Goal: Task Accomplishment & Management: Use online tool/utility

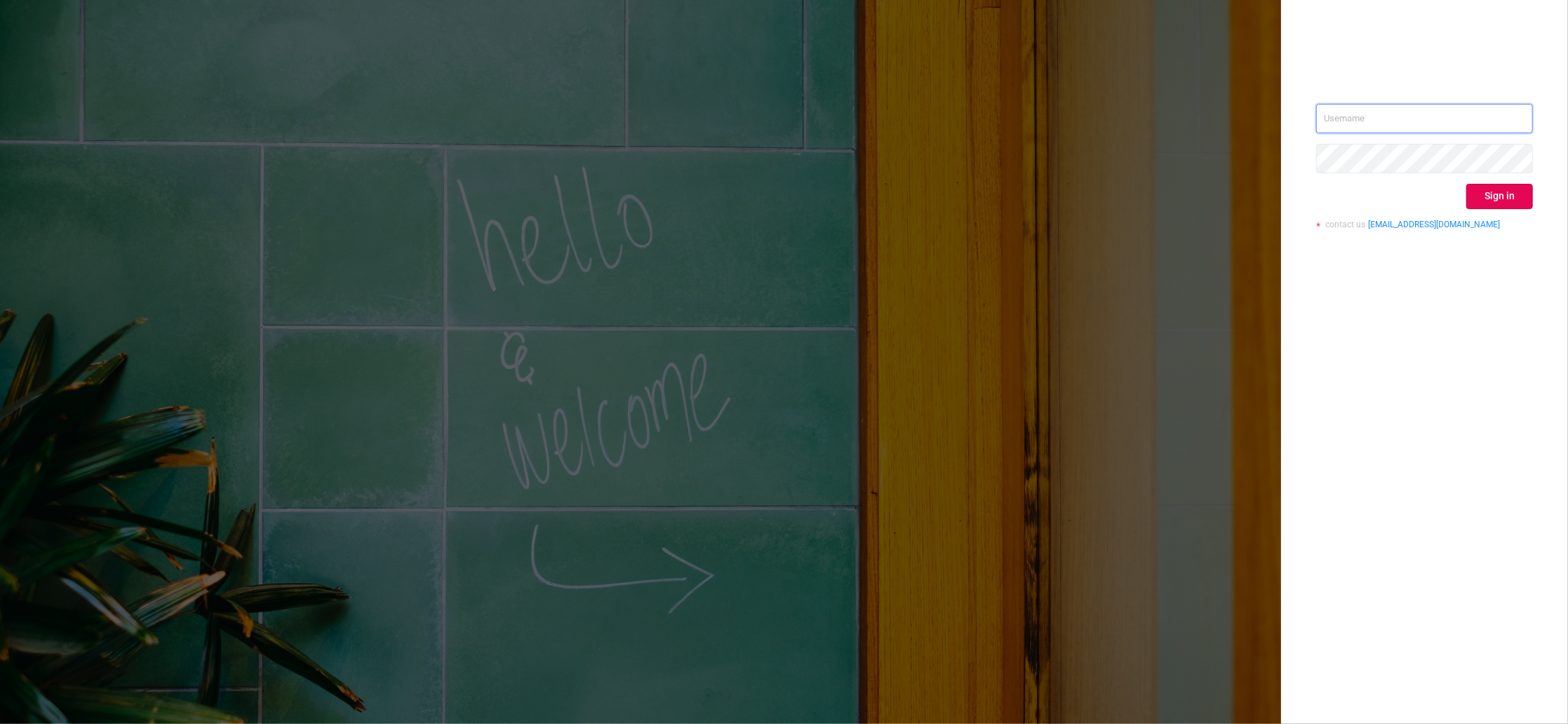
type input "[PERSON_NAME][EMAIL_ADDRESS][DOMAIN_NAME]"
click at [1517, 210] on div "[PERSON_NAME][EMAIL_ADDRESS][DOMAIN_NAME] Sign in contact us [EMAIL_ADDRESS][DO…" at bounding box center [1425, 172] width 217 height 136
click at [1513, 201] on button "Sign in" at bounding box center [1500, 197] width 67 height 26
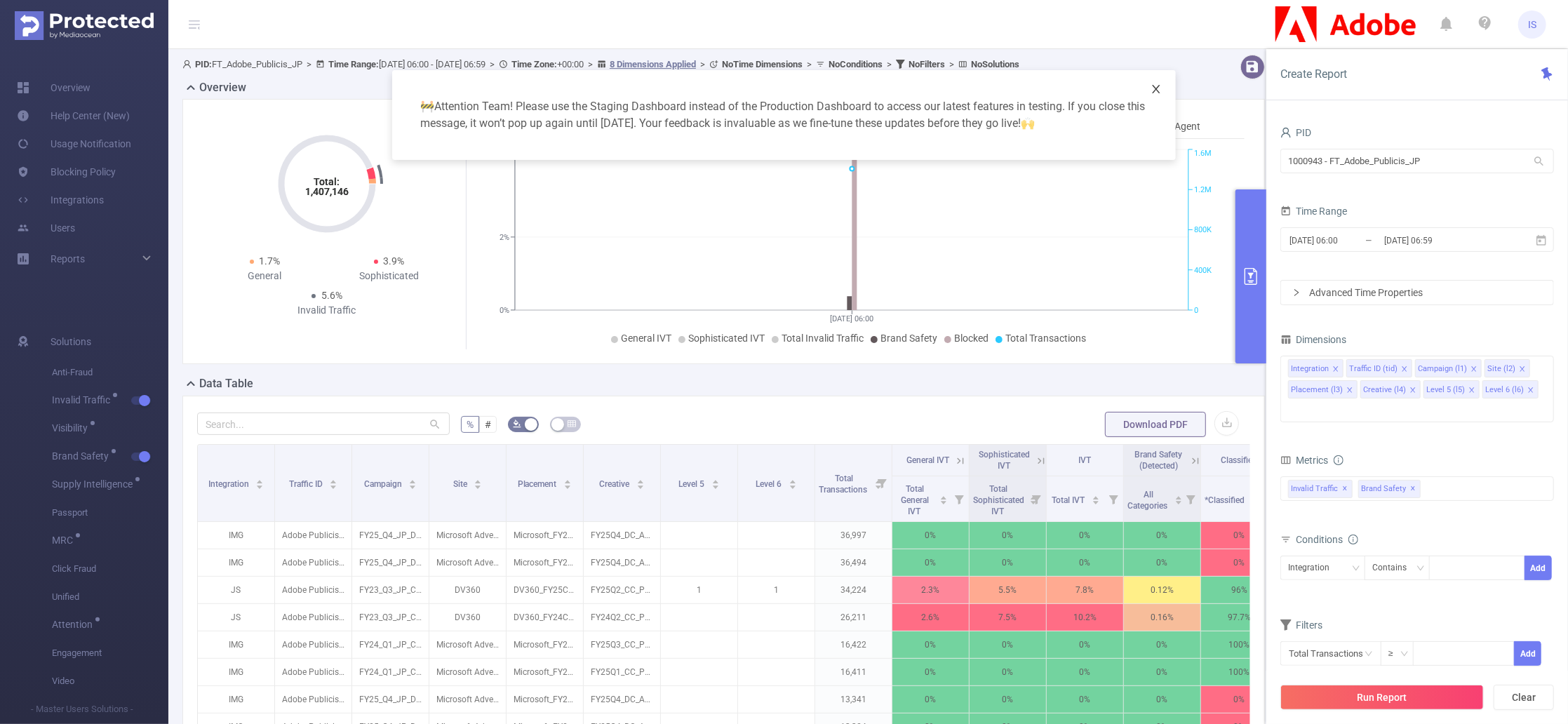
click at [1155, 88] on icon "icon: close" at bounding box center [1156, 89] width 11 height 11
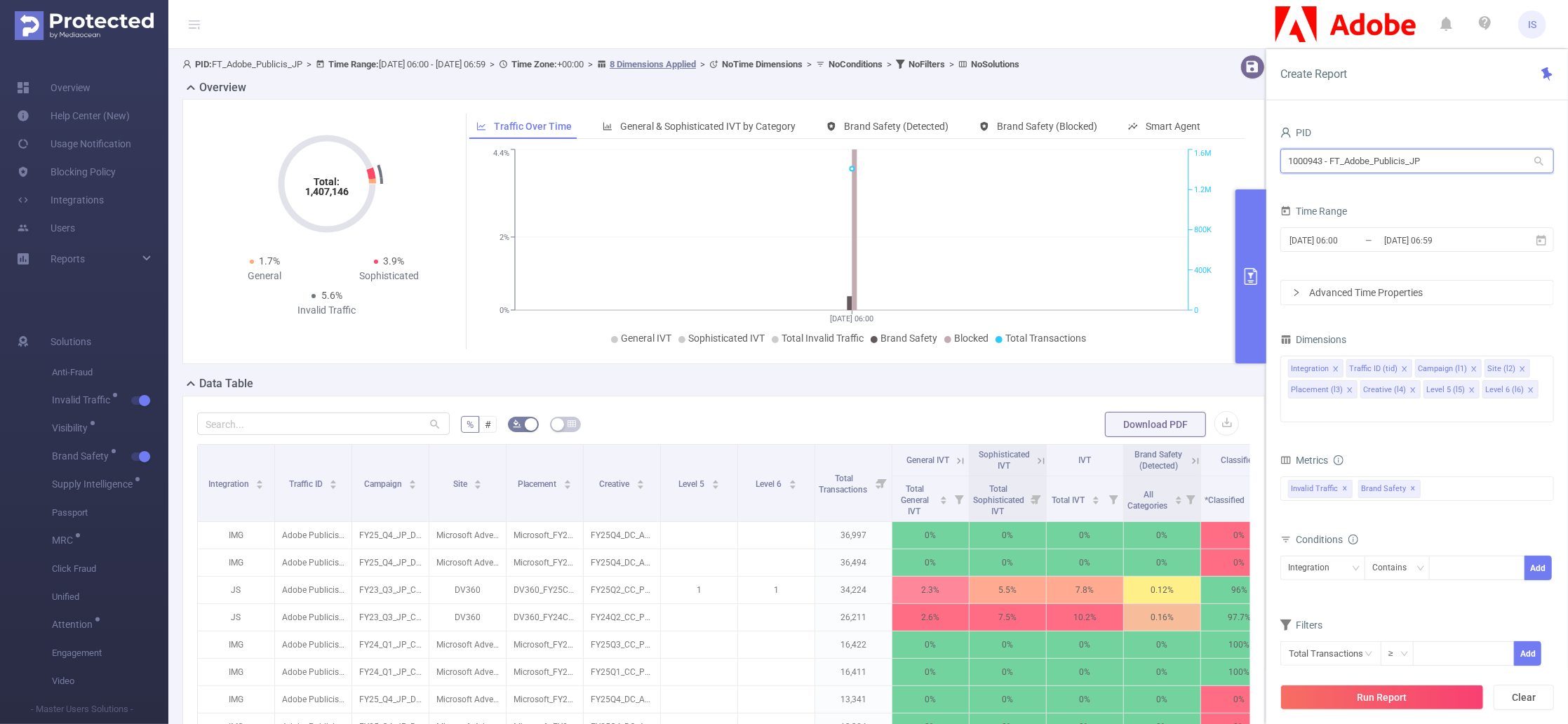
drag, startPoint x: 1472, startPoint y: 160, endPoint x: 1080, endPoint y: 108, distance: 395.4
click at [1080, 108] on section "PID: FT_Adobe_Publicis_JP > Time Range: [DATE] 06:00 - [DATE] 06:59 > Time Zone…" at bounding box center [868, 505] width 1400 height 913
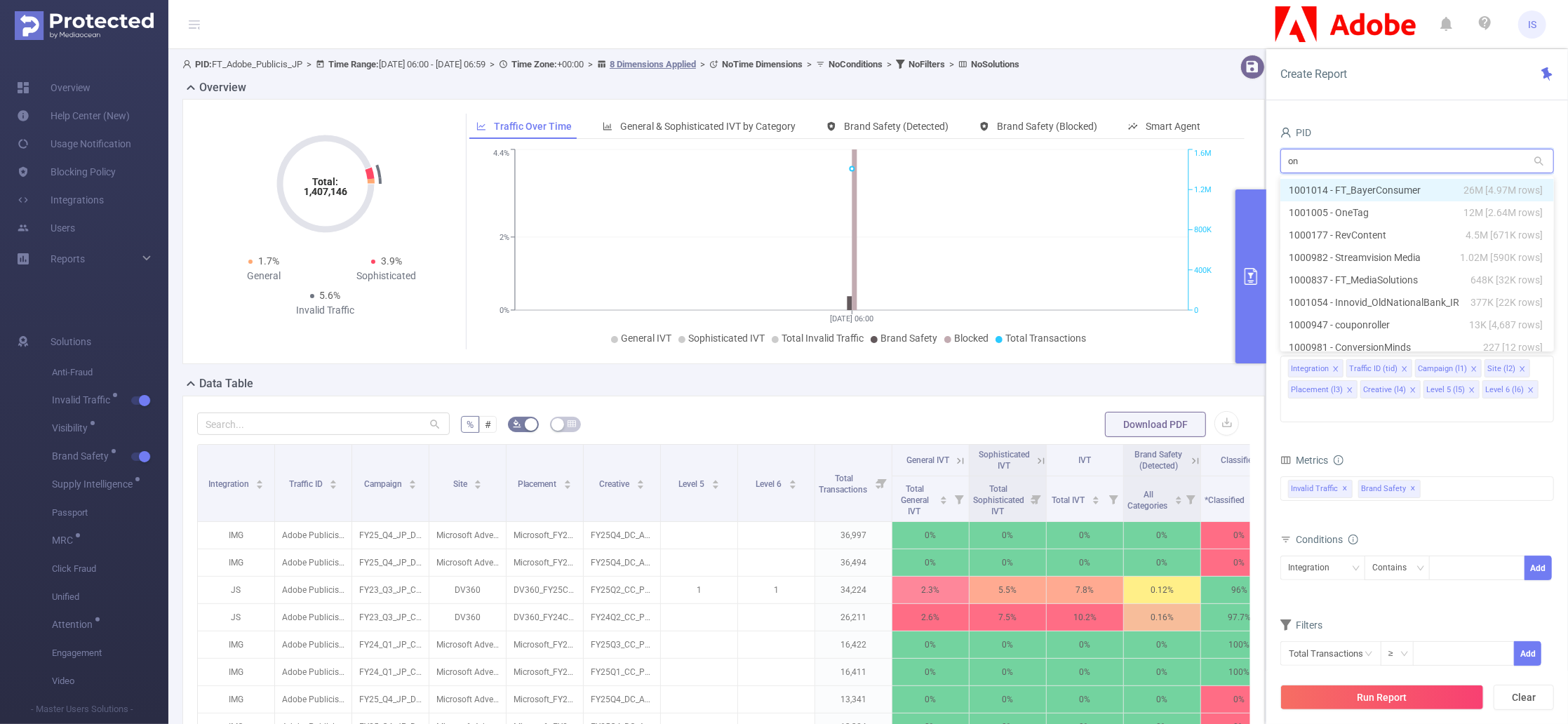
type input "one"
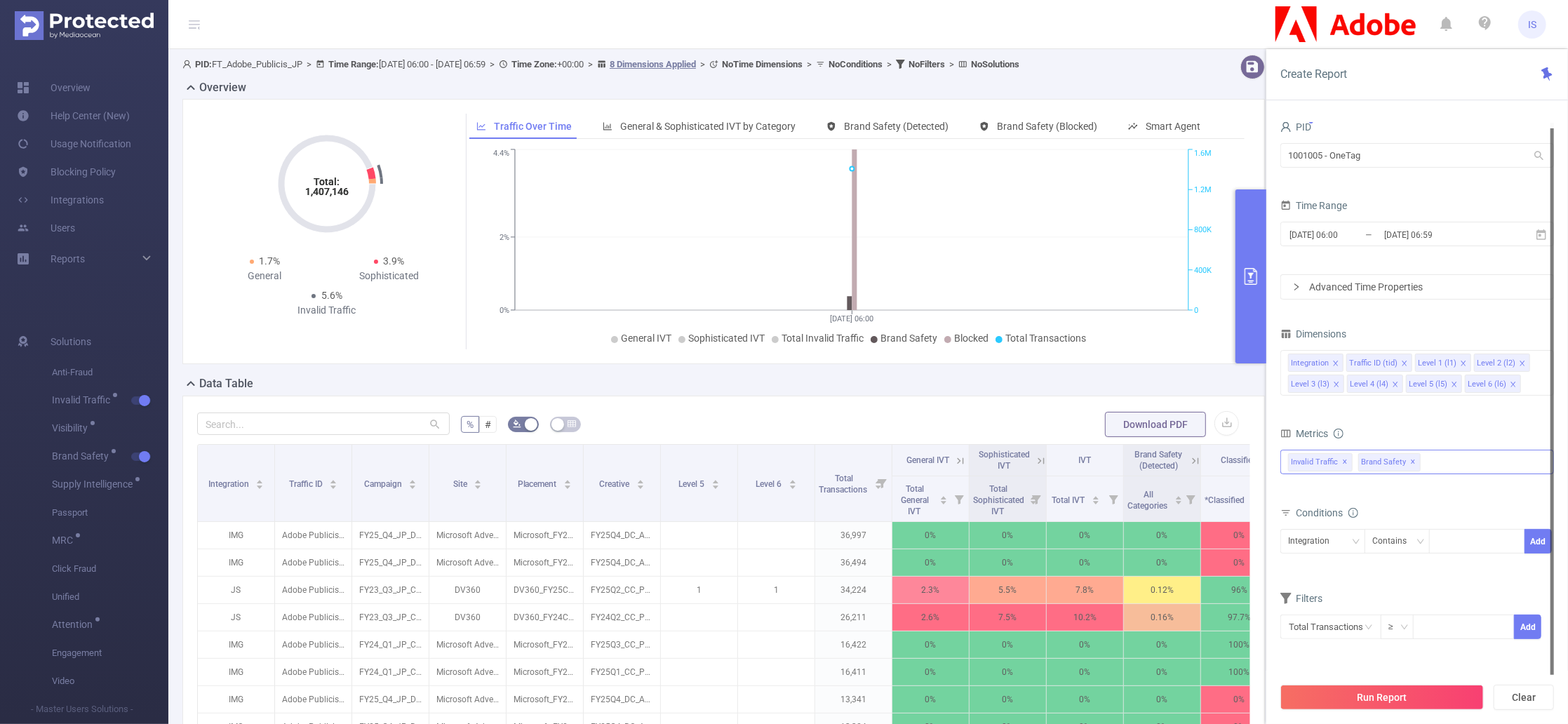
click at [1458, 471] on div "Invalid Traffic ✕ Brand Safety ✕" at bounding box center [1417, 462] width 274 height 25
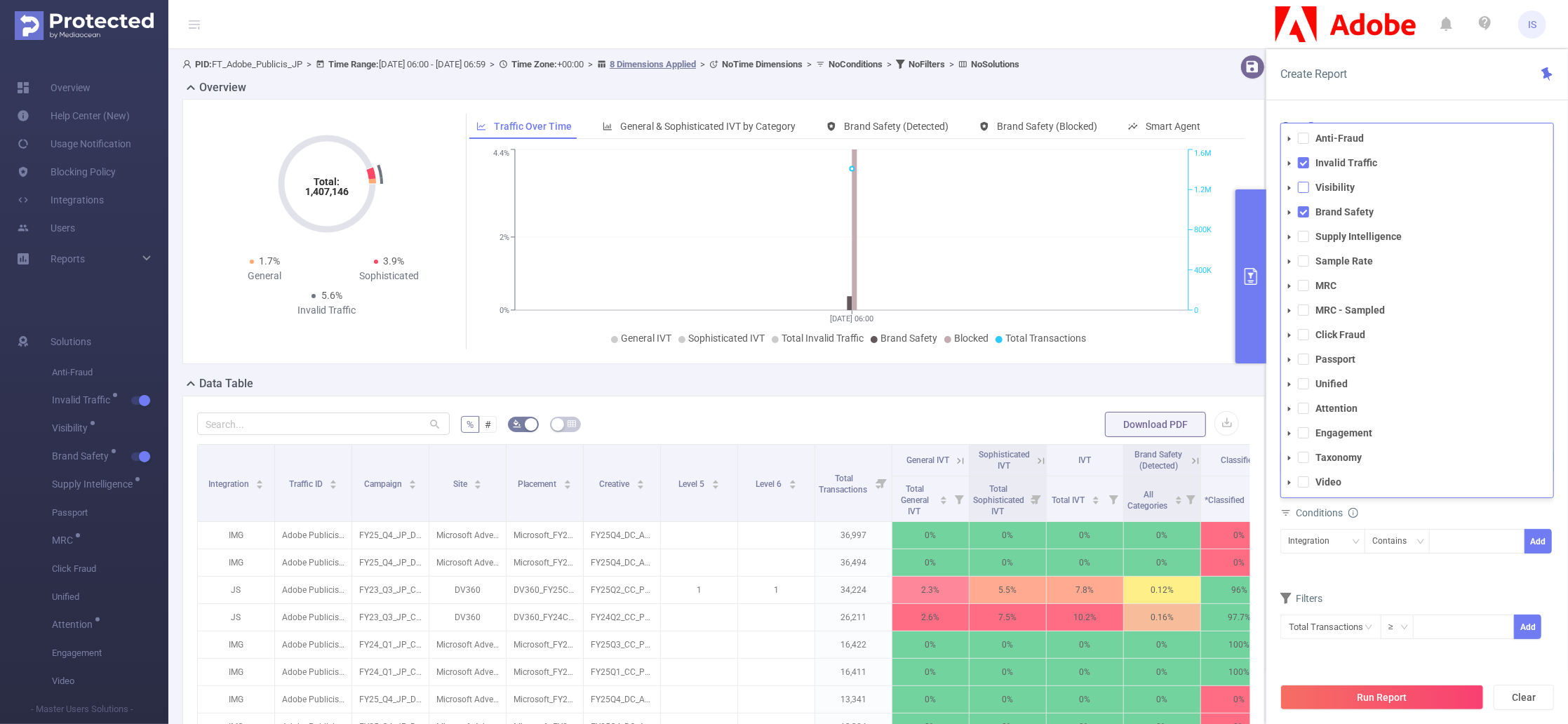
click at [1307, 188] on span at bounding box center [1303, 187] width 11 height 11
click at [1306, 233] on span at bounding box center [1303, 236] width 11 height 11
click at [1384, 693] on button "Run Report" at bounding box center [1382, 698] width 204 height 26
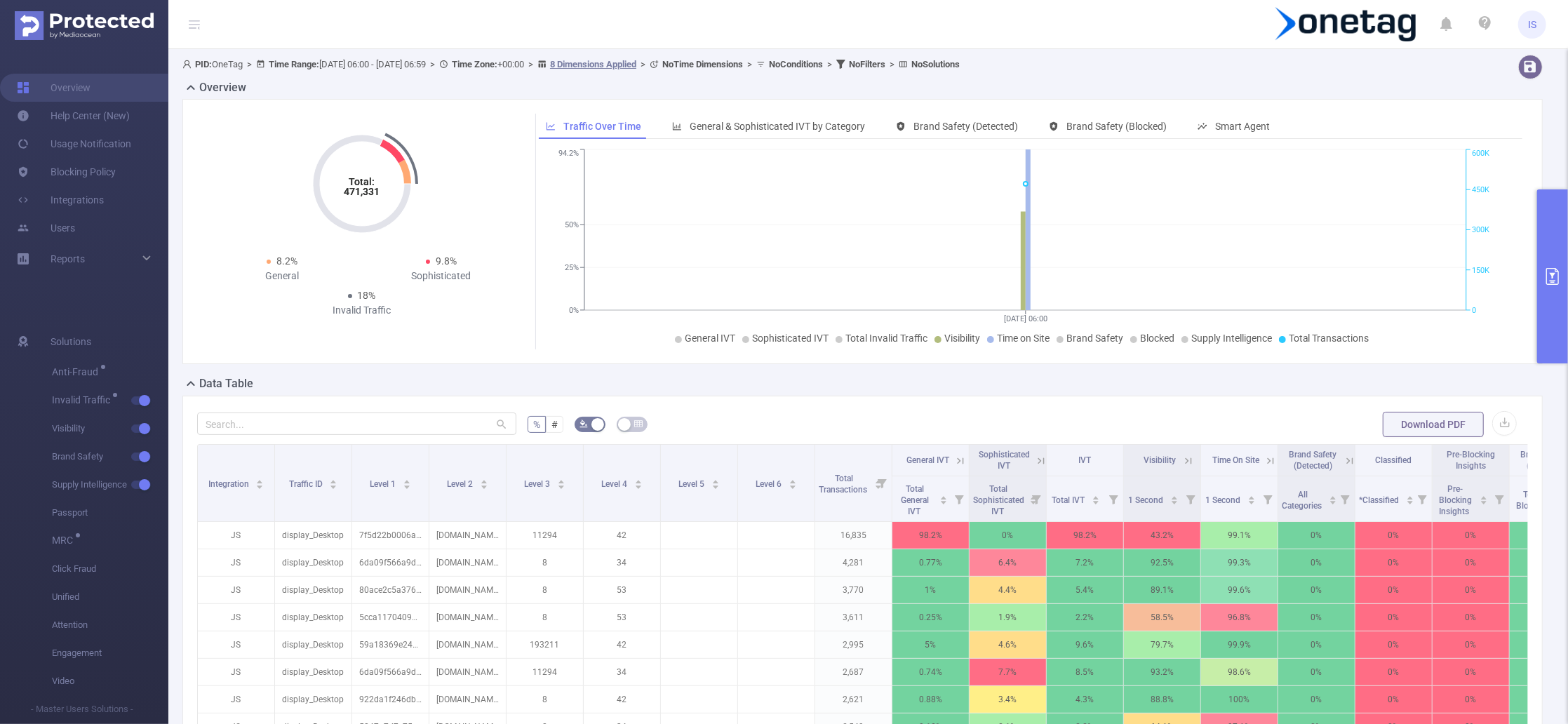
click at [964, 461] on icon at bounding box center [961, 460] width 6 height 6
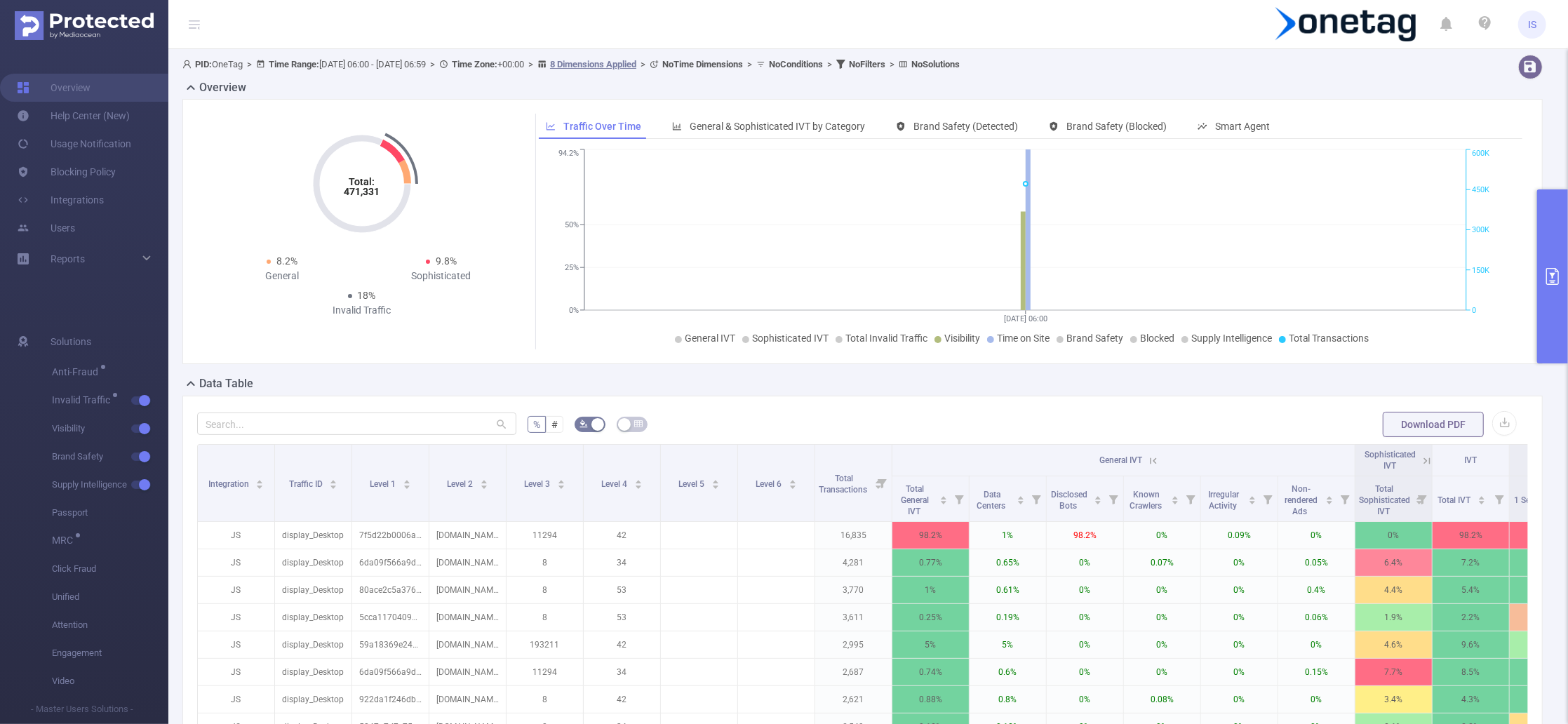
click at [1159, 464] on icon at bounding box center [1154, 461] width 13 height 13
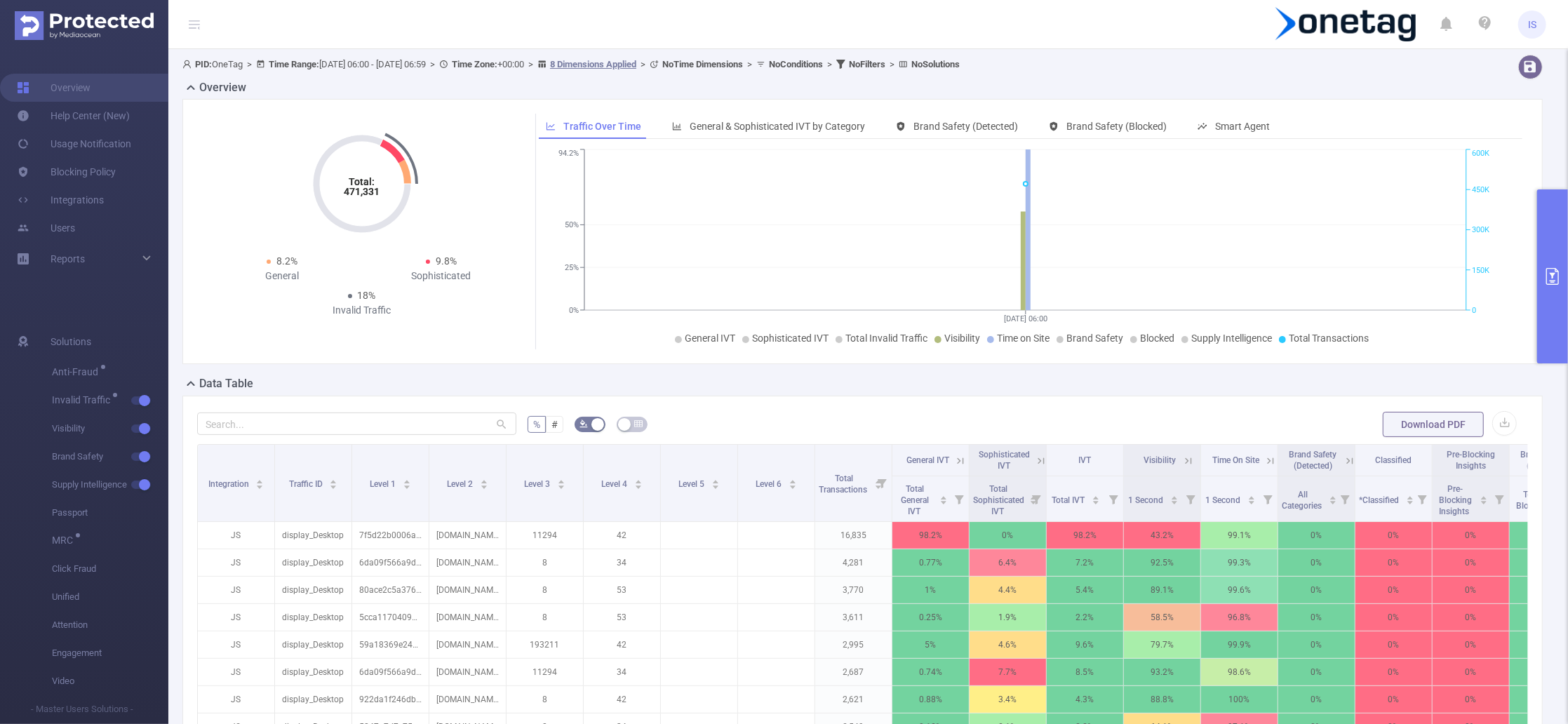
click at [1035, 465] on icon at bounding box center [1042, 461] width 13 height 13
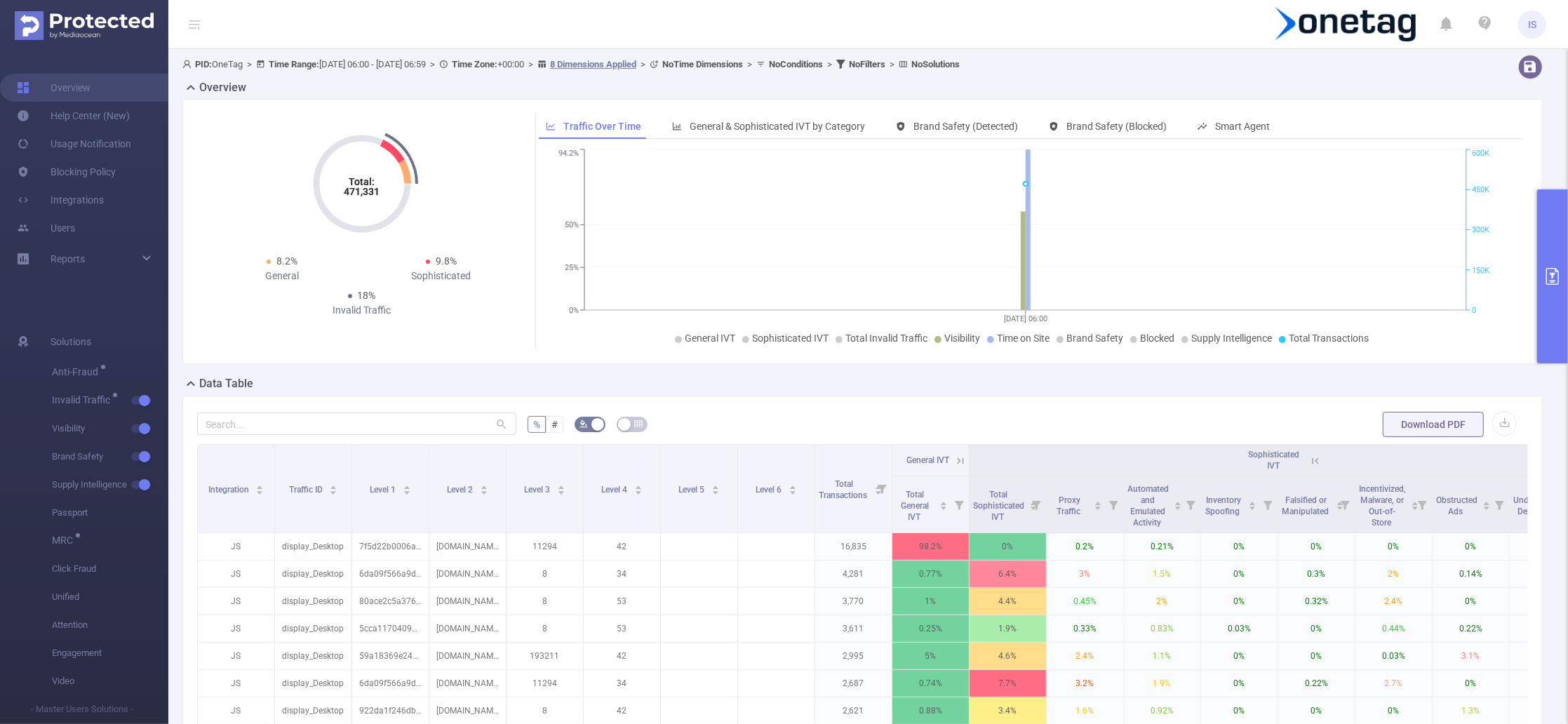
click at [1321, 466] on icon at bounding box center [1316, 461] width 13 height 13
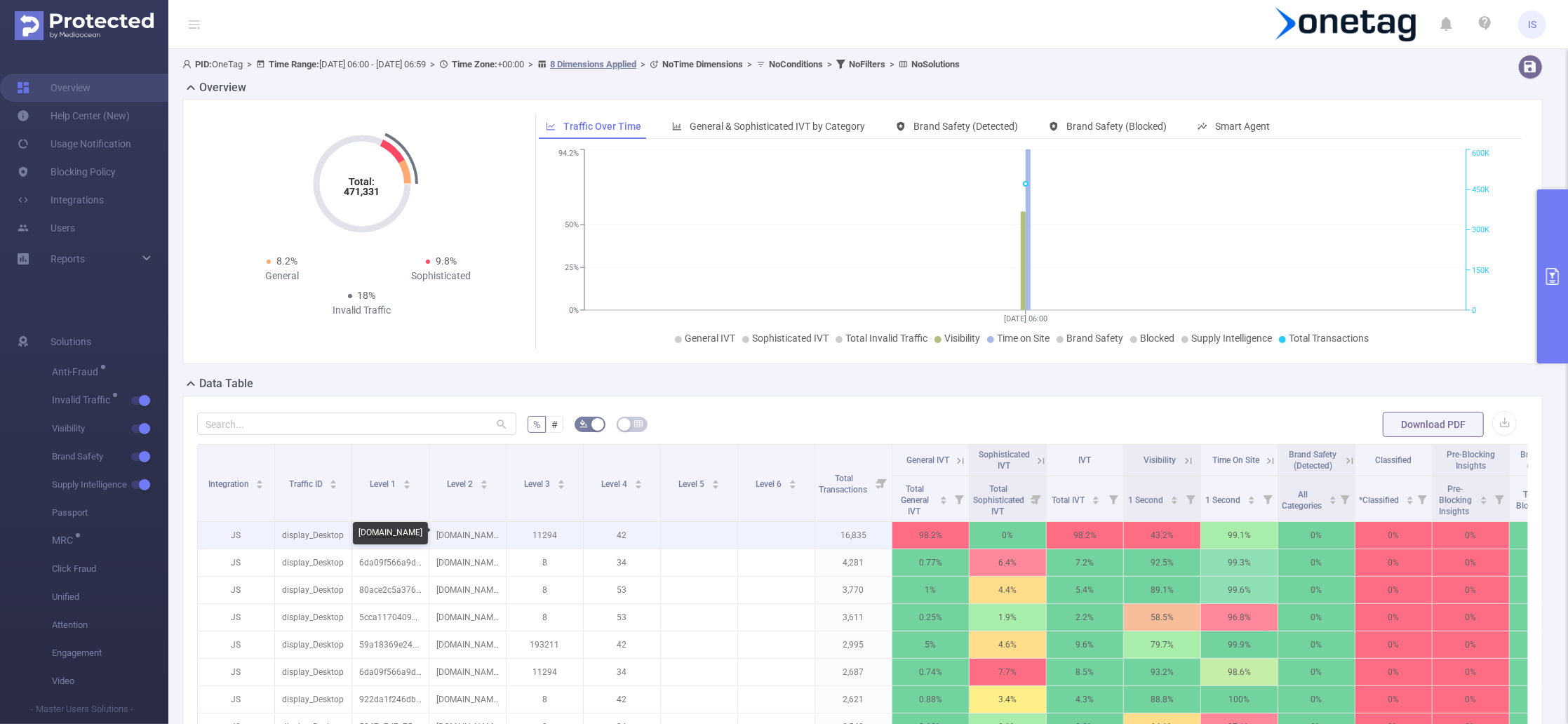
click at [457, 534] on p "[DOMAIN_NAME]" at bounding box center [468, 535] width 76 height 27
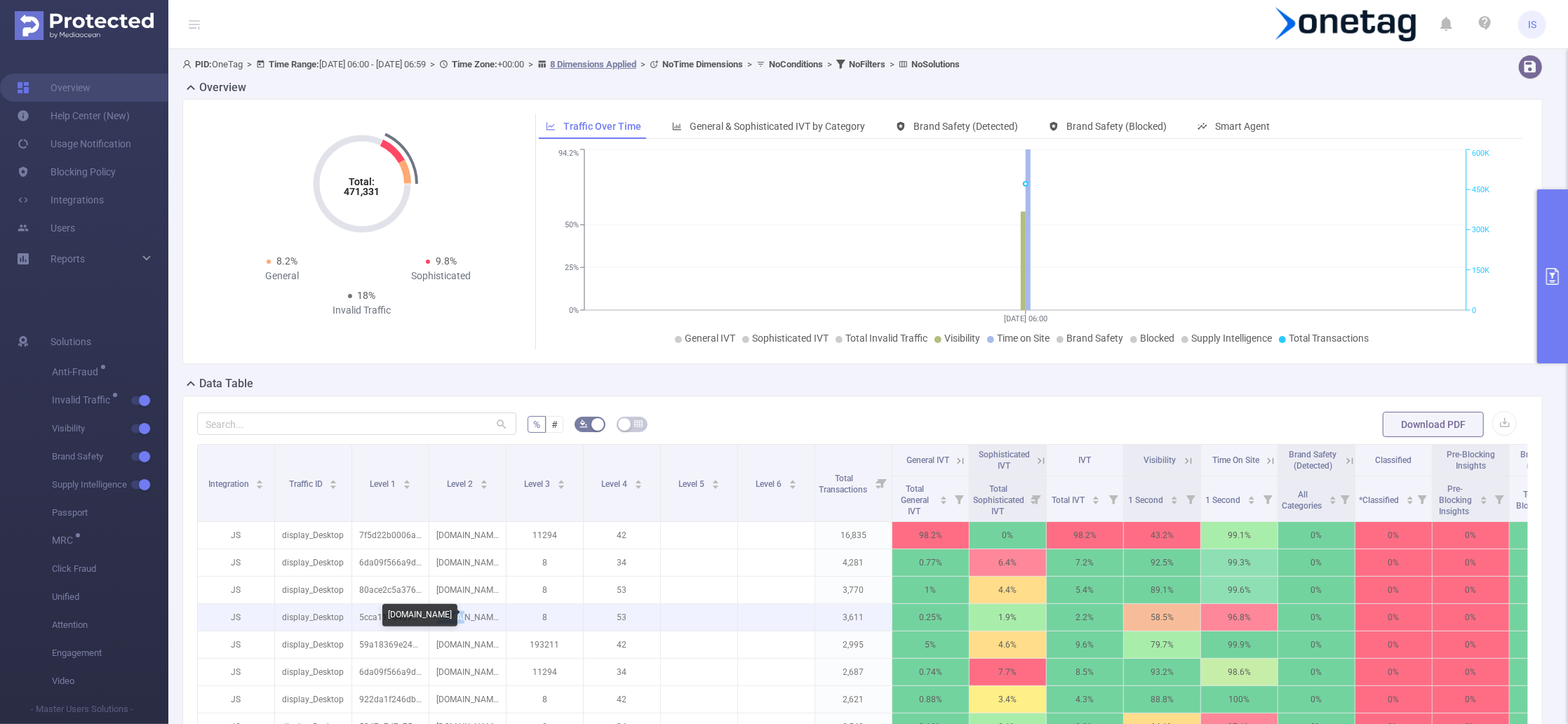
drag, startPoint x: 482, startPoint y: 617, endPoint x: 447, endPoint y: 614, distance: 35.1
click at [447, 614] on p "[DOMAIN_NAME]" at bounding box center [468, 617] width 76 height 27
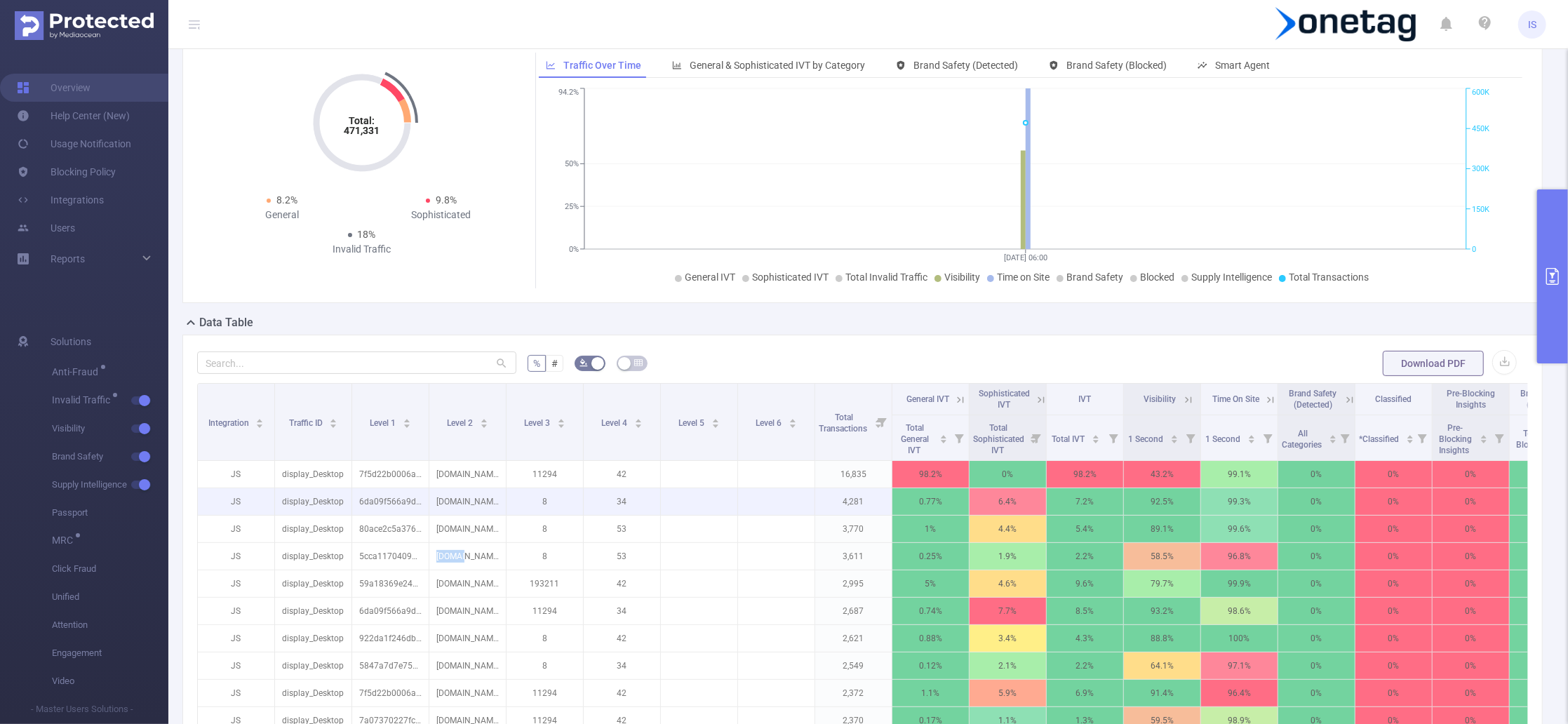
scroll to position [187, 0]
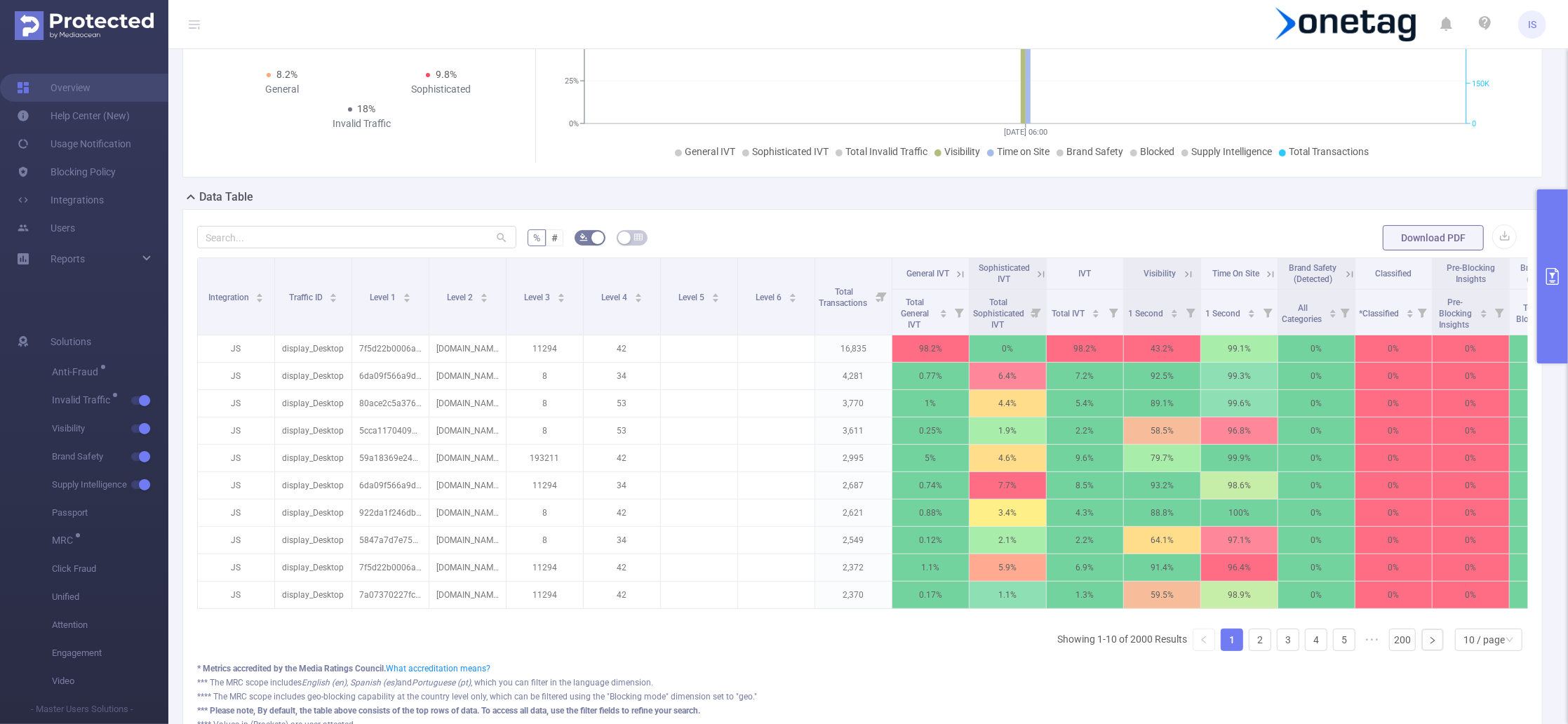
click at [959, 277] on icon at bounding box center [961, 275] width 13 height 13
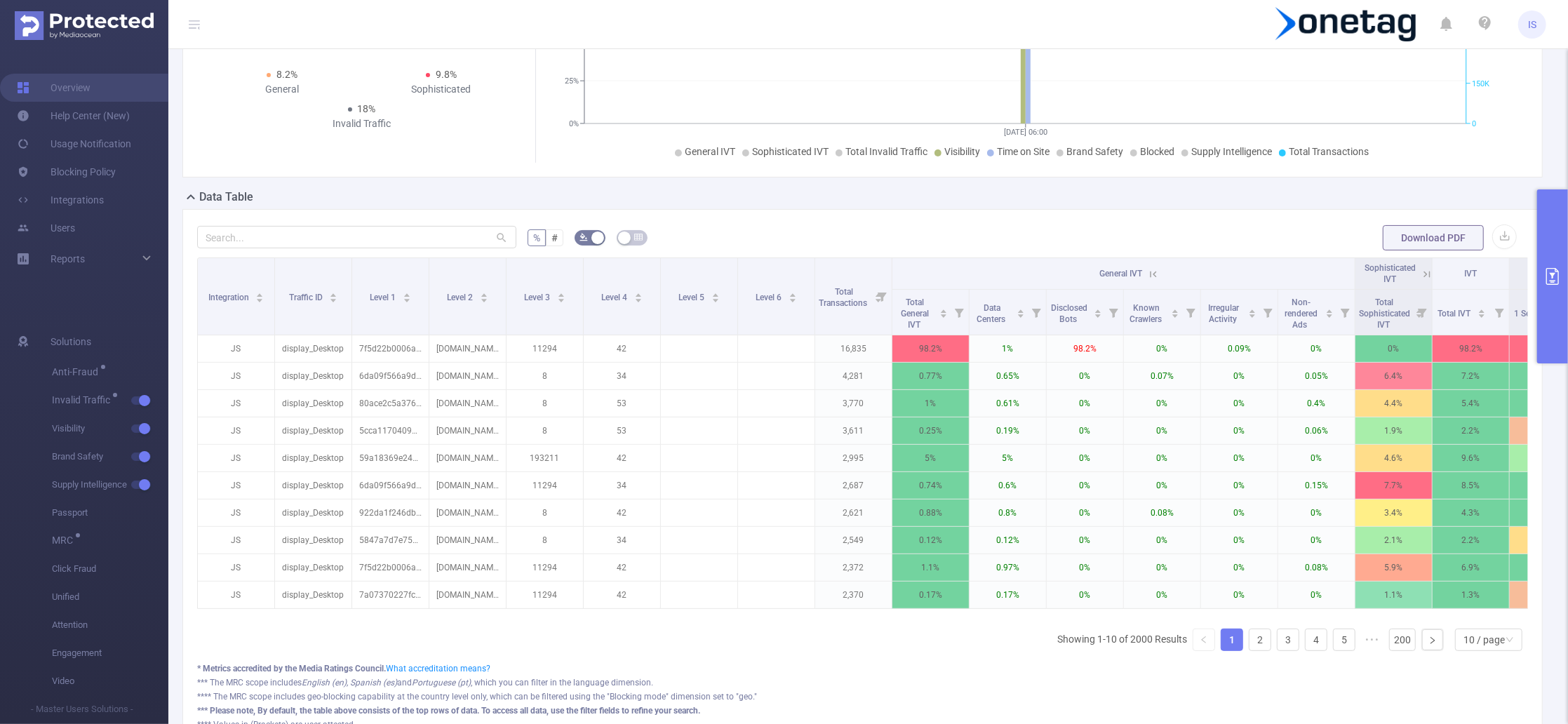
click at [1156, 266] on icon at bounding box center [1152, 273] width 17 height 14
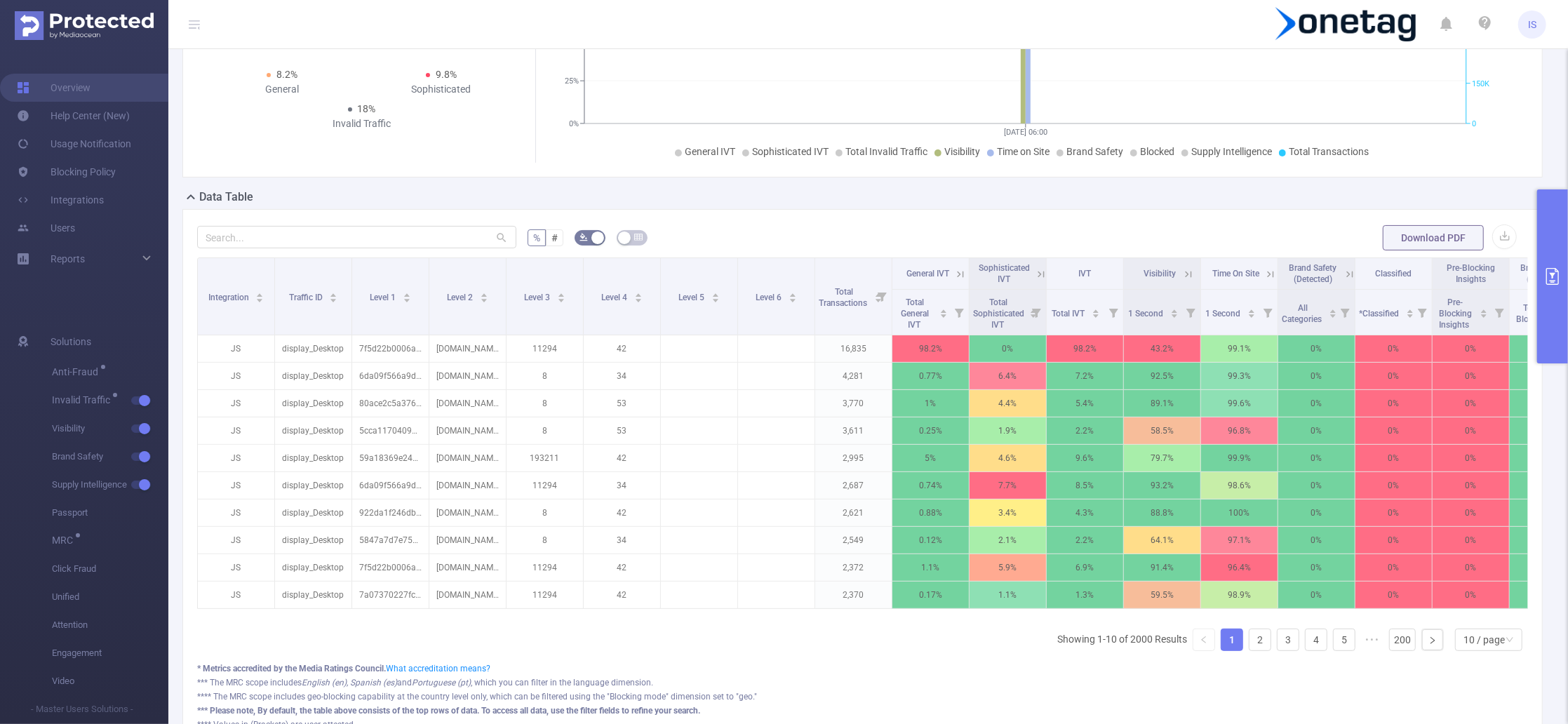
click at [1544, 209] on button "primary" at bounding box center [1553, 276] width 31 height 174
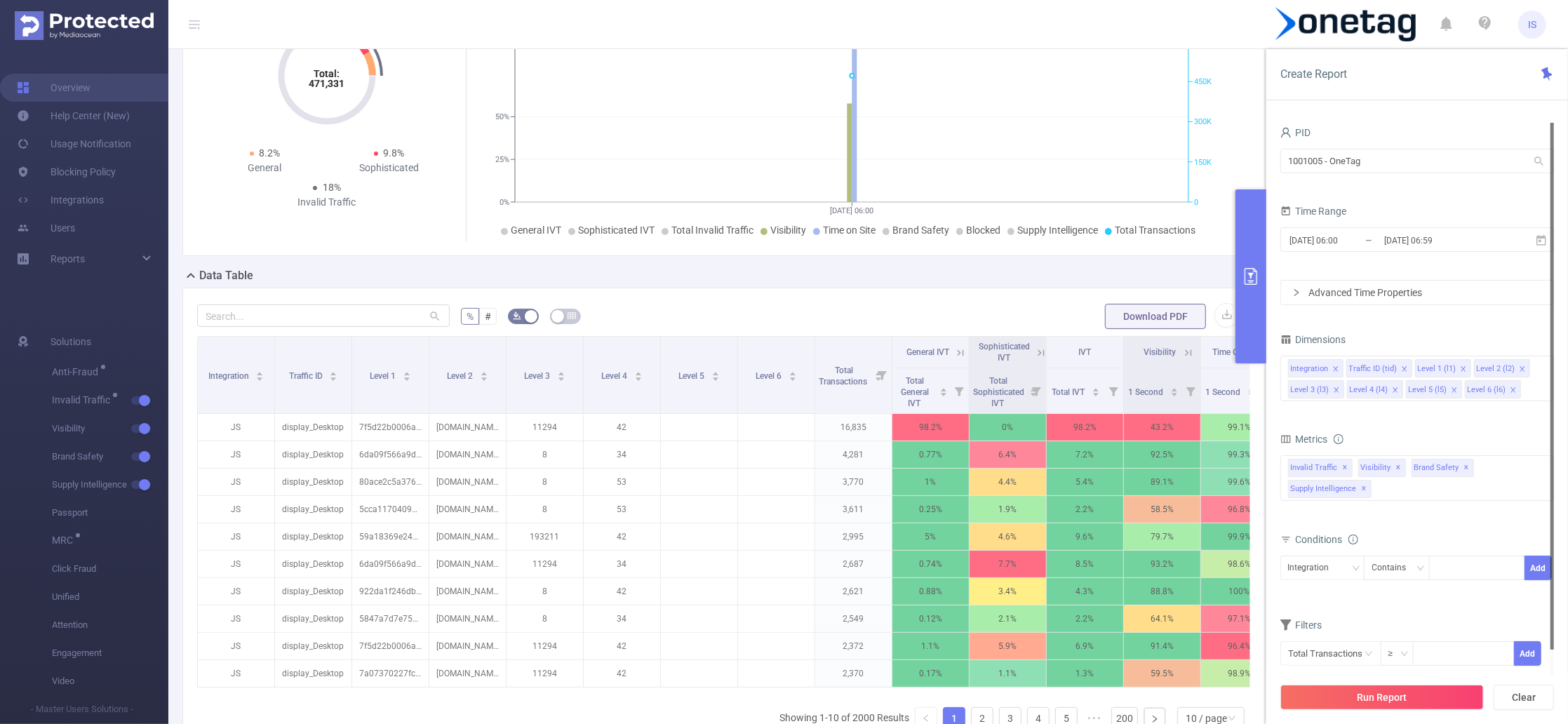
scroll to position [0, 0]
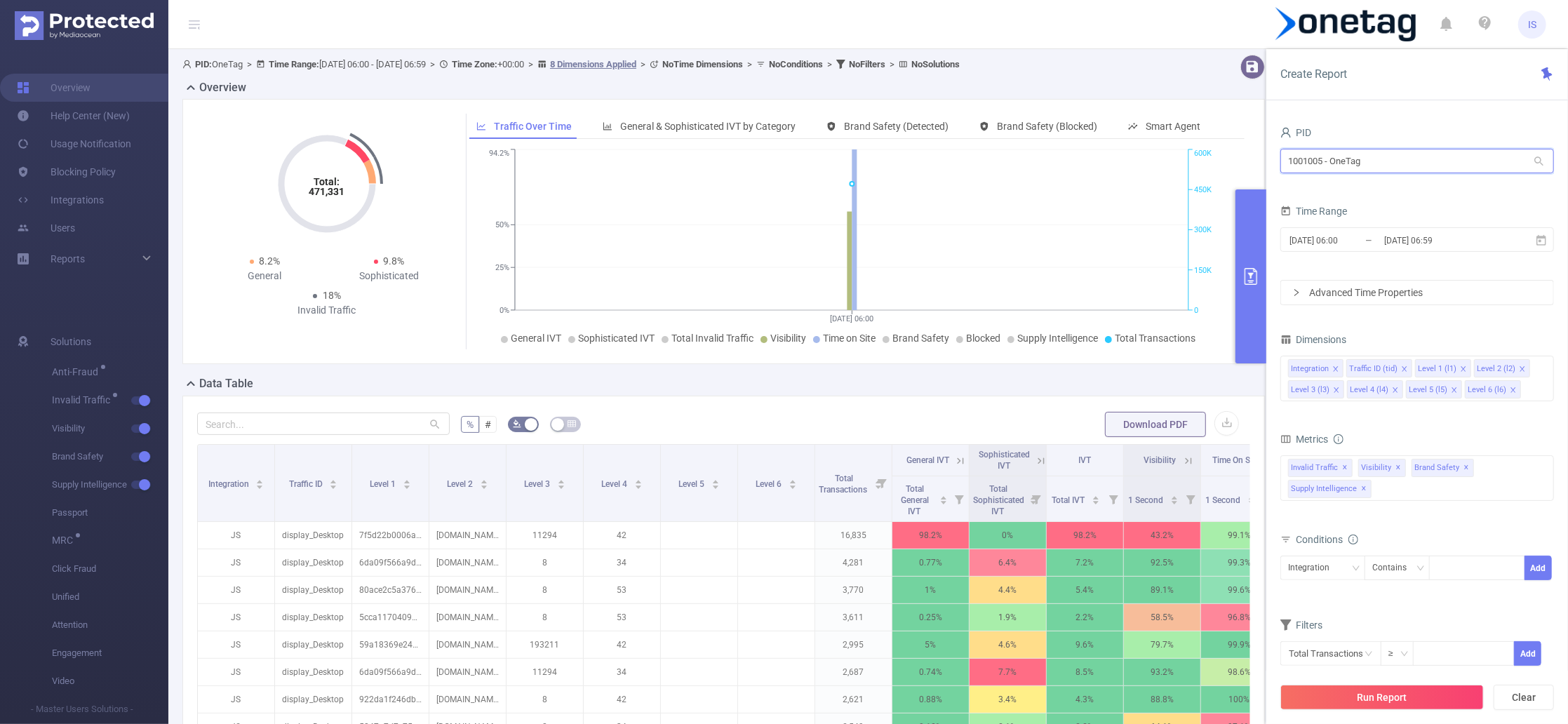
drag, startPoint x: 1416, startPoint y: 160, endPoint x: 1069, endPoint y: 94, distance: 353.2
click at [1069, 94] on section "PID: OneTag > Time Range: [DATE] 06:00 - [DATE] 06:59 > Time Zone: +00:00 > 8 D…" at bounding box center [868, 505] width 1400 height 913
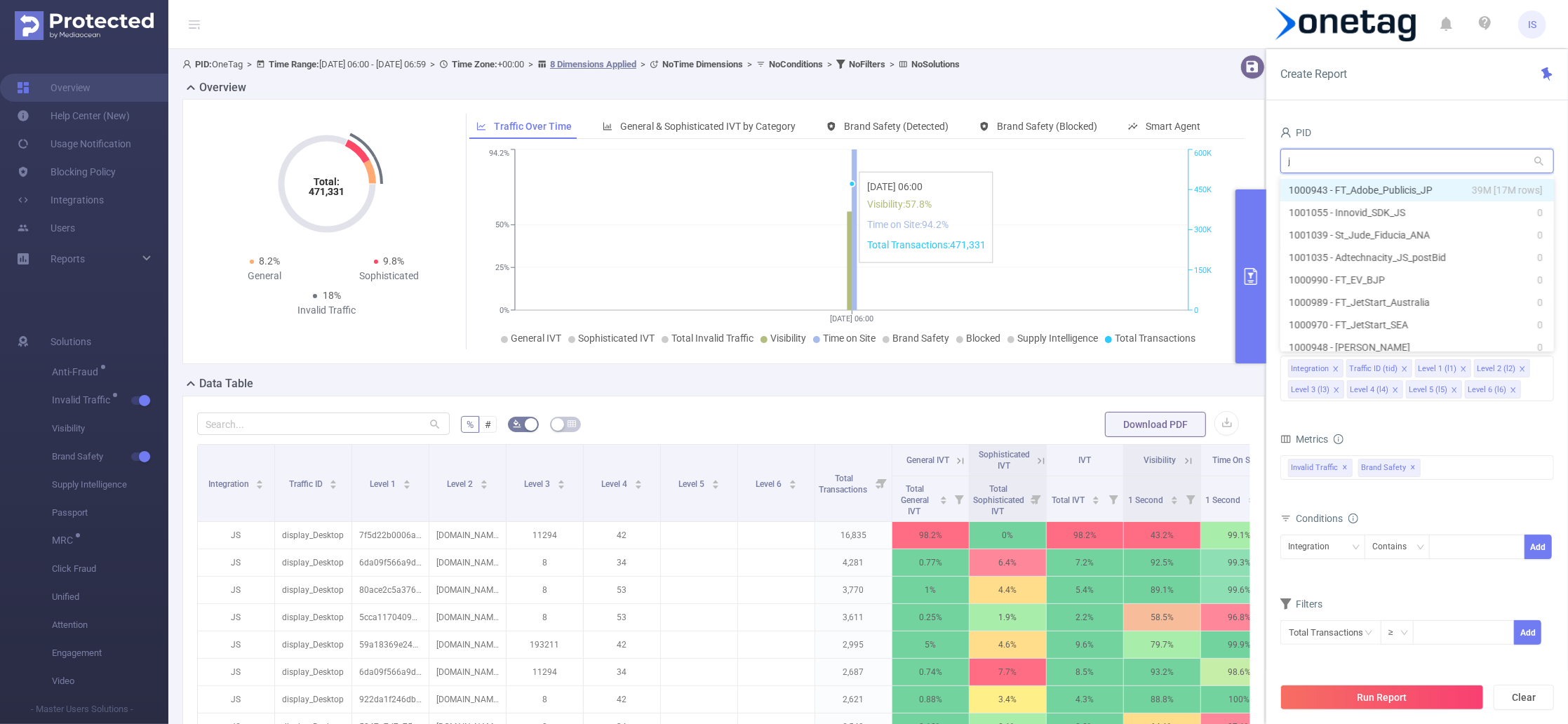
type input "jp"
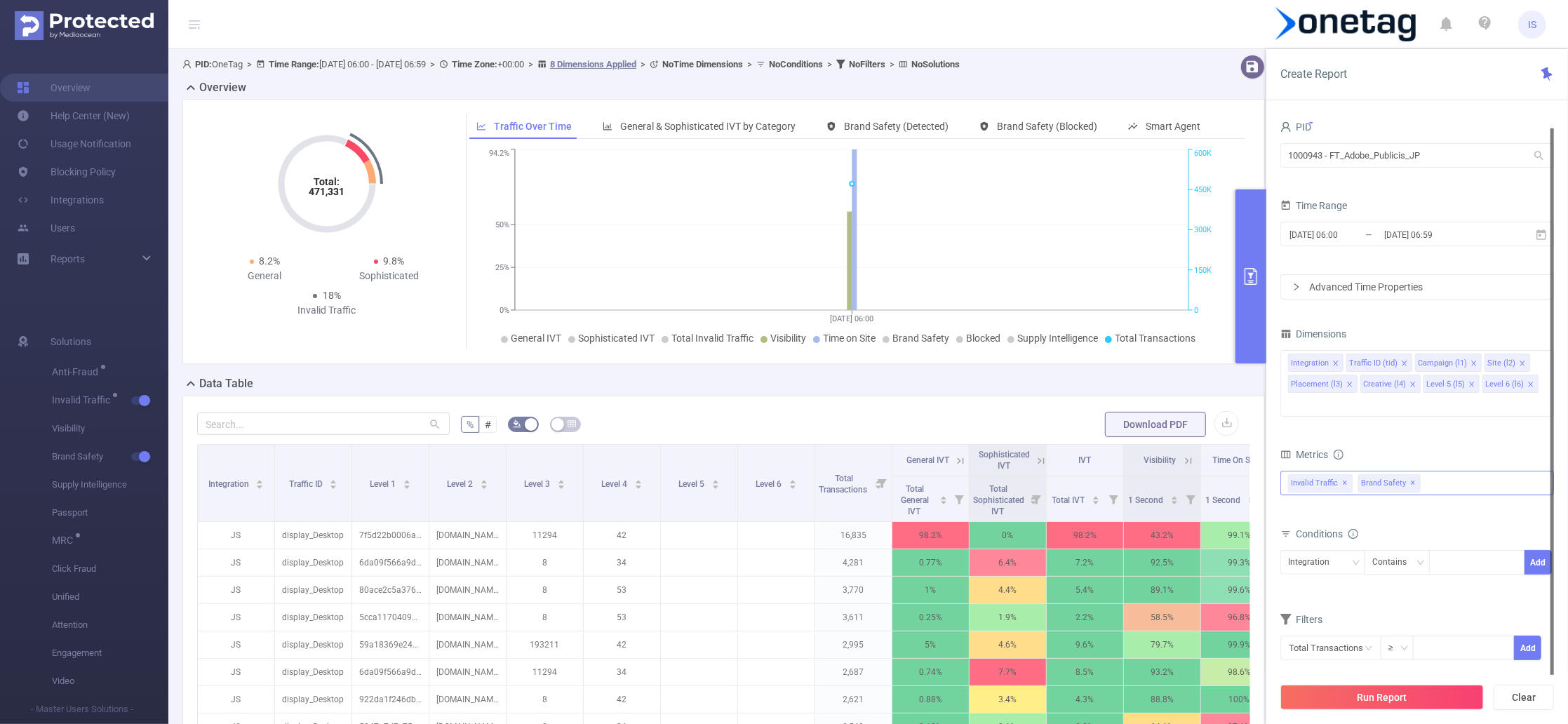
click at [1432, 471] on div "Invalid Traffic ✕ Anti-Fraud Invalid Traffic Visibility Brand Safety Supply Int…" at bounding box center [1417, 483] width 274 height 25
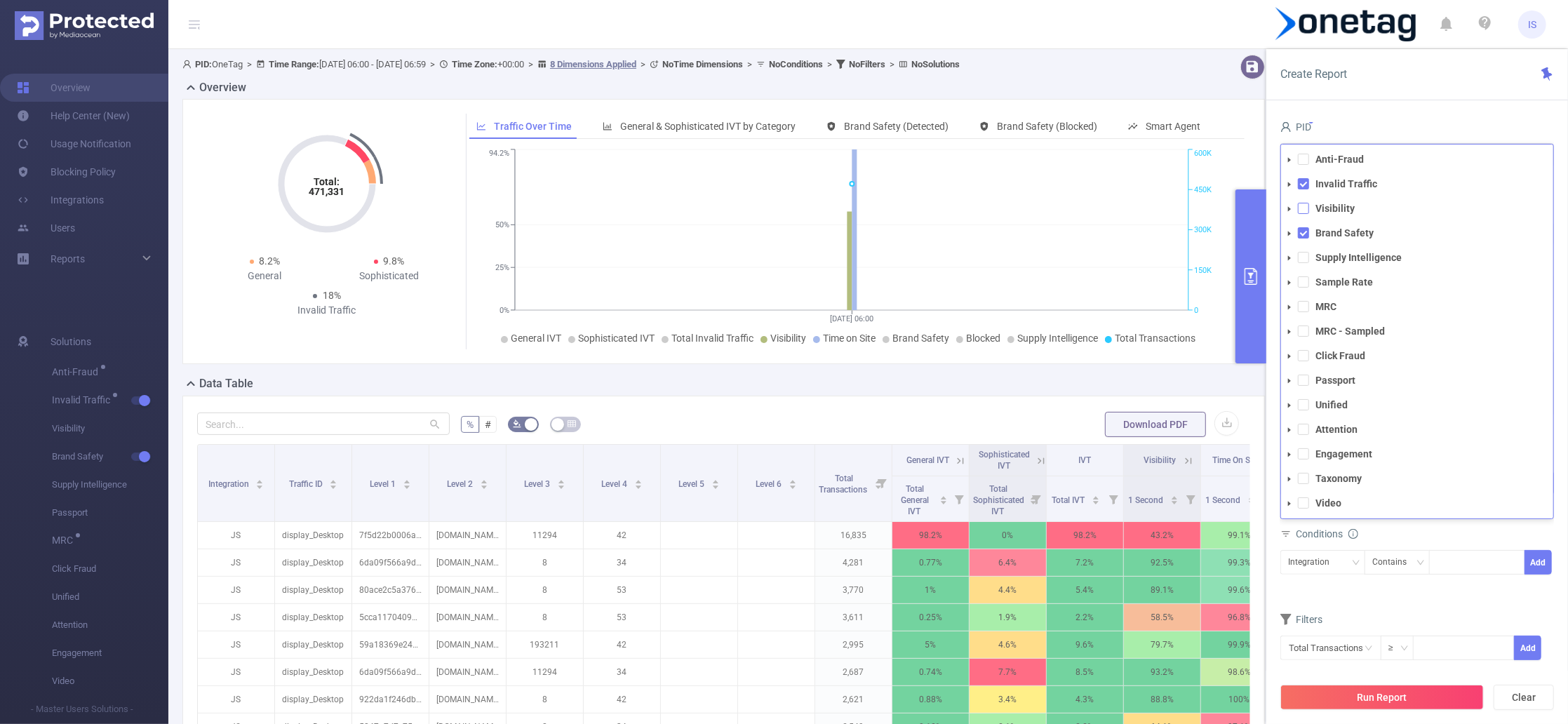
click at [1306, 203] on span at bounding box center [1303, 209] width 11 height 11
click at [1303, 252] on span at bounding box center [1303, 257] width 11 height 11
click at [1423, 695] on button "Run Report" at bounding box center [1382, 698] width 204 height 26
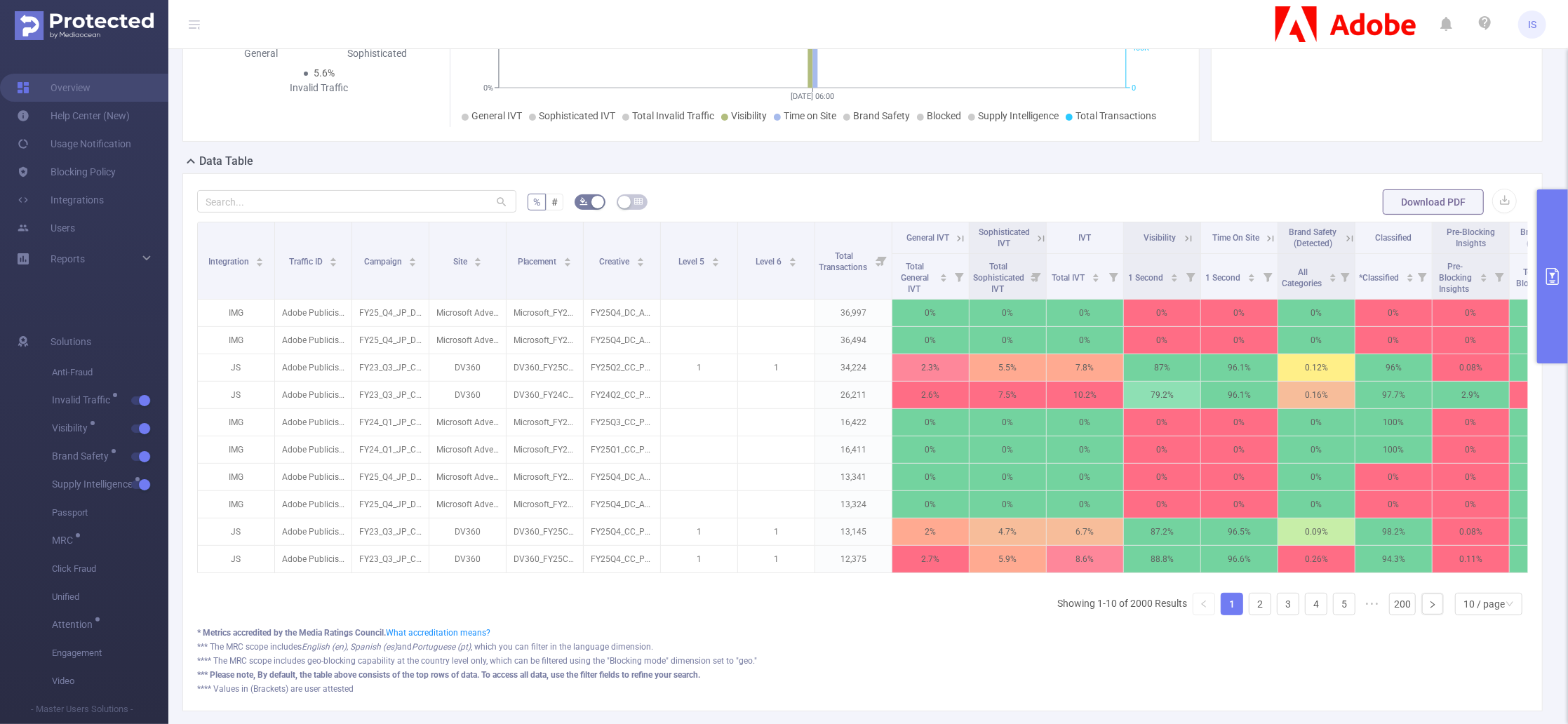
scroll to position [126, 0]
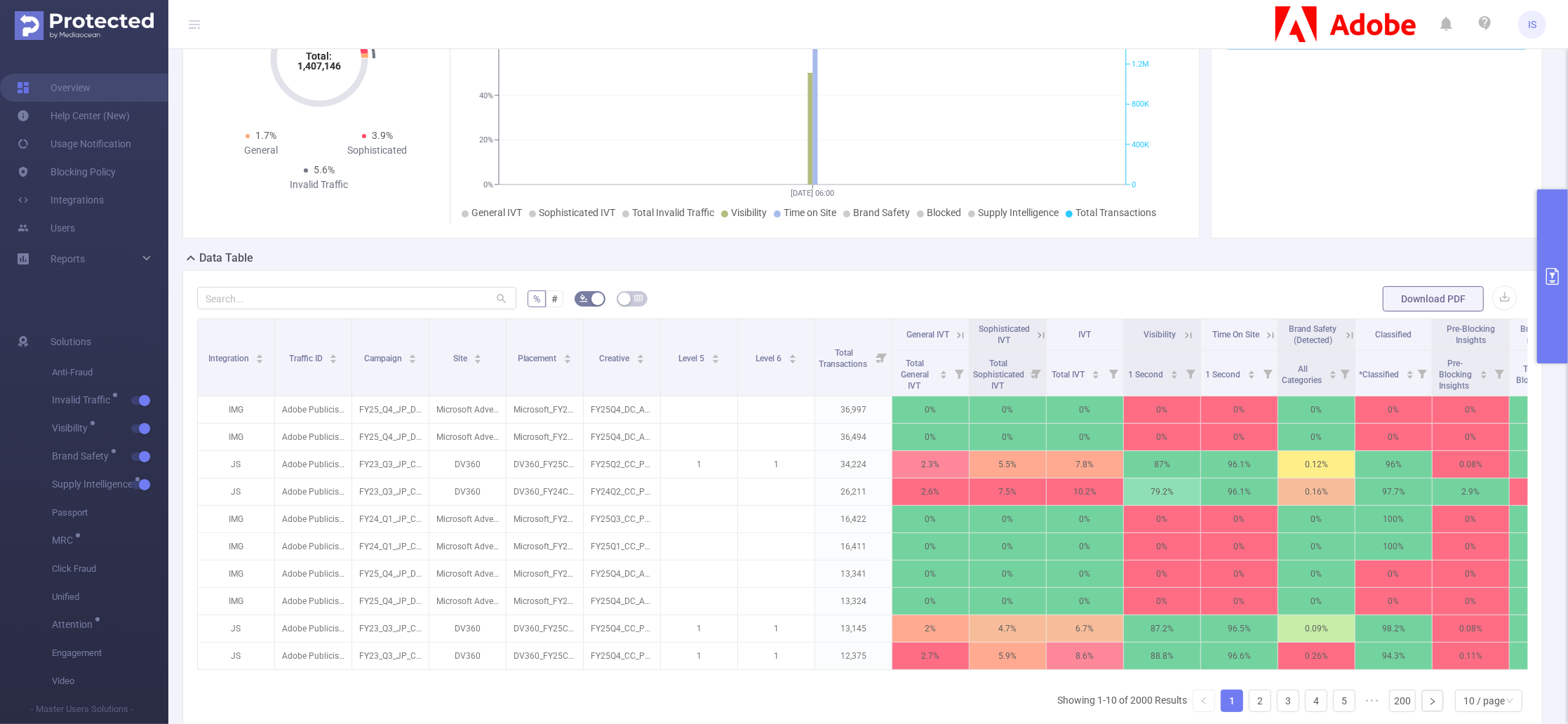
click at [1549, 233] on button "primary" at bounding box center [1553, 276] width 31 height 174
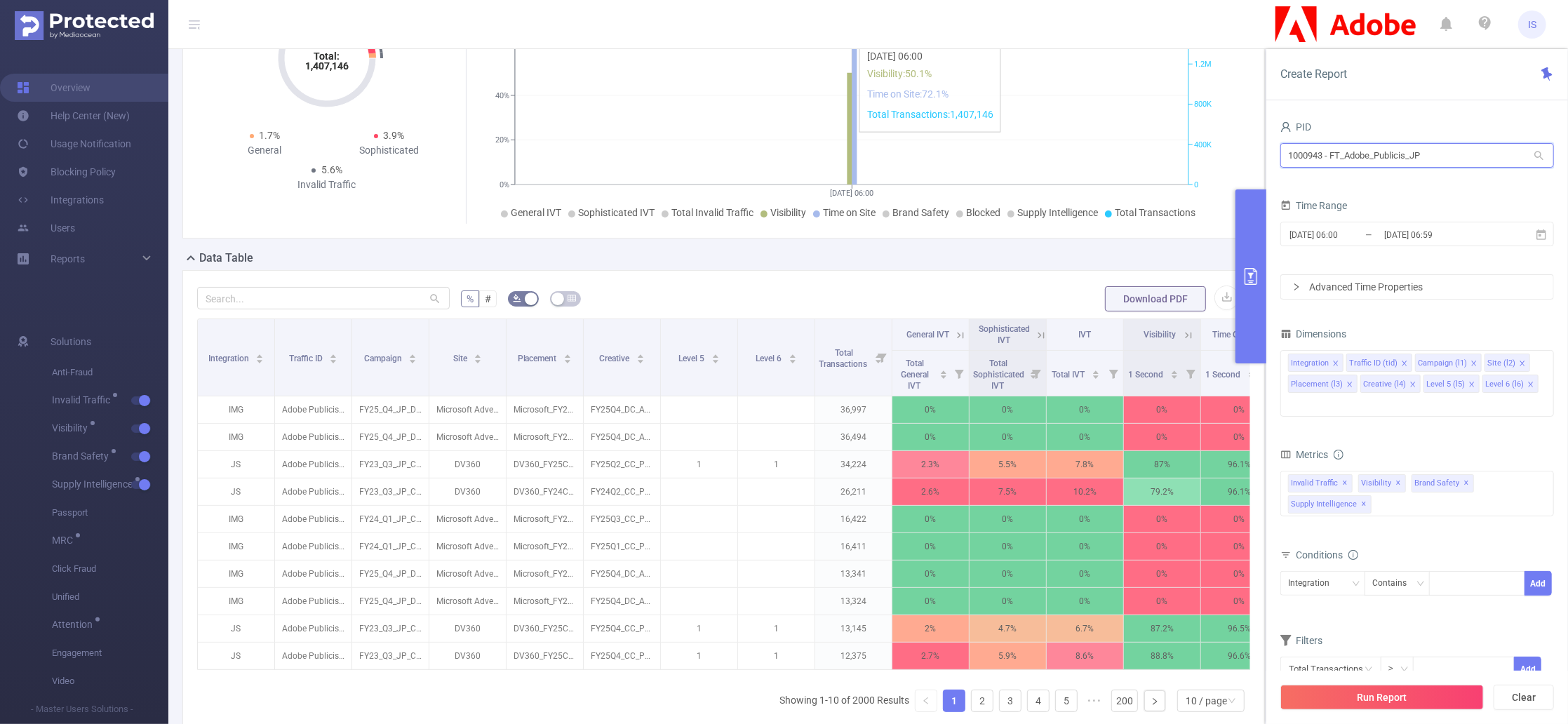
drag, startPoint x: 1448, startPoint y: 150, endPoint x: 1184, endPoint y: 140, distance: 264.2
click at [1184, 140] on section "PID: FT_Adobe_Publicis_JP > Time Range: [DATE] 06:00 - [DATE] 06:59 > Time Zone…" at bounding box center [868, 380] width 1400 height 913
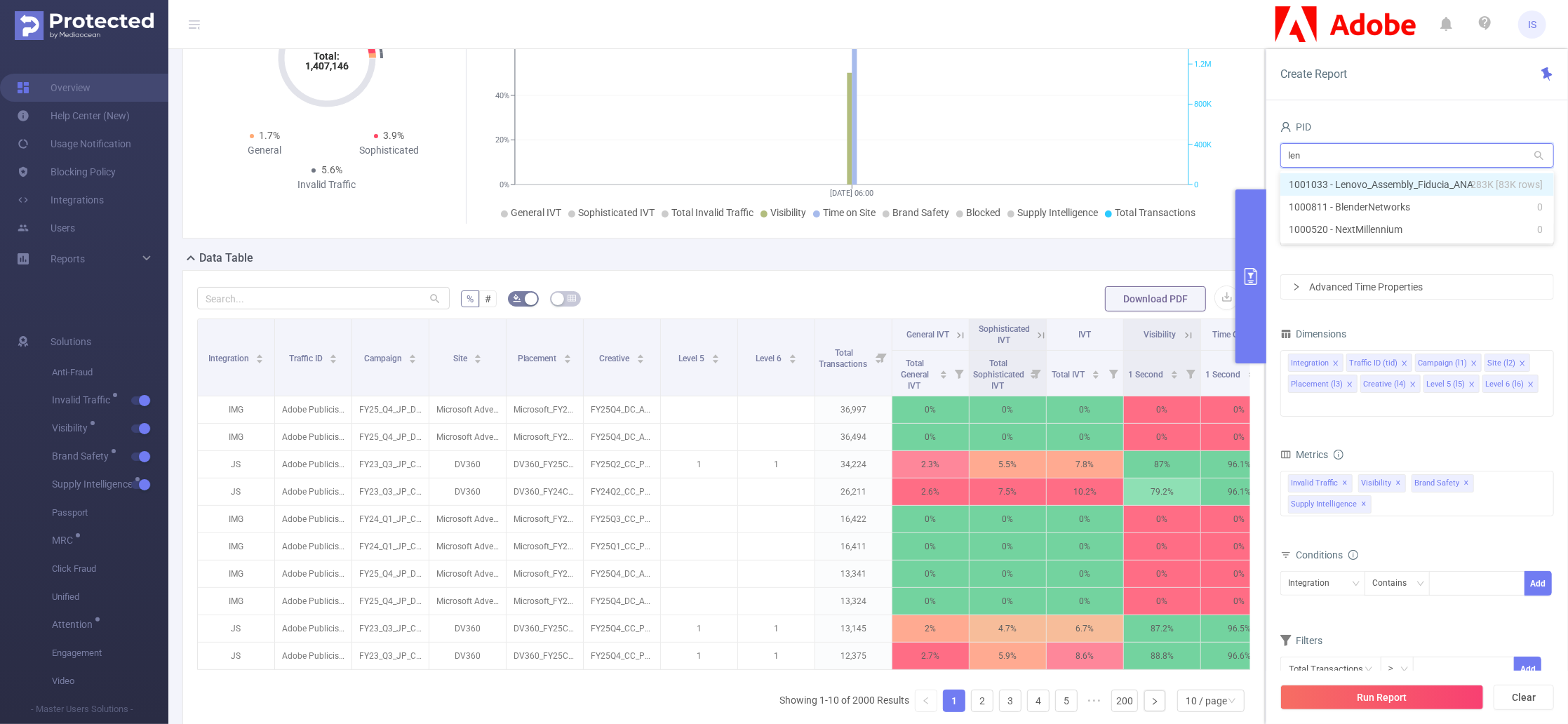
type input "leno"
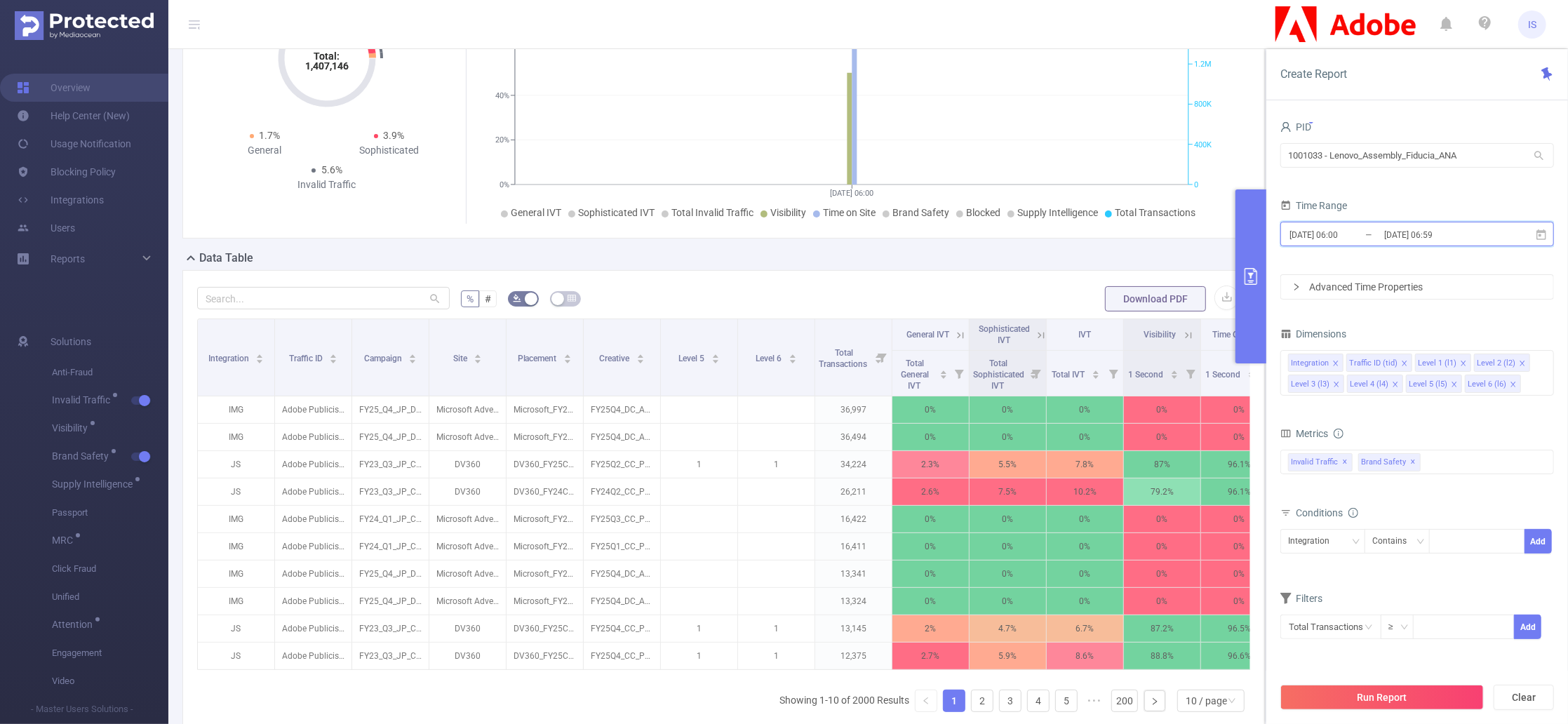
click at [1438, 244] on span "[DATE] 06:00 _ [DATE] 06:59" at bounding box center [1417, 233] width 274 height 25
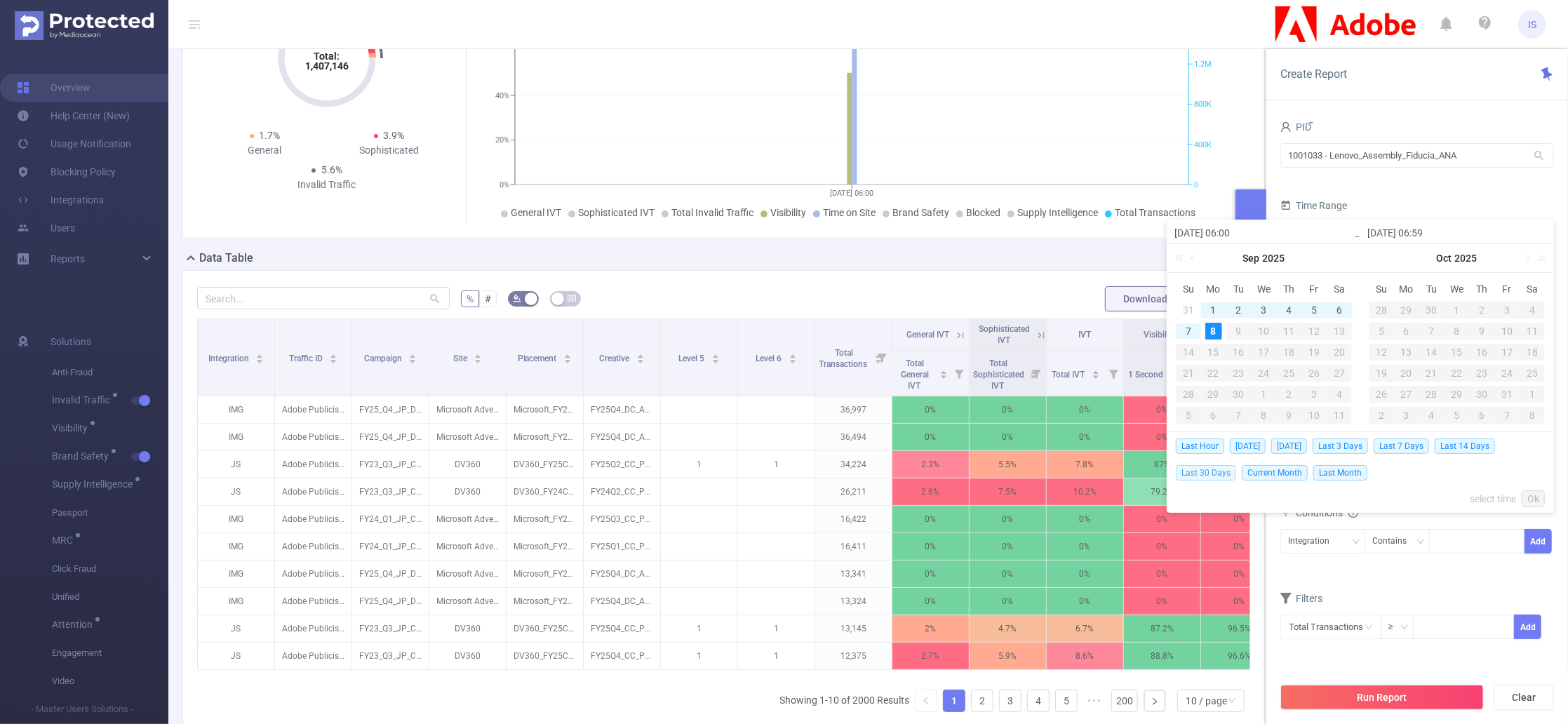
click at [1211, 475] on span "Last 30 Days" at bounding box center [1206, 473] width 61 height 16
type input "[DATE] 00:00"
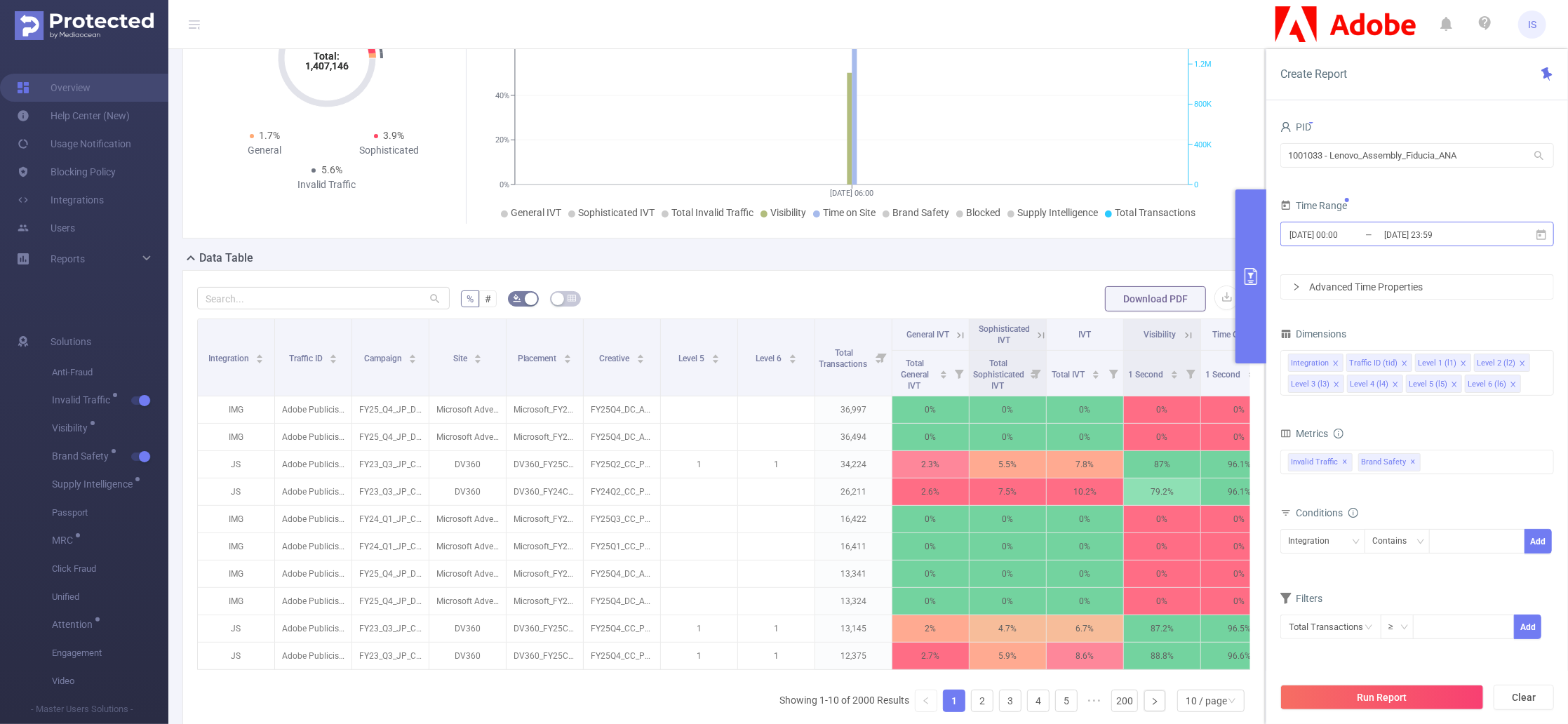
click at [1399, 238] on input "[DATE] 23:59" at bounding box center [1440, 234] width 114 height 19
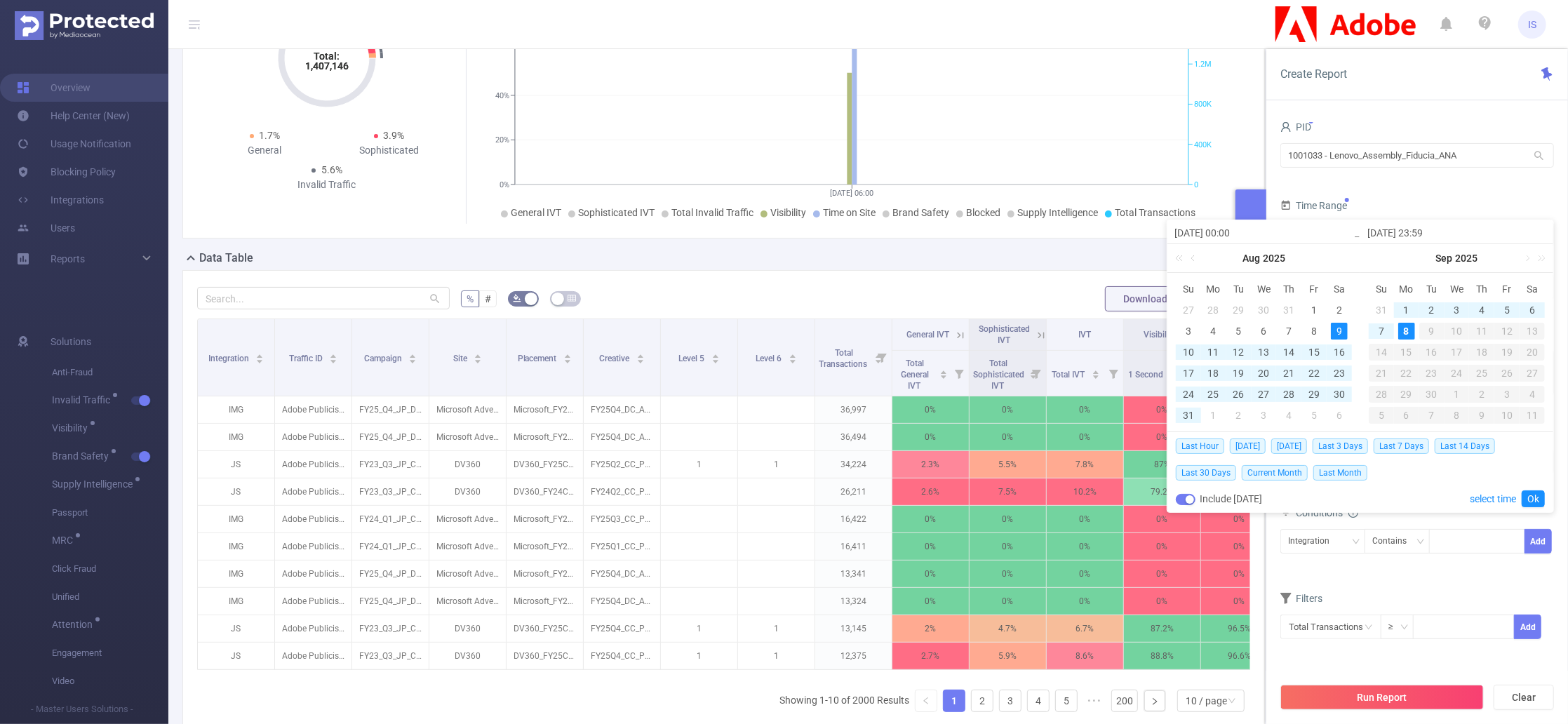
click at [1190, 498] on button "button" at bounding box center [1185, 500] width 19 height 11
type input "[DATE] 23:59"
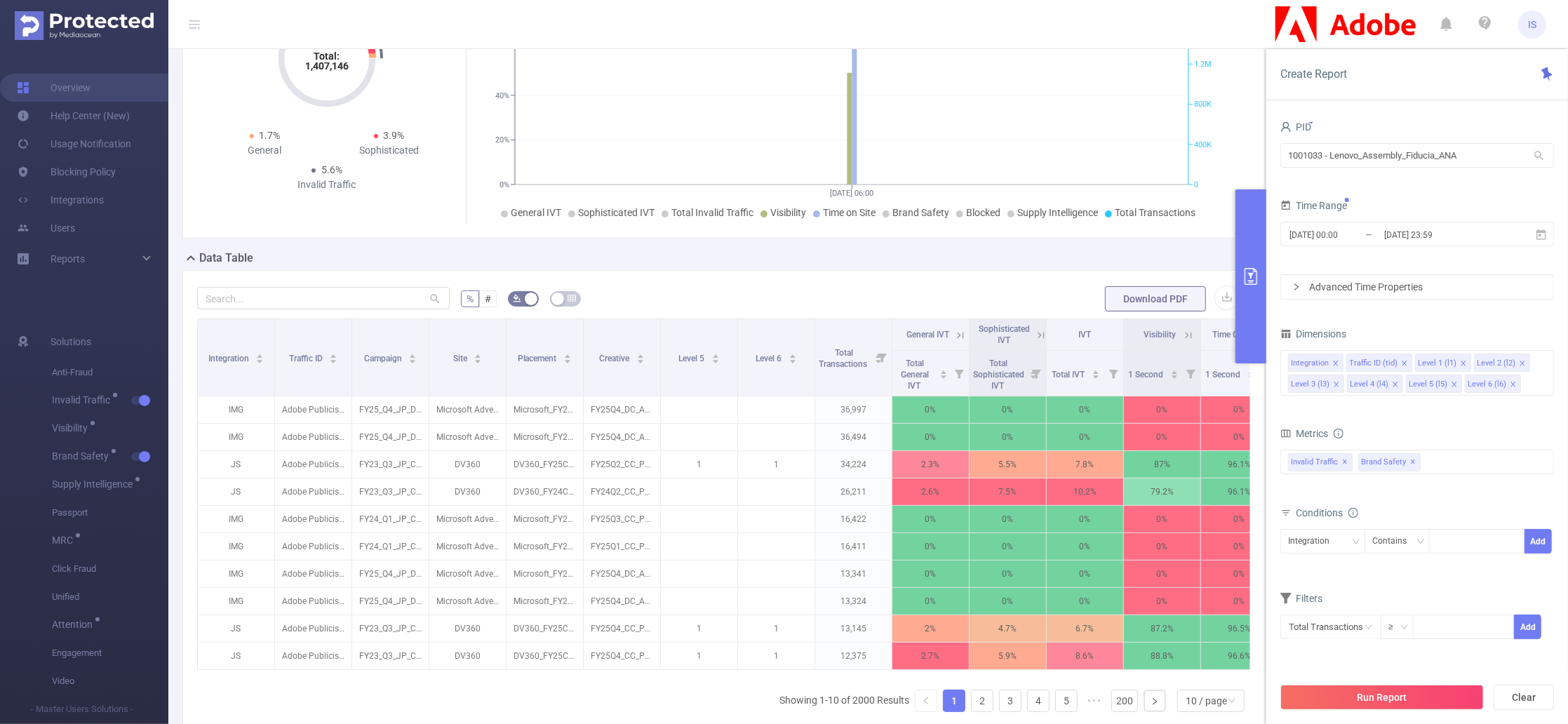
click at [1444, 579] on form "Dimensions Integration Traffic ID (tid) Level 1 (l1) Level 2 (l2) Level 3 (l3) …" at bounding box center [1417, 491] width 274 height 334
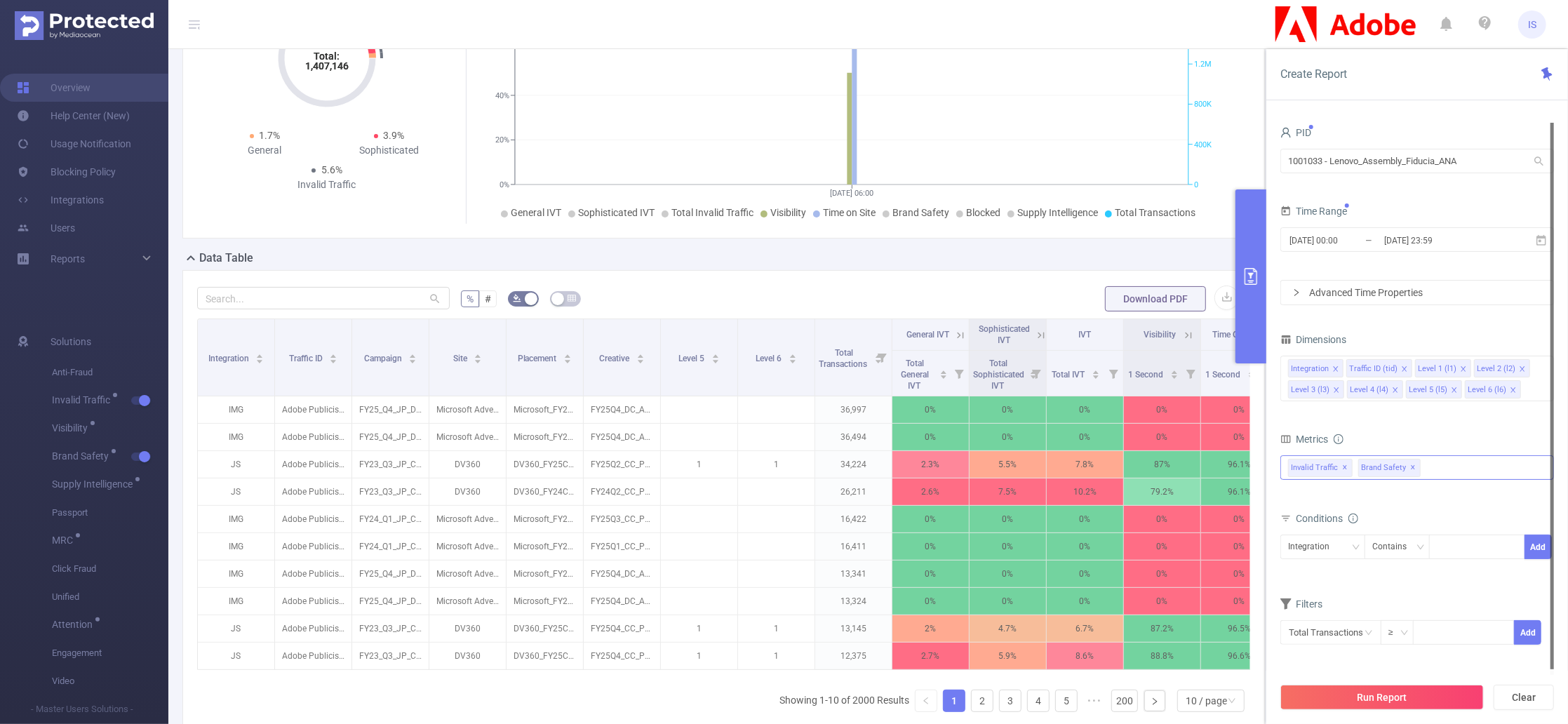
click at [1435, 469] on div "Invalid Traffic ✕ Anti-Fraud Invalid Traffic Visibility Brand Safety Supply Int…" at bounding box center [1417, 468] width 274 height 25
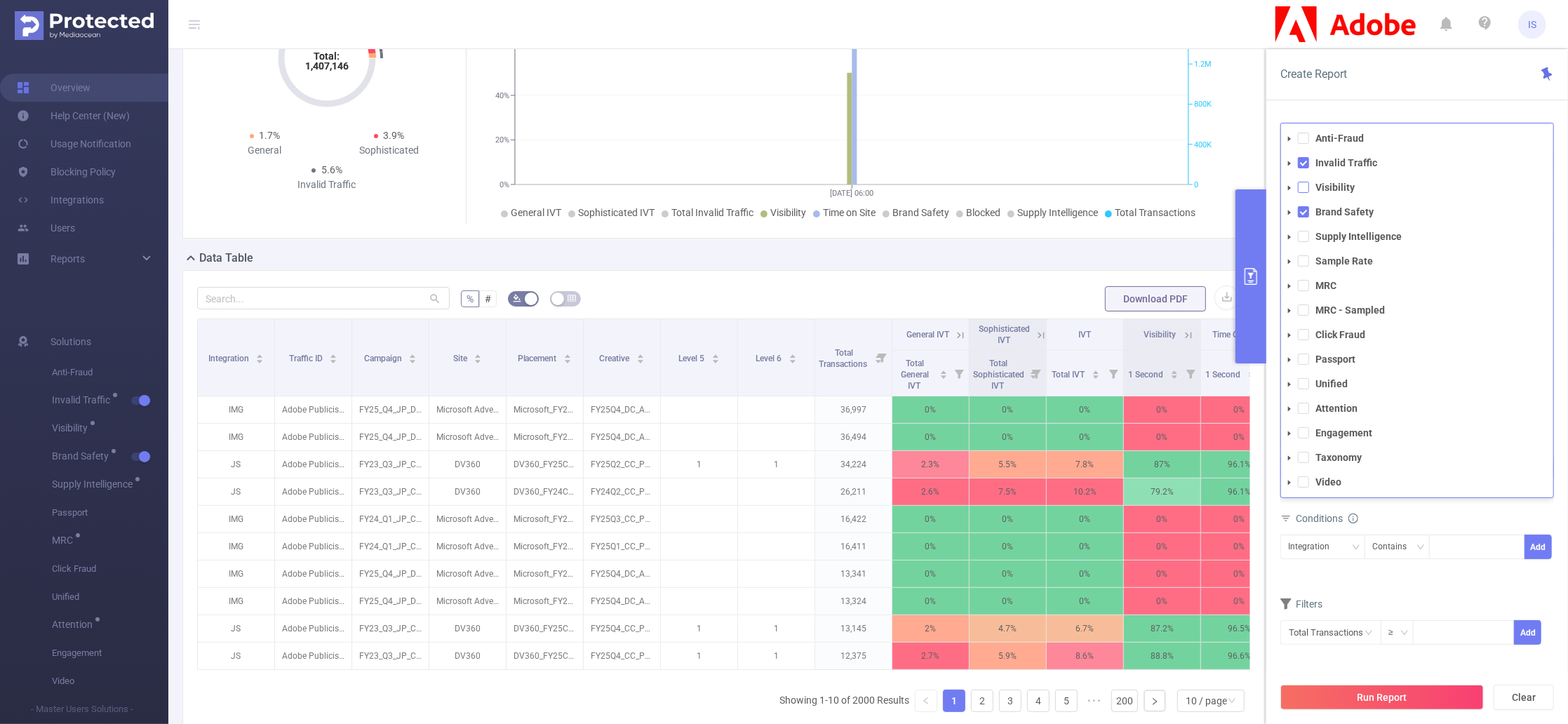
click at [1300, 185] on span at bounding box center [1303, 187] width 11 height 11
click at [1303, 238] on span at bounding box center [1303, 236] width 11 height 11
click at [1431, 530] on div "Conditions" at bounding box center [1417, 541] width 274 height 23
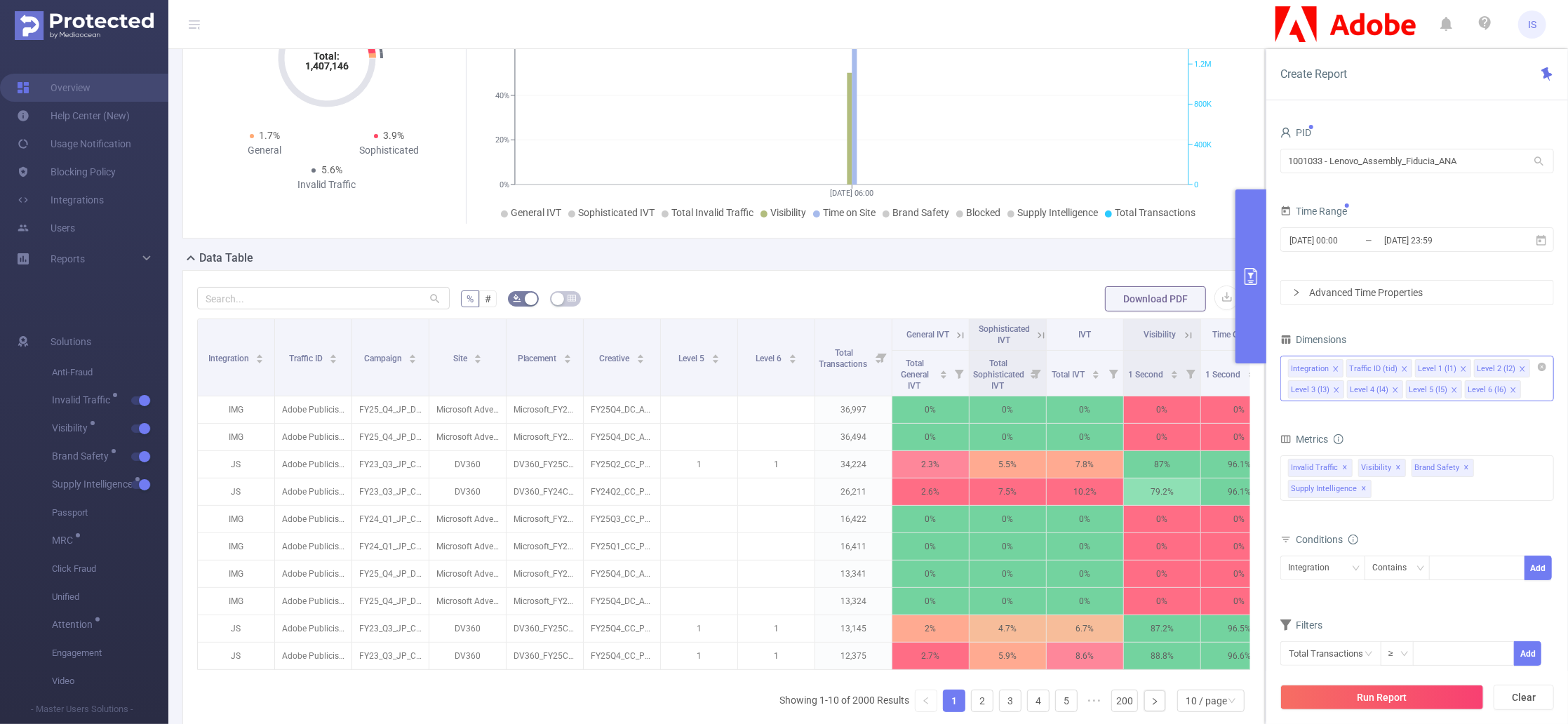
click at [1453, 387] on icon "icon: close" at bounding box center [1455, 390] width 7 height 7
click at [1453, 386] on div "Integration Traffic ID (tid) Level 1 (l1) Level 2 (l2) Level 3 (l3) Level 4 (l4)" at bounding box center [1417, 379] width 274 height 46
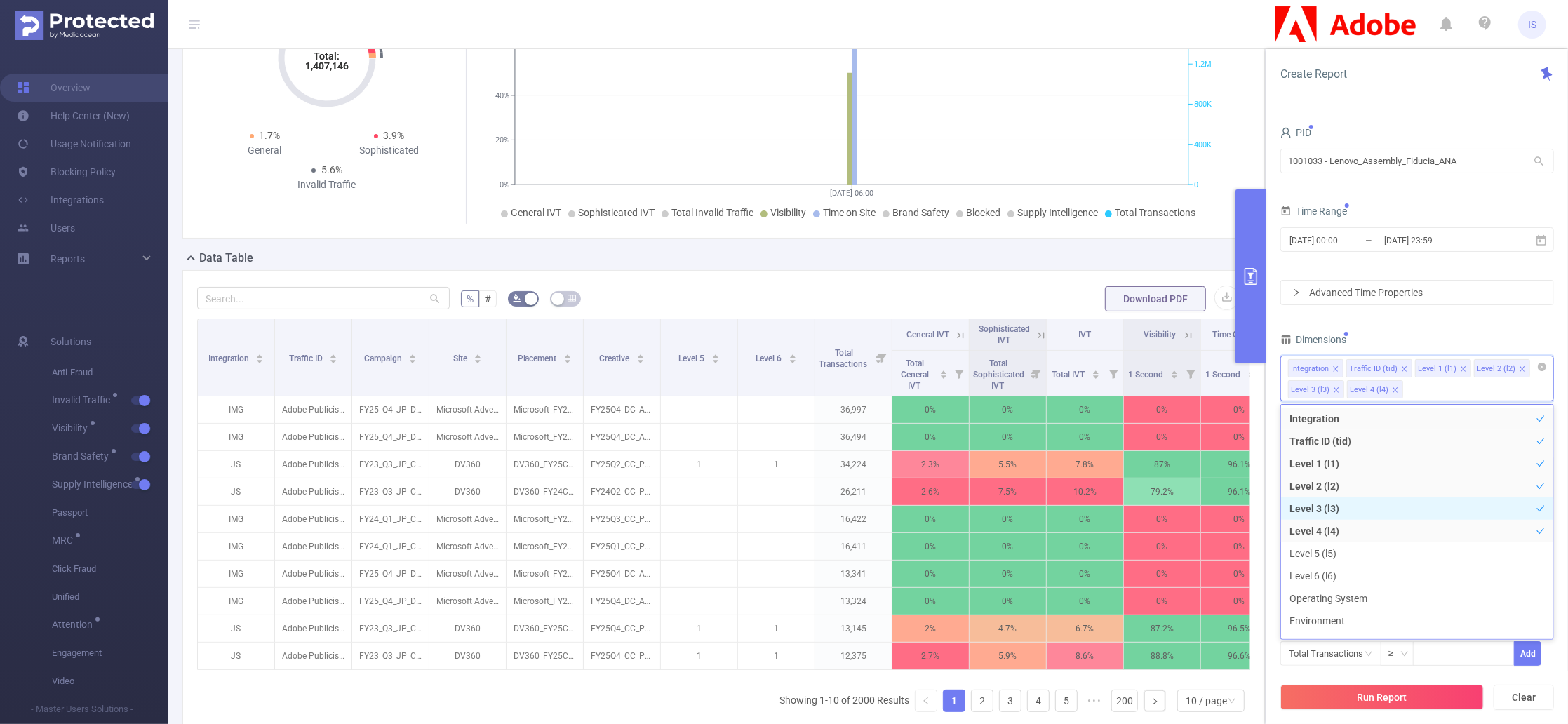
scroll to position [94, 0]
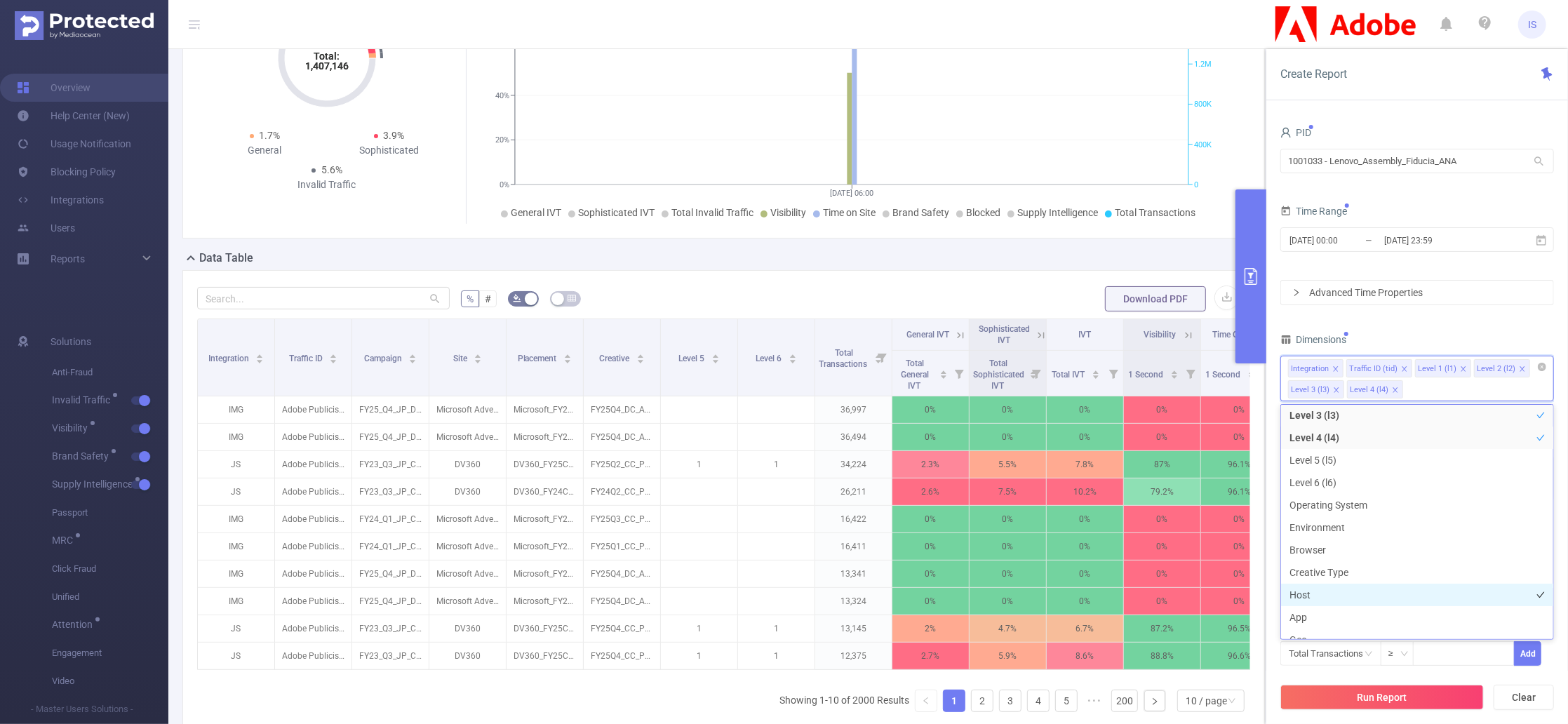
click at [1328, 598] on li "Host" at bounding box center [1417, 595] width 272 height 22
click at [1337, 619] on li "App" at bounding box center [1417, 617] width 272 height 22
click at [1410, 332] on div "Dimensions" at bounding box center [1417, 341] width 274 height 23
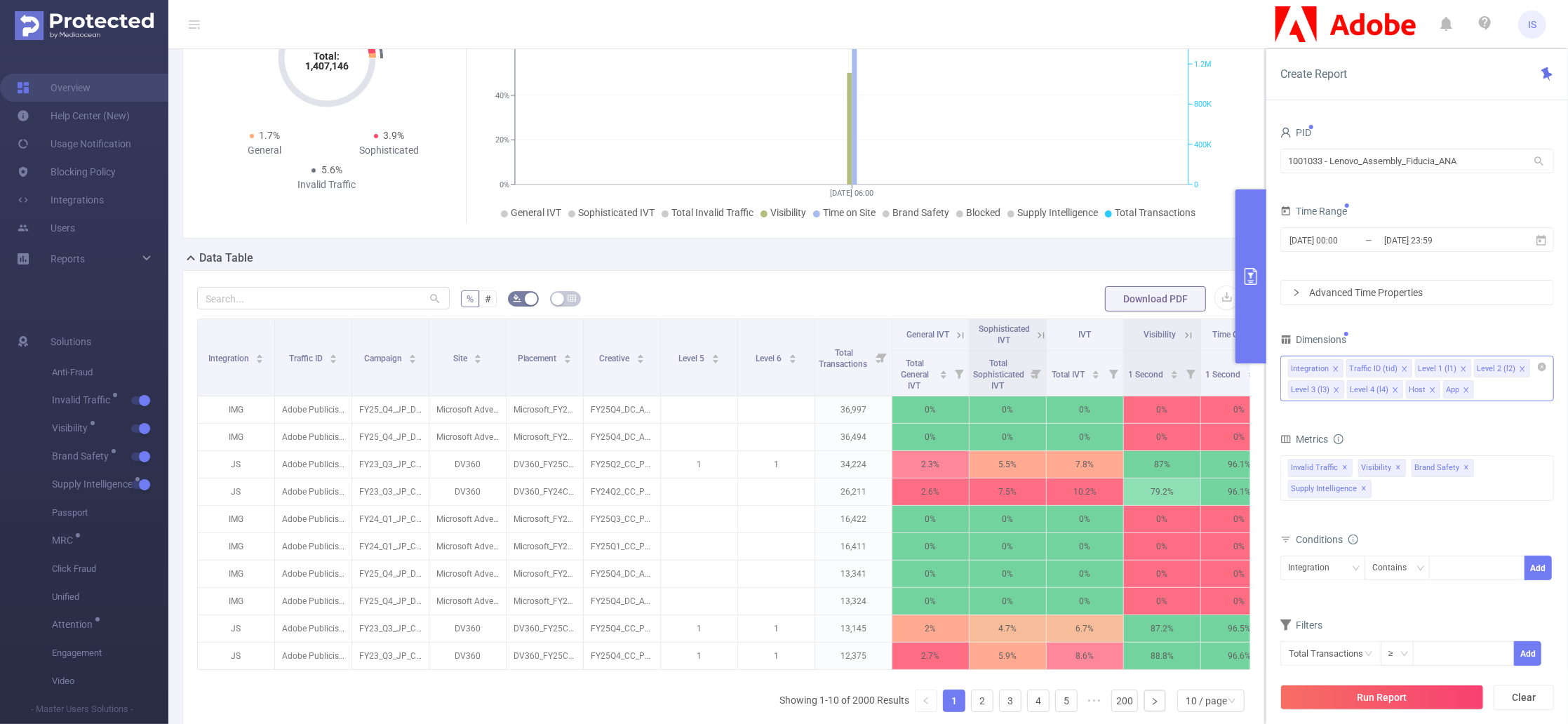
click at [1394, 391] on icon "icon: close" at bounding box center [1396, 390] width 7 height 7
click at [1337, 390] on icon "icon: close" at bounding box center [1337, 390] width 7 height 7
click at [1403, 409] on div "Dimensions Integration Traffic ID (tid) Level 1 (l1) Level 2 (l2) Host App" at bounding box center [1417, 371] width 274 height 83
click at [1396, 688] on button "Run Report" at bounding box center [1382, 698] width 204 height 26
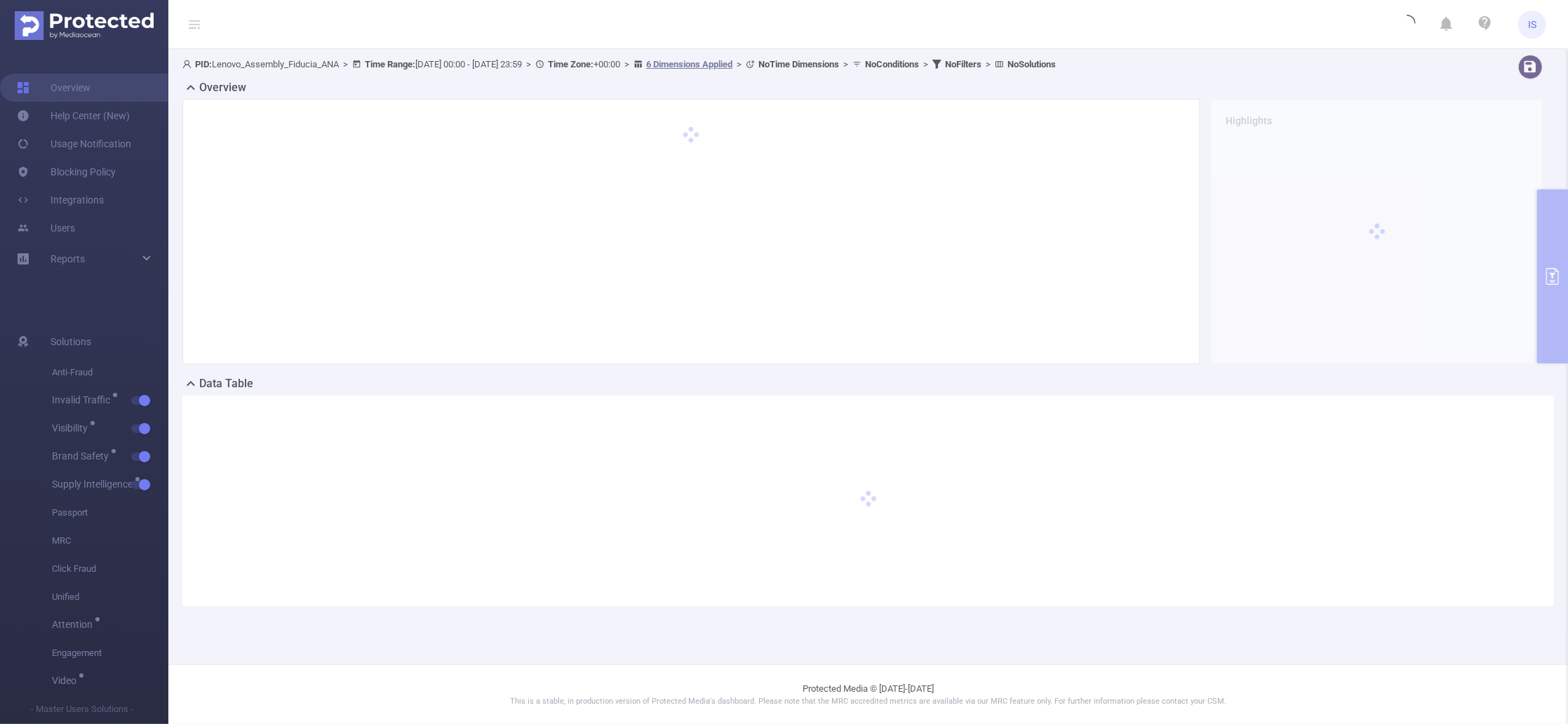
scroll to position [0, 0]
click at [302, 64] on span "PID: Lenovo_Assembly_Fiducia_ANA > Time Range: [DATE] 00:00 - [DATE] 23:59 > Ti…" at bounding box center [619, 63] width 874 height 10
click at [299, 63] on span "PID: Lenovo_Assembly_Fiducia_ANA > Time Range: [DATE] 00:00 - [DATE] 23:59 > Ti…" at bounding box center [619, 63] width 874 height 10
click at [343, 63] on span "PID: Lenovo_Assembly_Fiducia_ANA > Time Range: [DATE] 00:00 - [DATE] 23:59 > Ti…" at bounding box center [619, 63] width 874 height 10
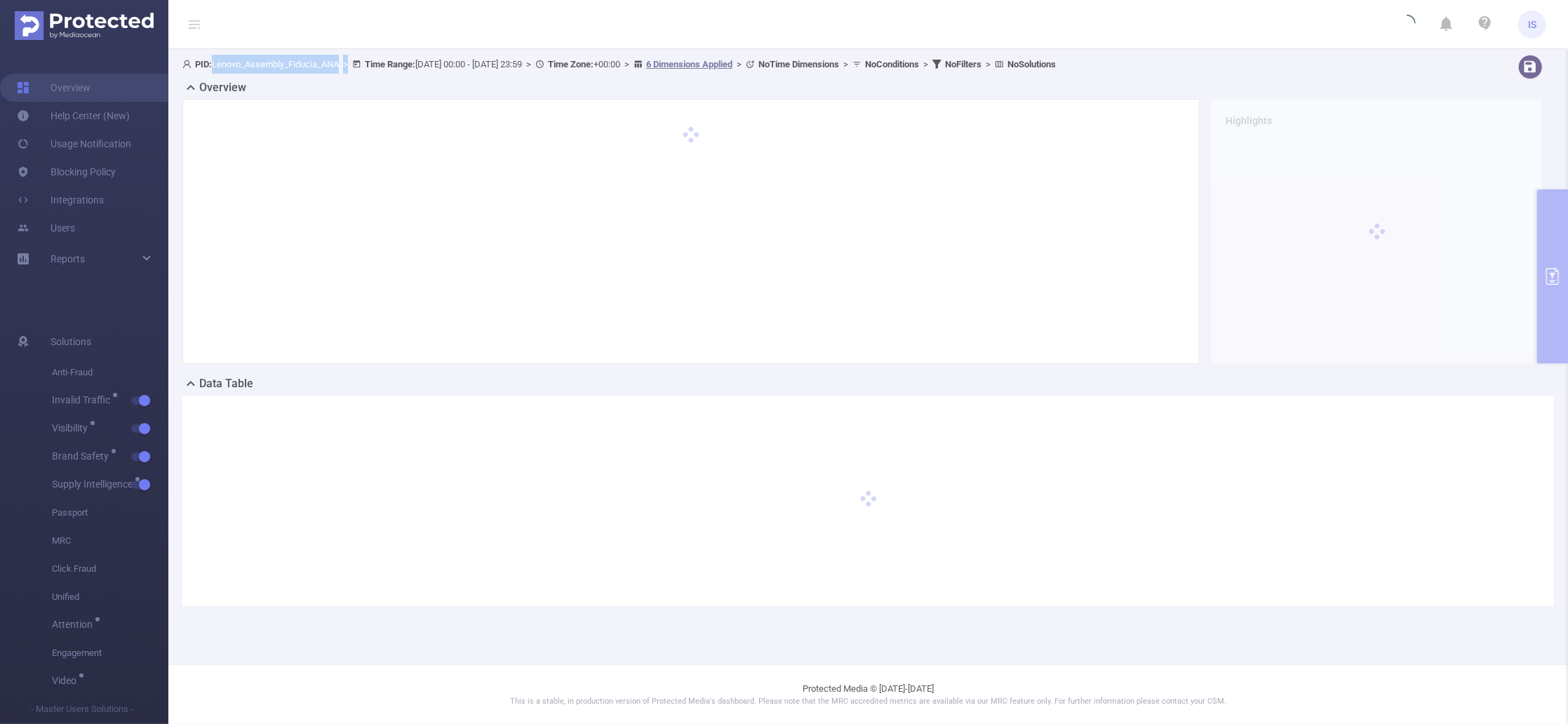
drag, startPoint x: 343, startPoint y: 63, endPoint x: 242, endPoint y: 62, distance: 101.0
click at [242, 62] on span "PID: Lenovo_Assembly_Fiducia_ANA > Time Range: [DATE] 00:00 - [DATE] 23:59 > Ti…" at bounding box center [619, 63] width 874 height 10
drag, startPoint x: 216, startPoint y: 67, endPoint x: 342, endPoint y: 67, distance: 126.0
click at [342, 67] on span "PID: Lenovo_Assembly_Fiducia_ANA > Time Range: [DATE] 00:00 - [DATE] 23:59 > Ti…" at bounding box center [619, 63] width 874 height 10
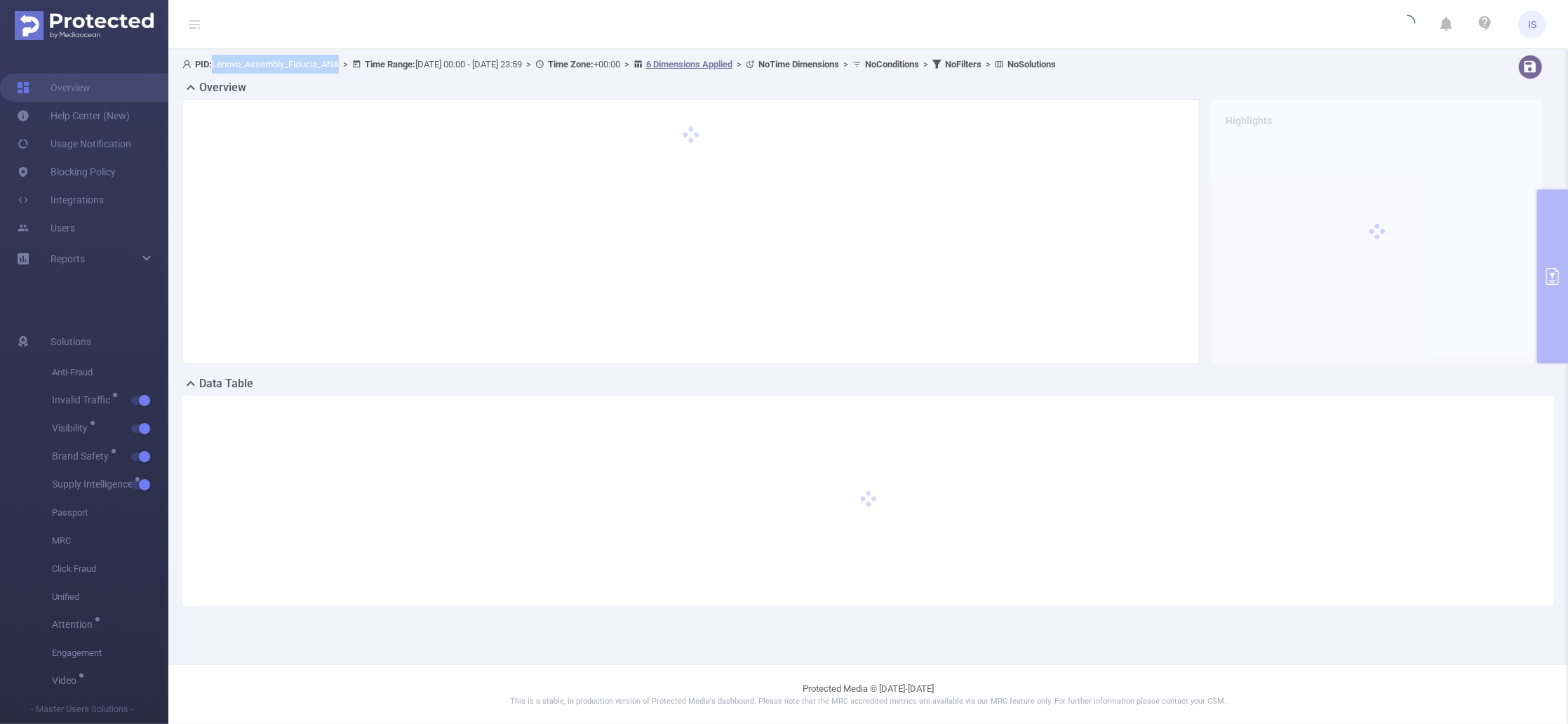
copy span "Lenovo_Assembly_Fiducia_ANA"
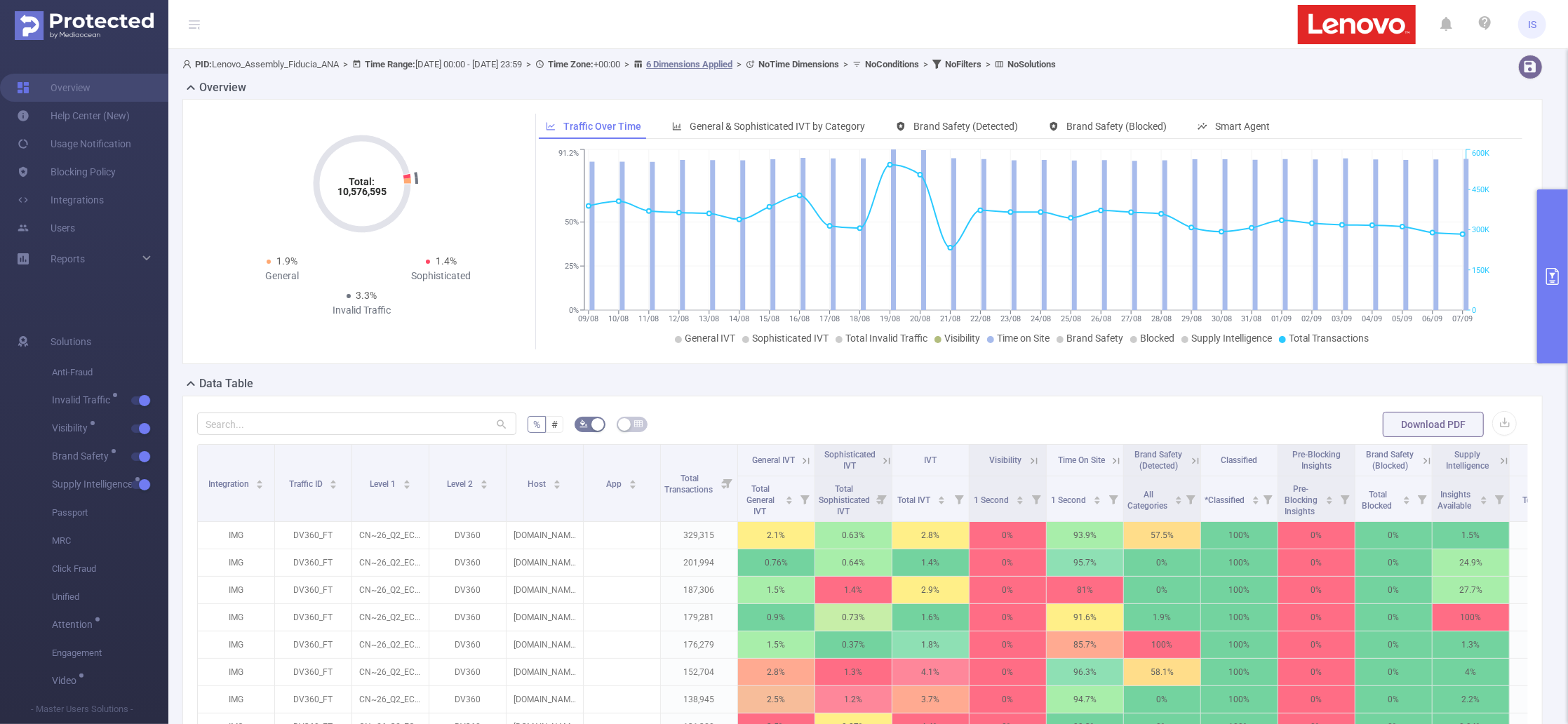
click at [491, 61] on span "PID: Lenovo_Assembly_Fiducia_ANA > Time Range: [DATE] 00:00 - [DATE] 23:59 > Ti…" at bounding box center [619, 63] width 874 height 10
drag, startPoint x: 471, startPoint y: 64, endPoint x: 430, endPoint y: 64, distance: 41.0
click at [430, 64] on span "PID: Lenovo_Assembly_Fiducia_ANA > Time Range: [DATE] 00:00 - [DATE] 23:59 > Ti…" at bounding box center [619, 63] width 874 height 10
copy span "[DATE]"
drag, startPoint x: 504, startPoint y: 64, endPoint x: 551, endPoint y: 66, distance: 47.0
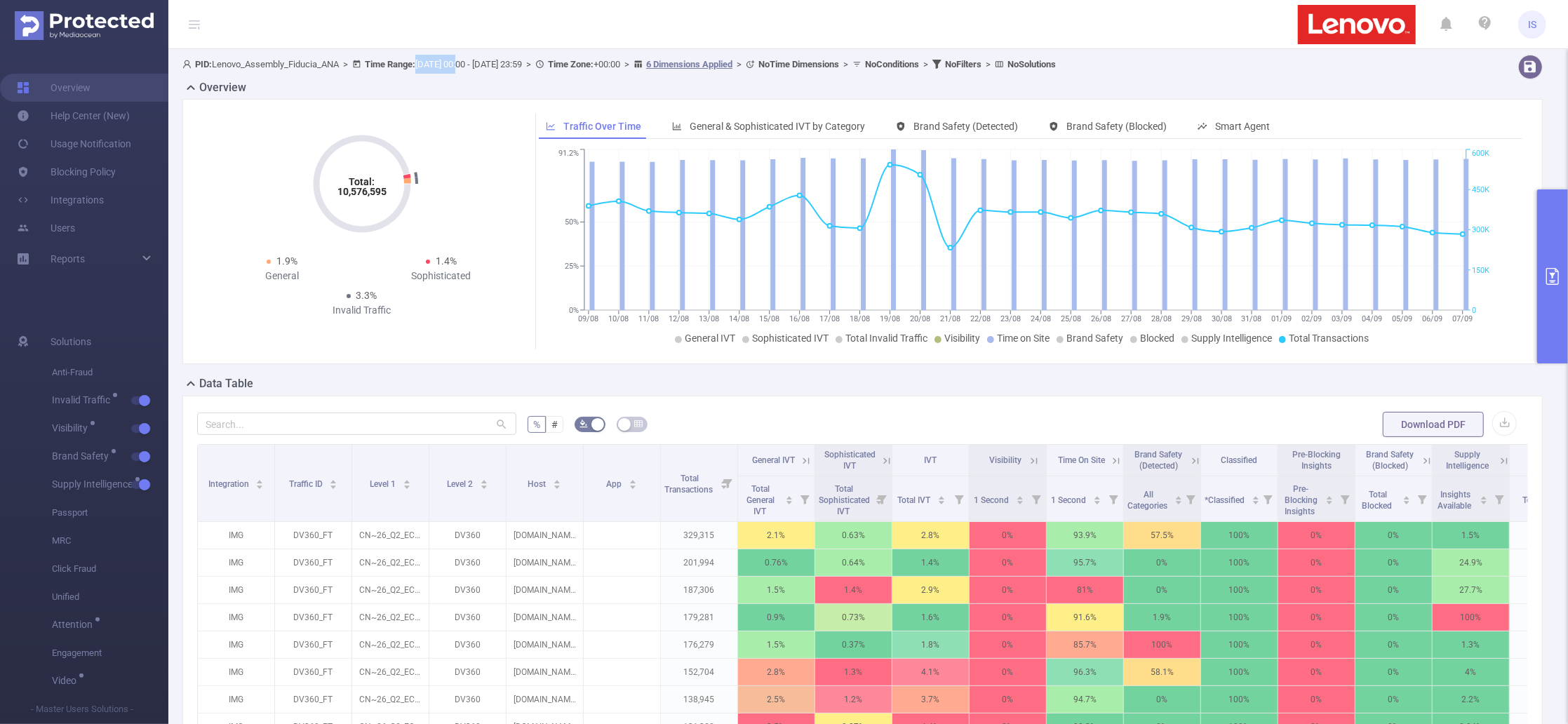
click at [551, 66] on span "PID: Lenovo_Assembly_Fiducia_ANA > Time Range: [DATE] 00:00 - [DATE] 23:59 > Ti…" at bounding box center [619, 63] width 874 height 10
copy span "[DATE]"
click at [1564, 217] on button "primary" at bounding box center [1553, 276] width 31 height 174
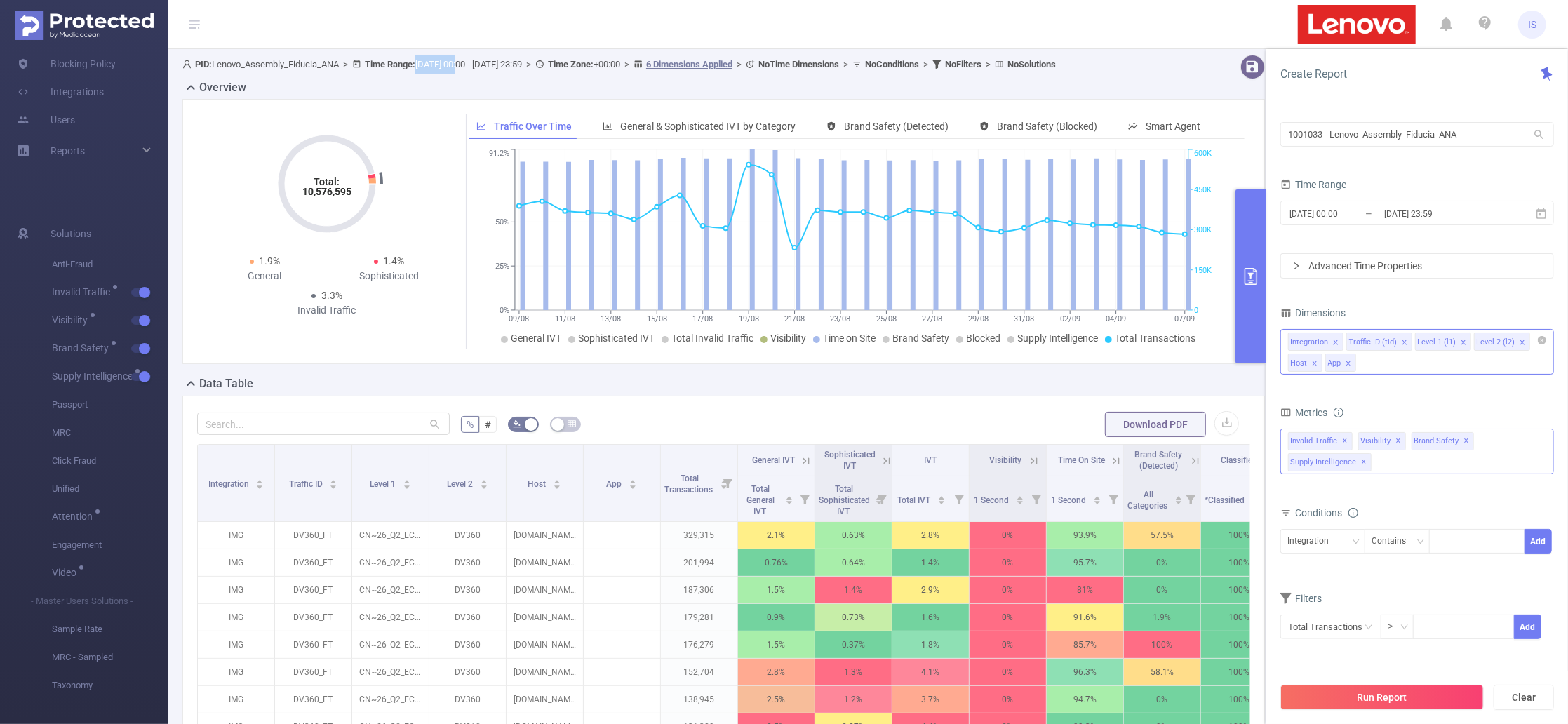
click at [1409, 471] on div "Invalid Traffic ✕ Anti-Fraud Invalid Traffic Visibility Brand Safety Supply Int…" at bounding box center [1417, 452] width 274 height 46
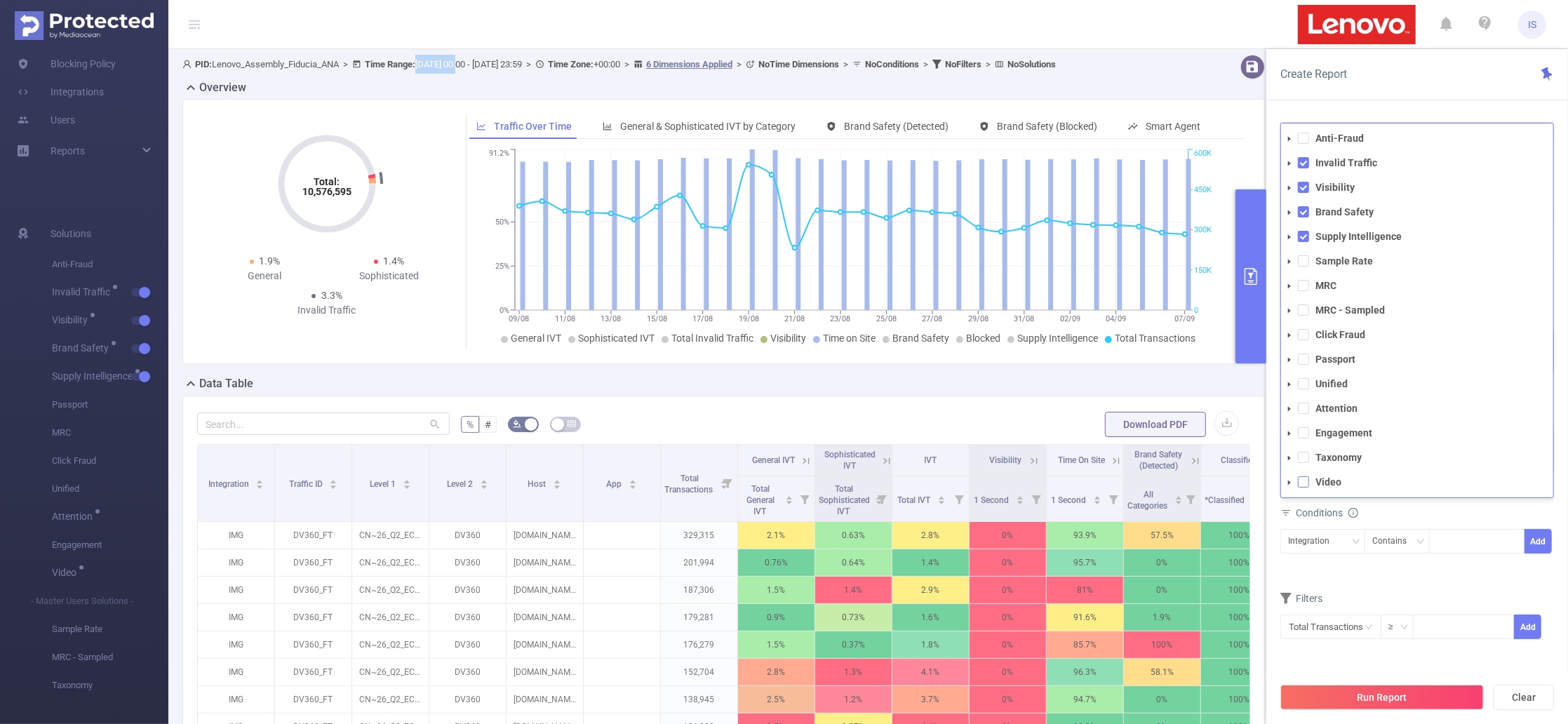
click at [1308, 484] on span at bounding box center [1303, 482] width 11 height 11
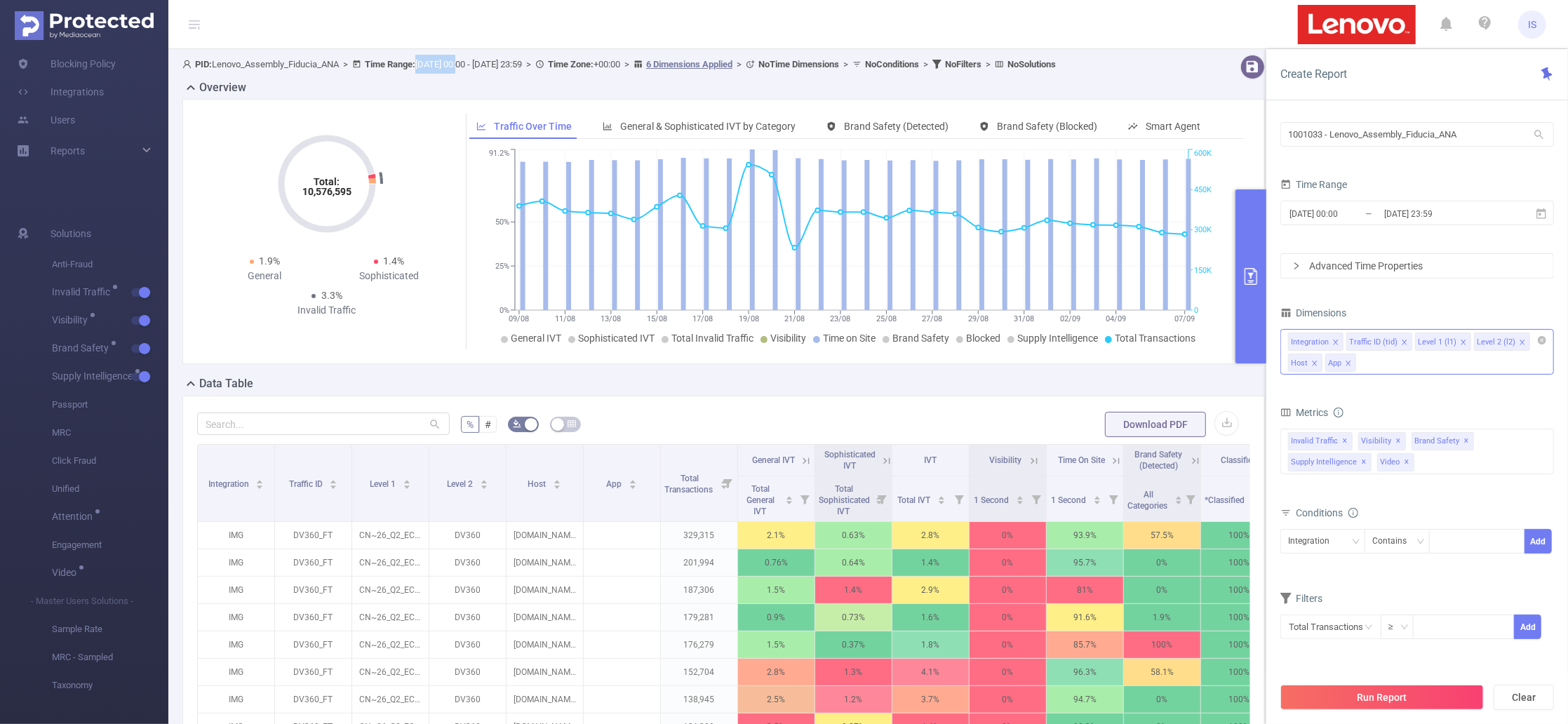
click at [1384, 695] on button "Run Report" at bounding box center [1382, 698] width 204 height 26
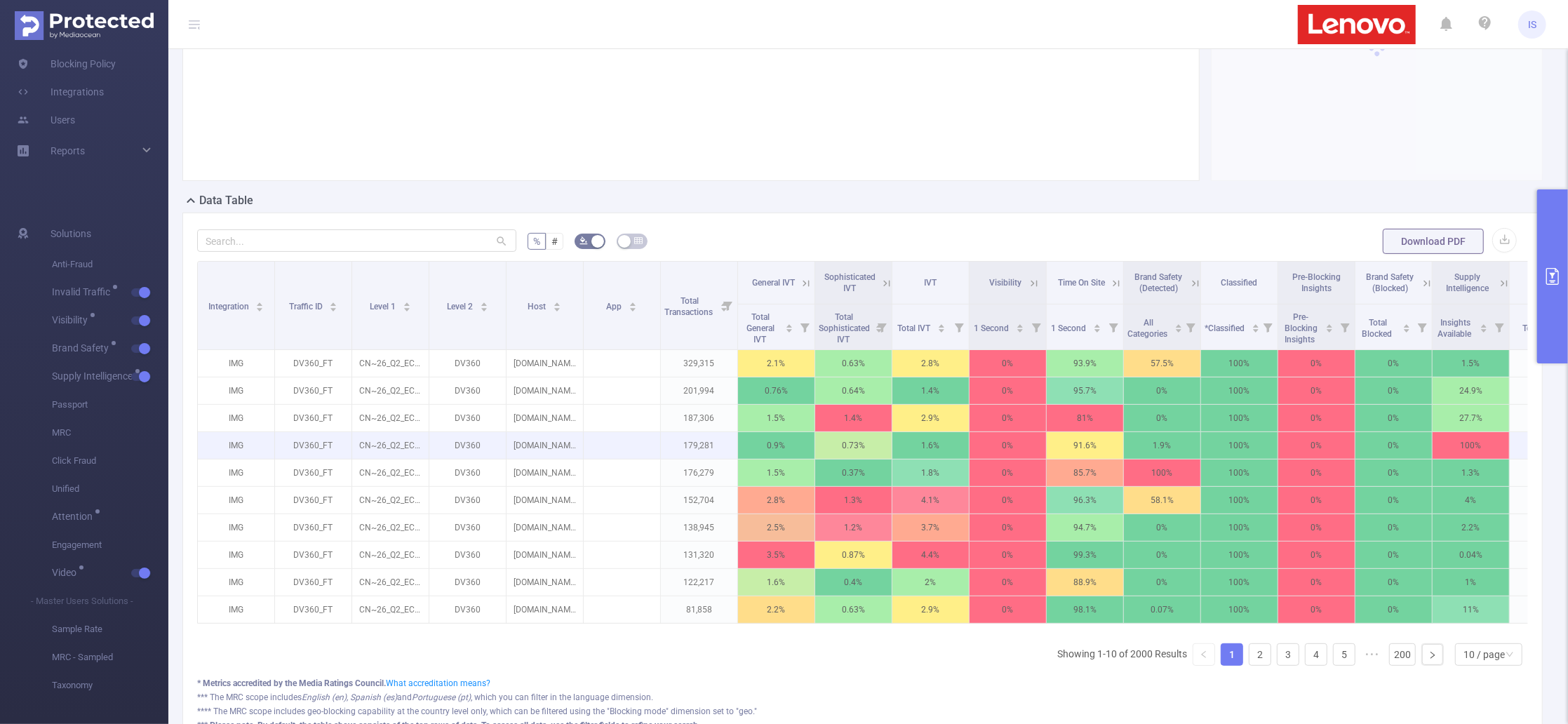
scroll to position [187, 0]
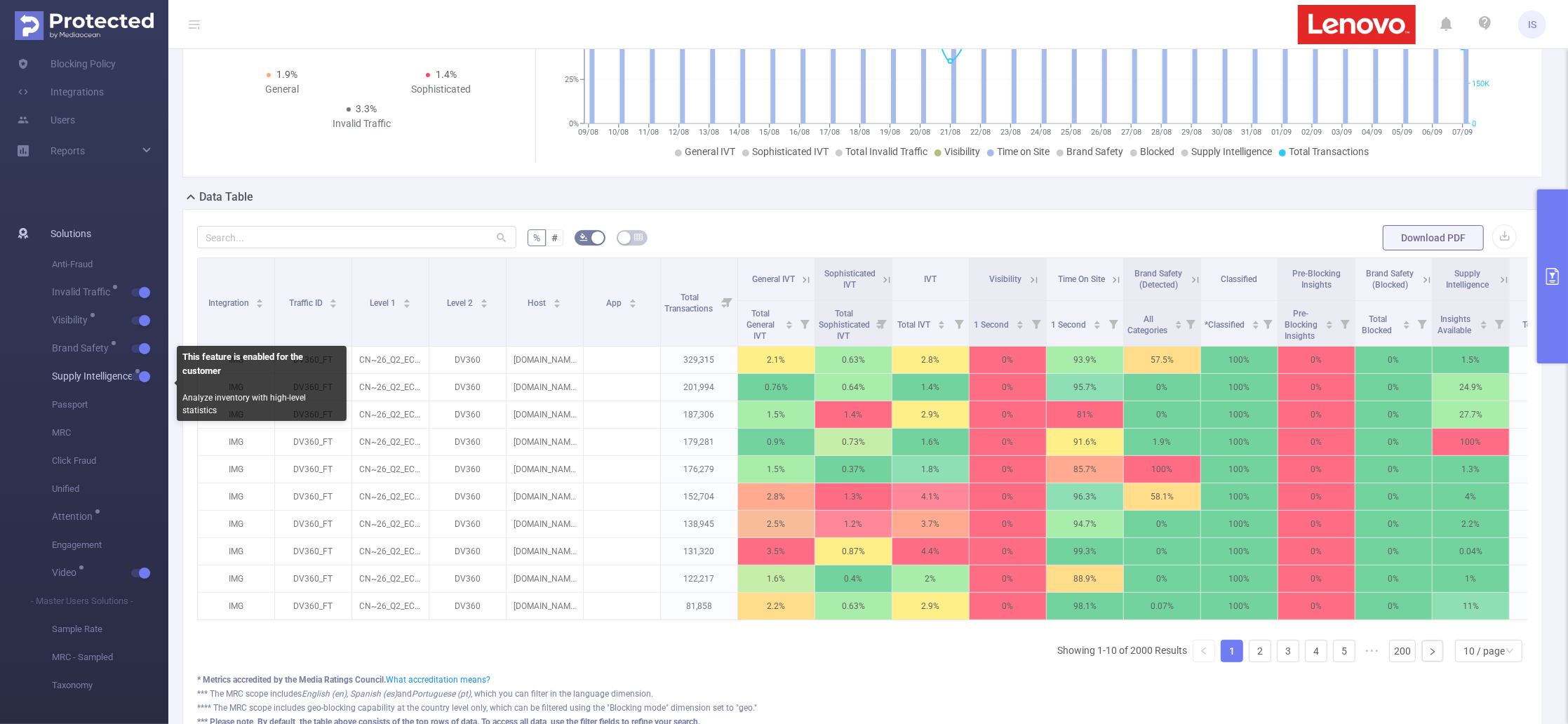
click at [143, 376] on button "button" at bounding box center [141, 377] width 19 height 8
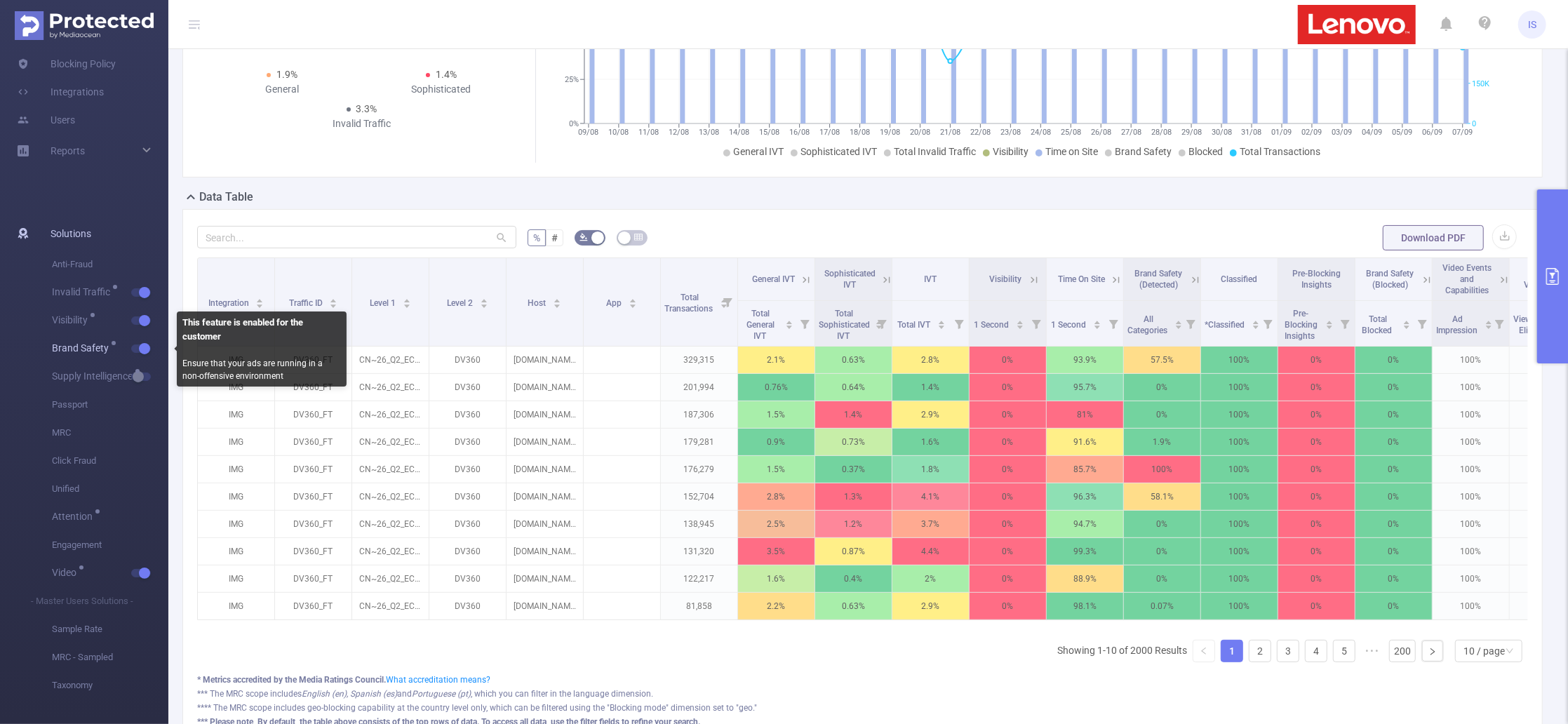
click at [141, 348] on button "button" at bounding box center [141, 348] width 19 height 8
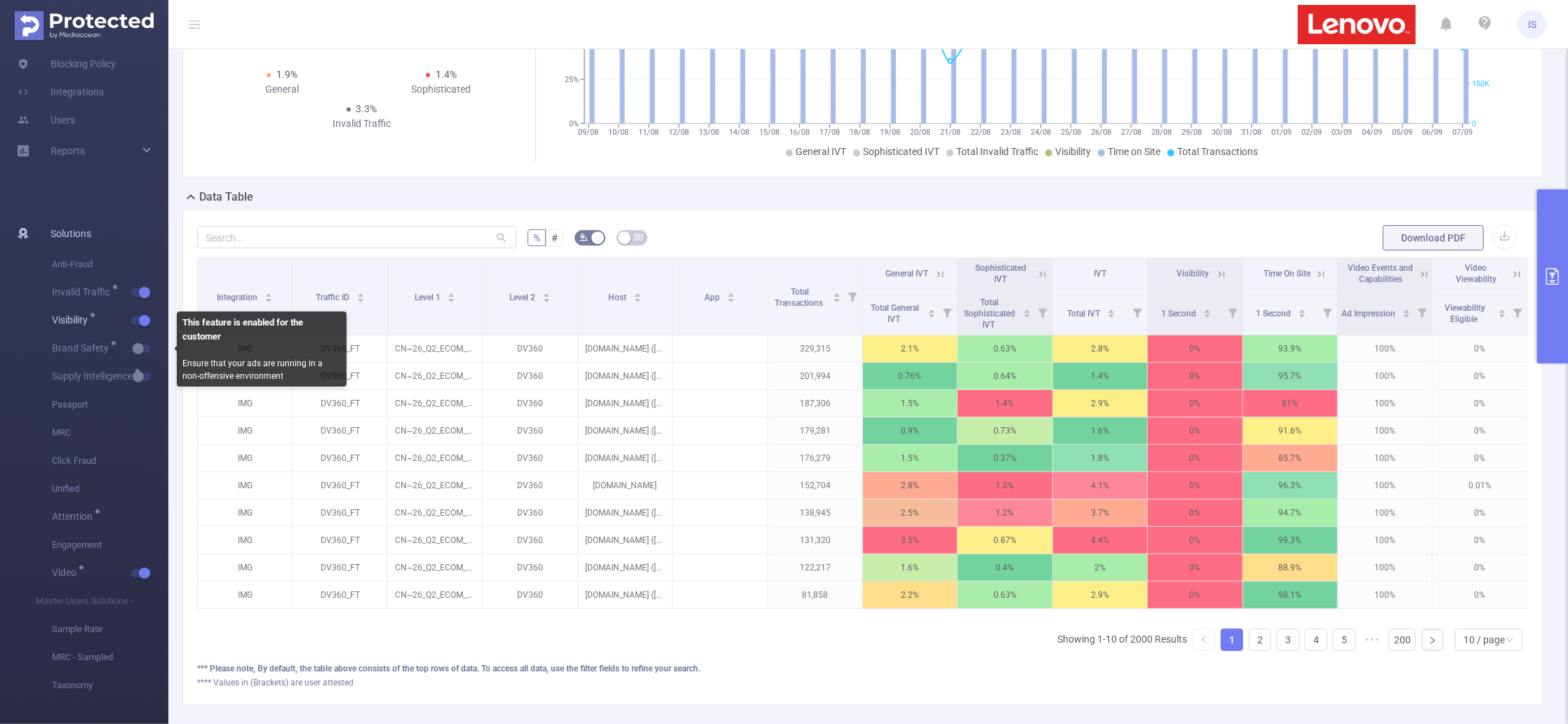
click at [142, 320] on button "button" at bounding box center [141, 321] width 19 height 8
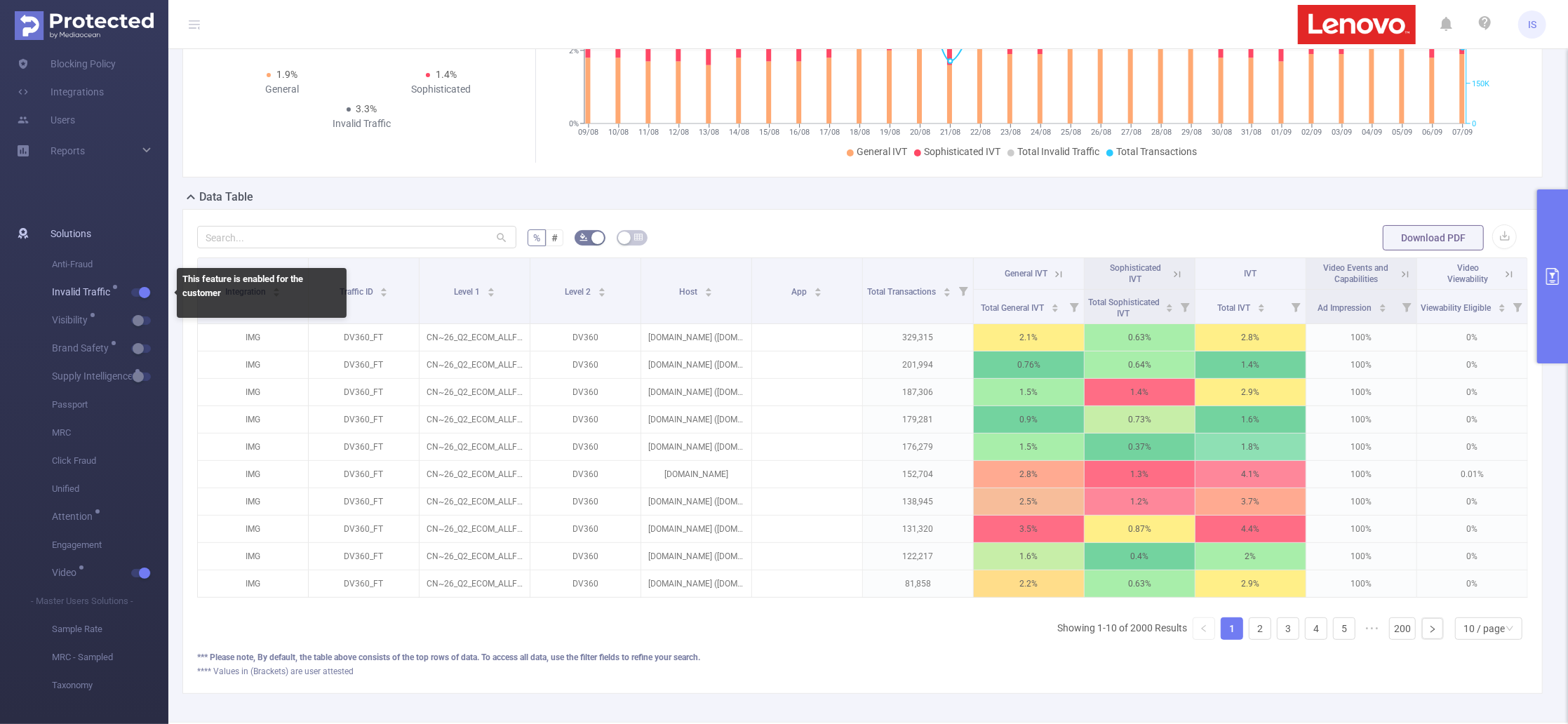
click at [142, 288] on button "button" at bounding box center [141, 292] width 19 height 8
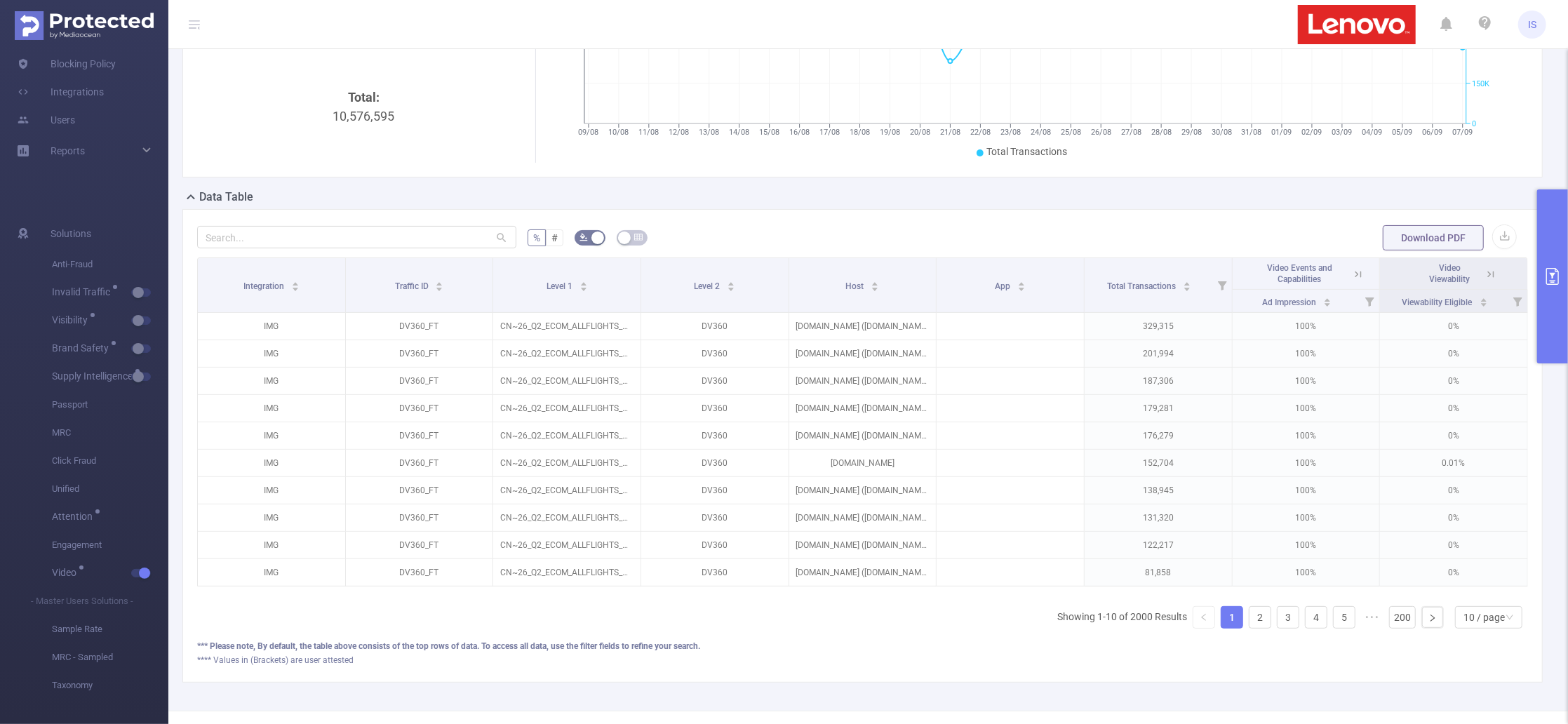
click at [1485, 278] on icon at bounding box center [1492, 275] width 13 height 13
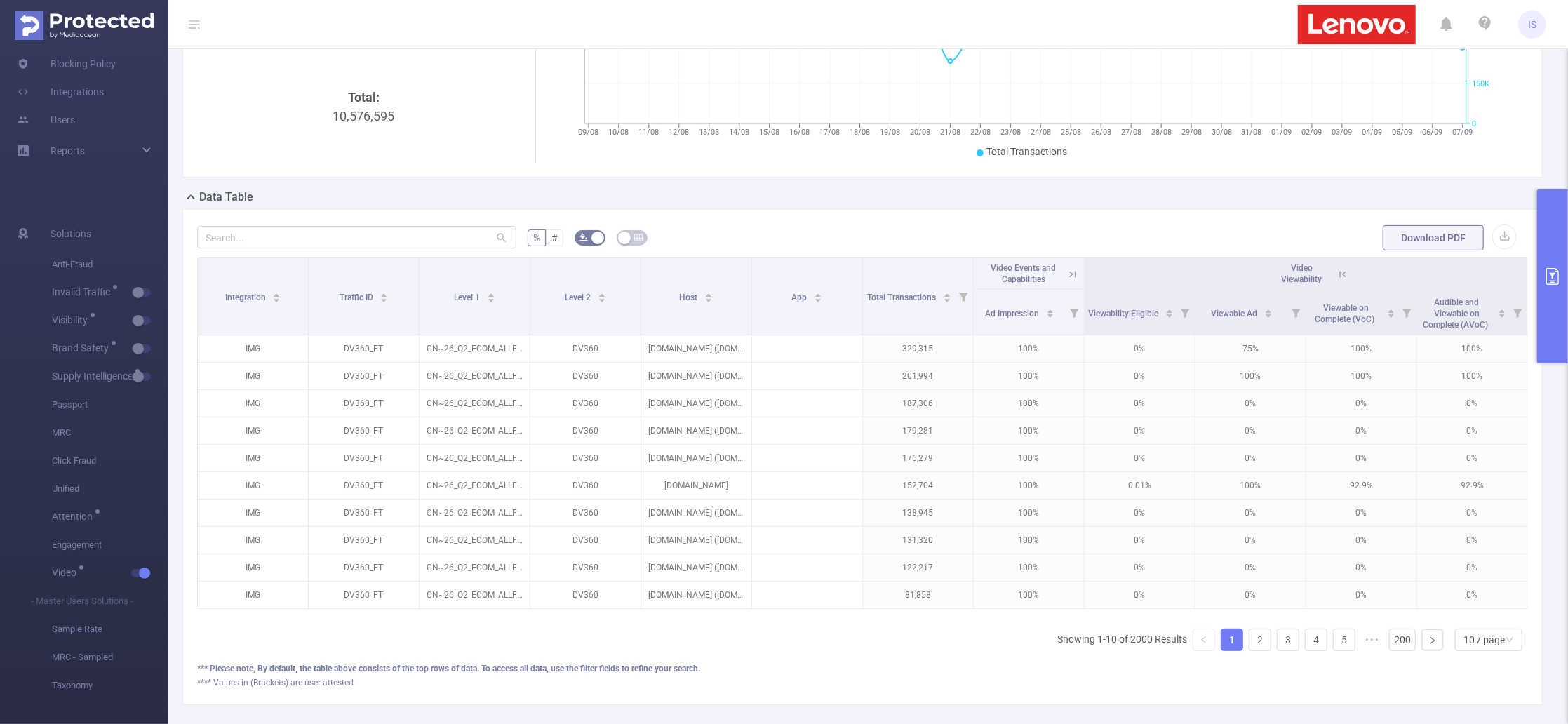
click at [1069, 268] on icon at bounding box center [1073, 275] width 13 height 13
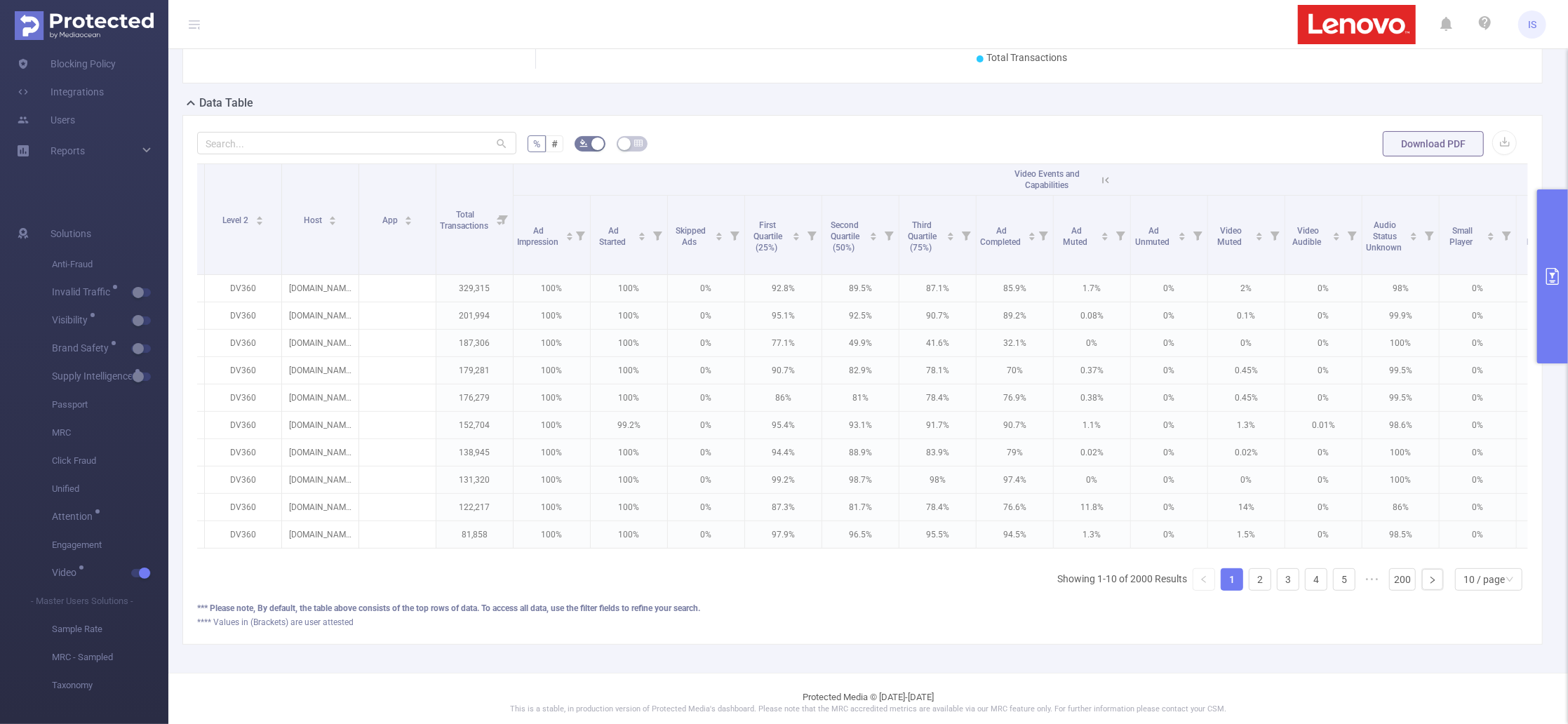
scroll to position [0, 219]
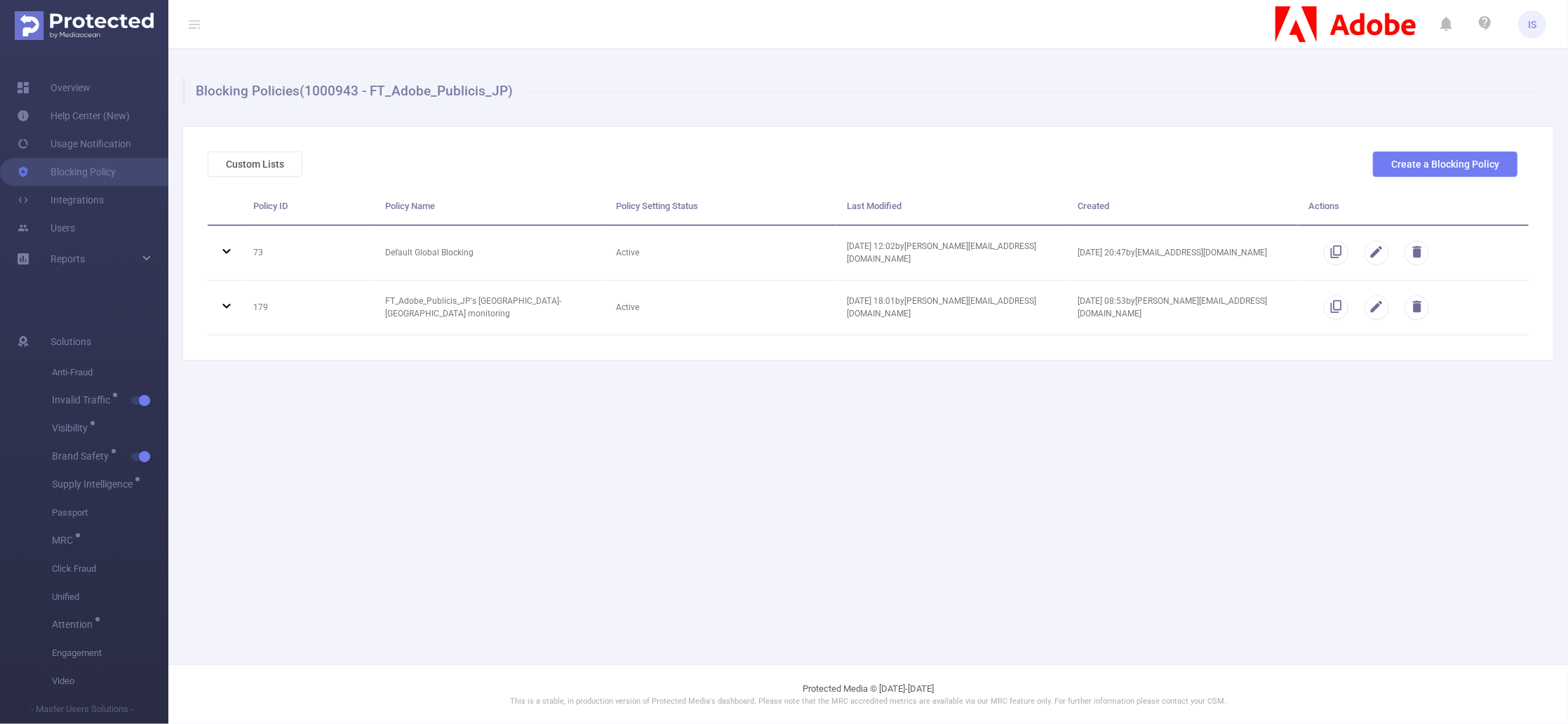
click at [449, 348] on div "Custom Lists Create a Blocking Policy Policy ID Policy Name Policy Setting Stat…" at bounding box center [869, 243] width 1372 height 234
click at [263, 164] on button "Custom Lists" at bounding box center [254, 164] width 95 height 26
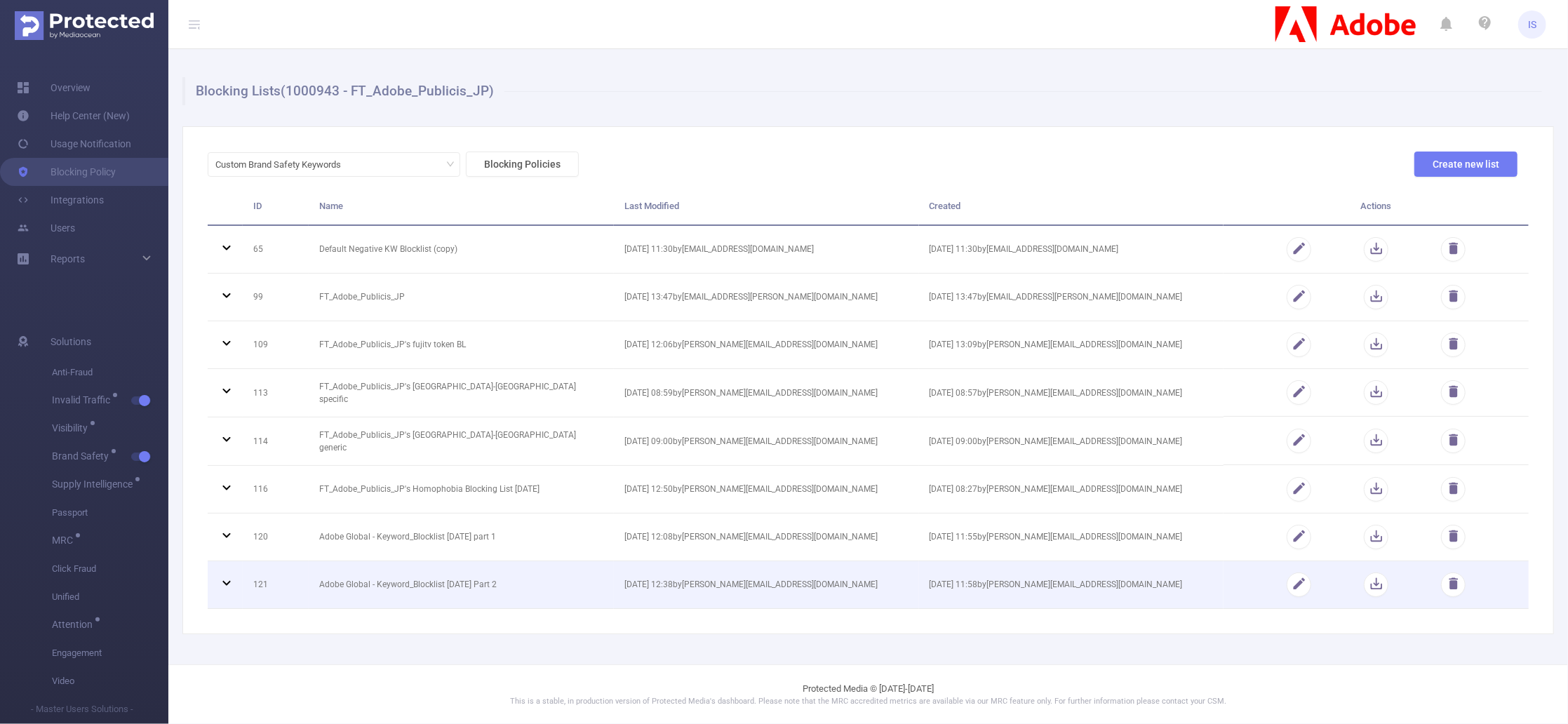
click at [225, 580] on icon at bounding box center [227, 583] width 17 height 17
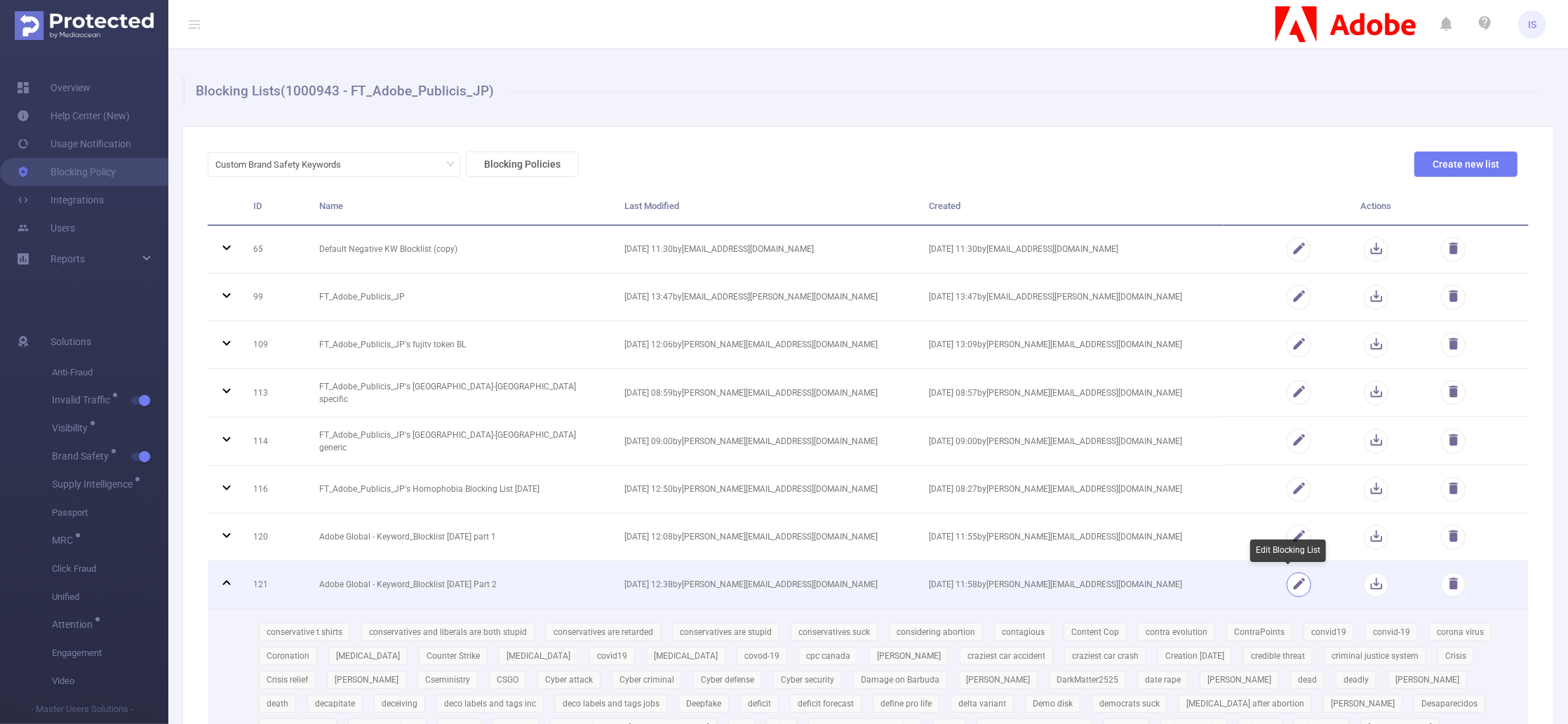
click at [1290, 584] on button "button" at bounding box center [1299, 584] width 25 height 25
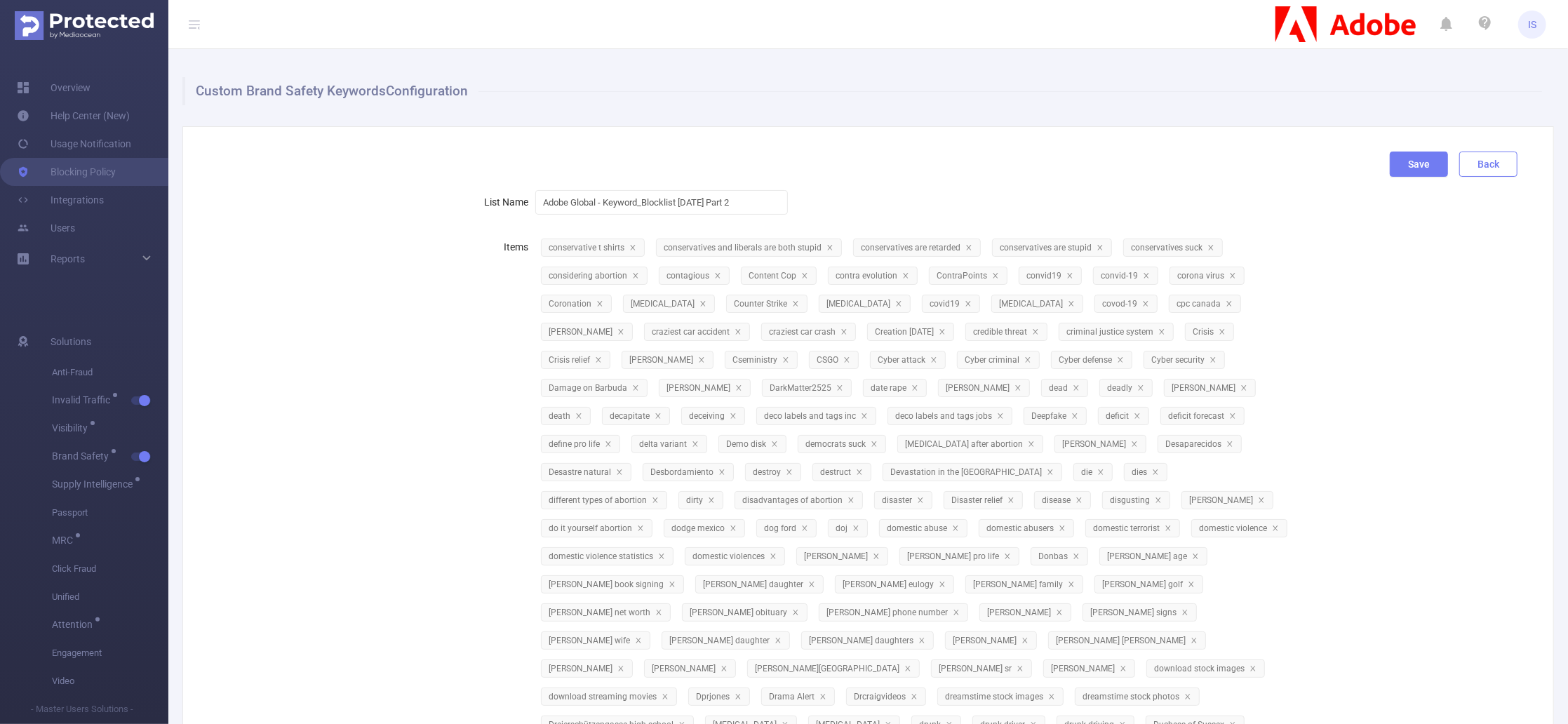
click at [1468, 162] on button "Back" at bounding box center [1488, 164] width 58 height 26
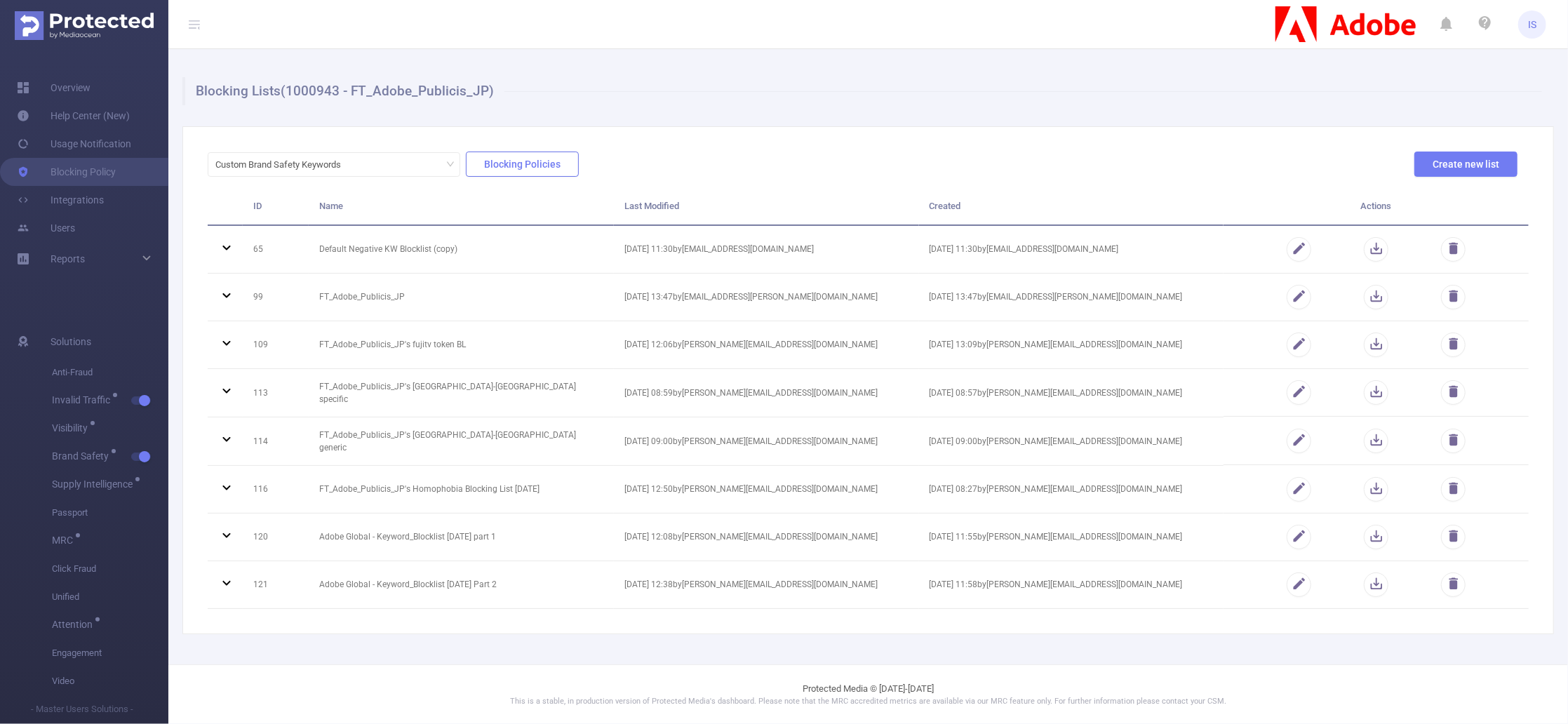
click at [479, 164] on button "Blocking Policies" at bounding box center [522, 164] width 113 height 26
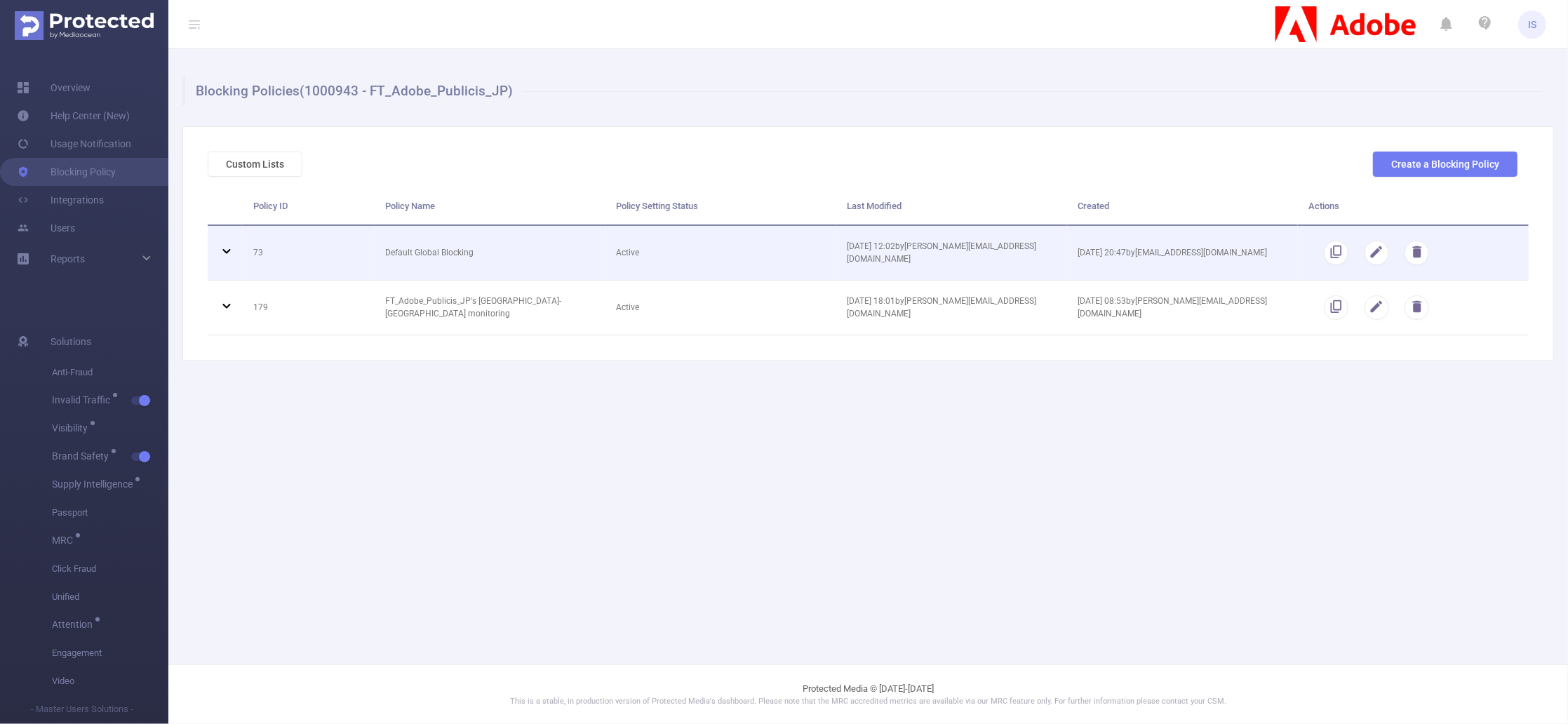
click at [222, 248] on icon at bounding box center [227, 251] width 17 height 17
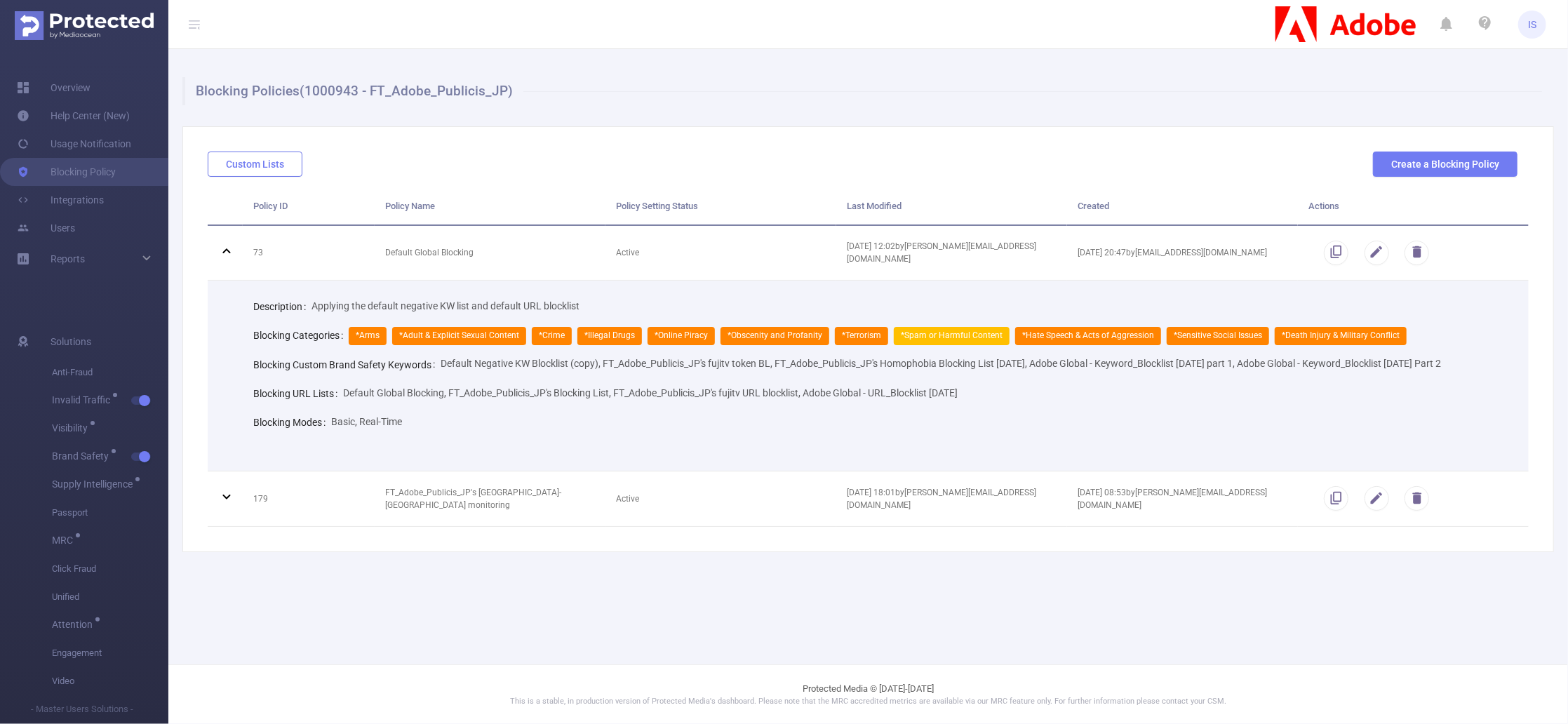
click at [283, 162] on button "Custom Lists" at bounding box center [254, 164] width 95 height 26
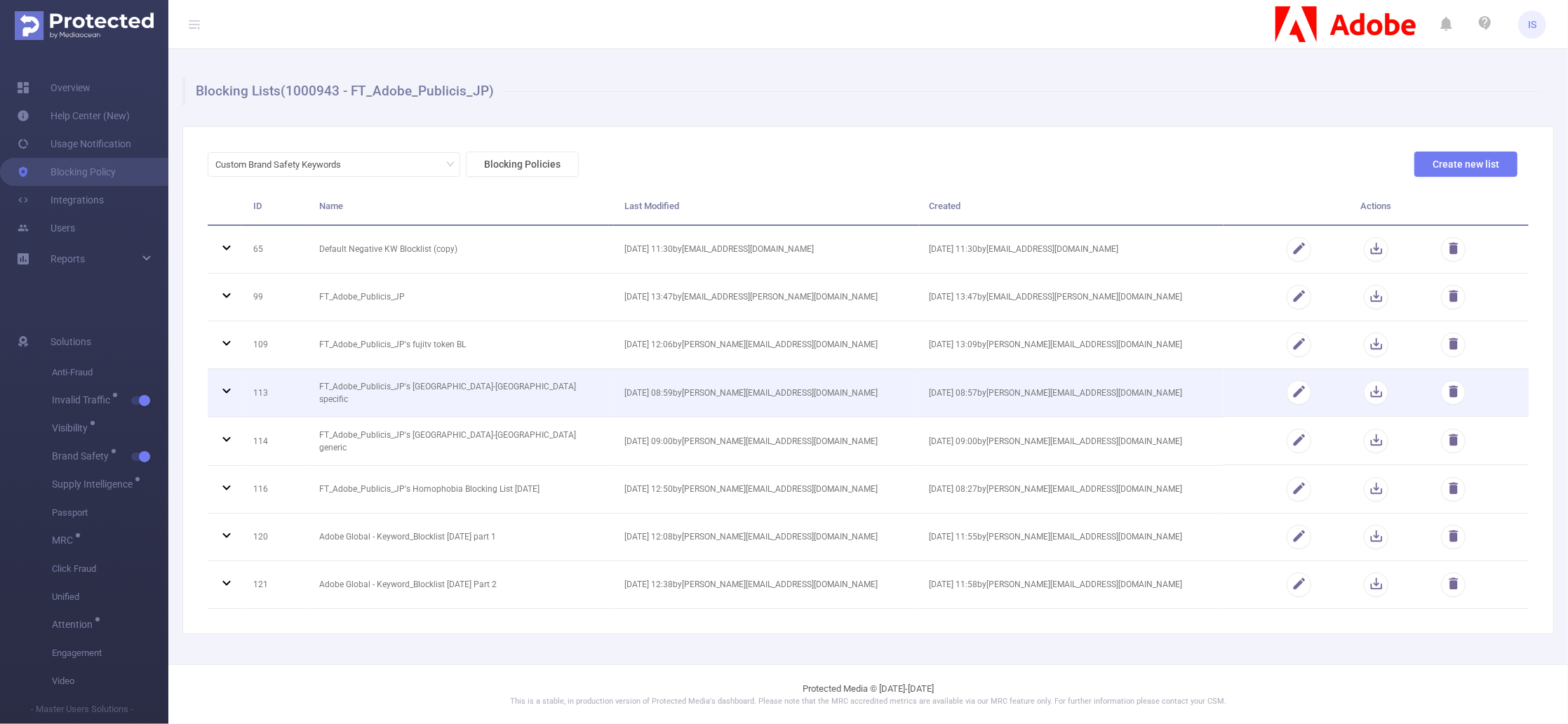
click at [222, 388] on icon at bounding box center [227, 390] width 17 height 17
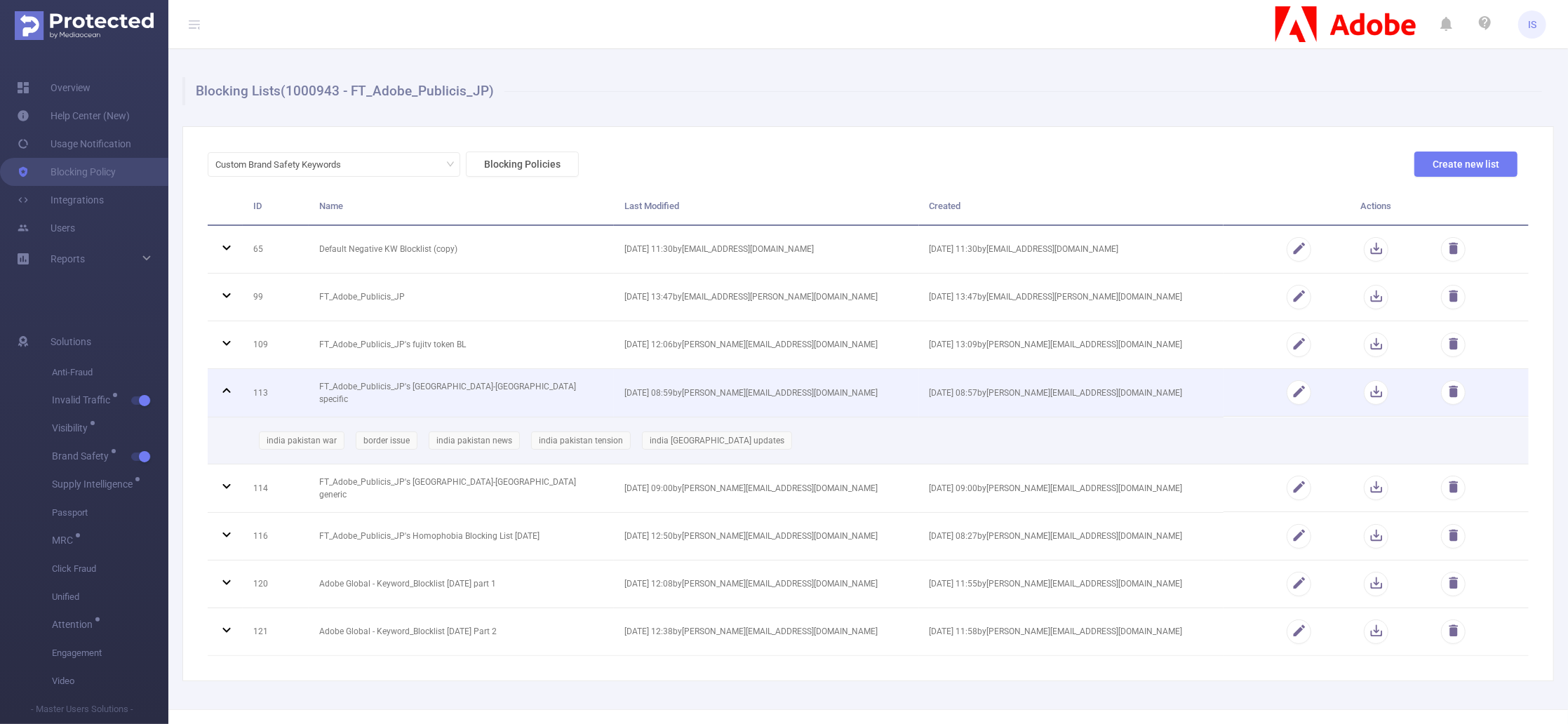
click at [222, 388] on icon at bounding box center [227, 390] width 17 height 17
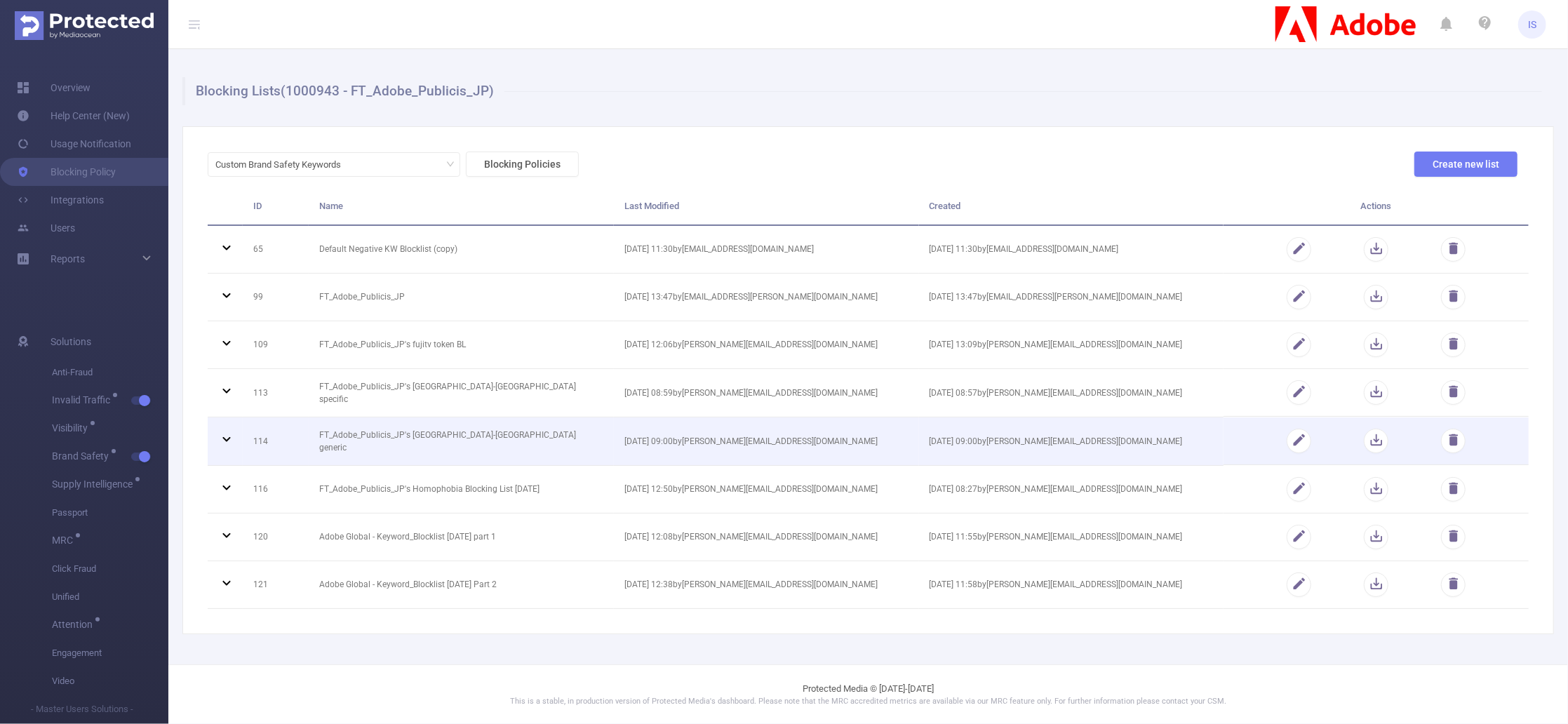
click at [227, 441] on icon at bounding box center [227, 439] width 17 height 17
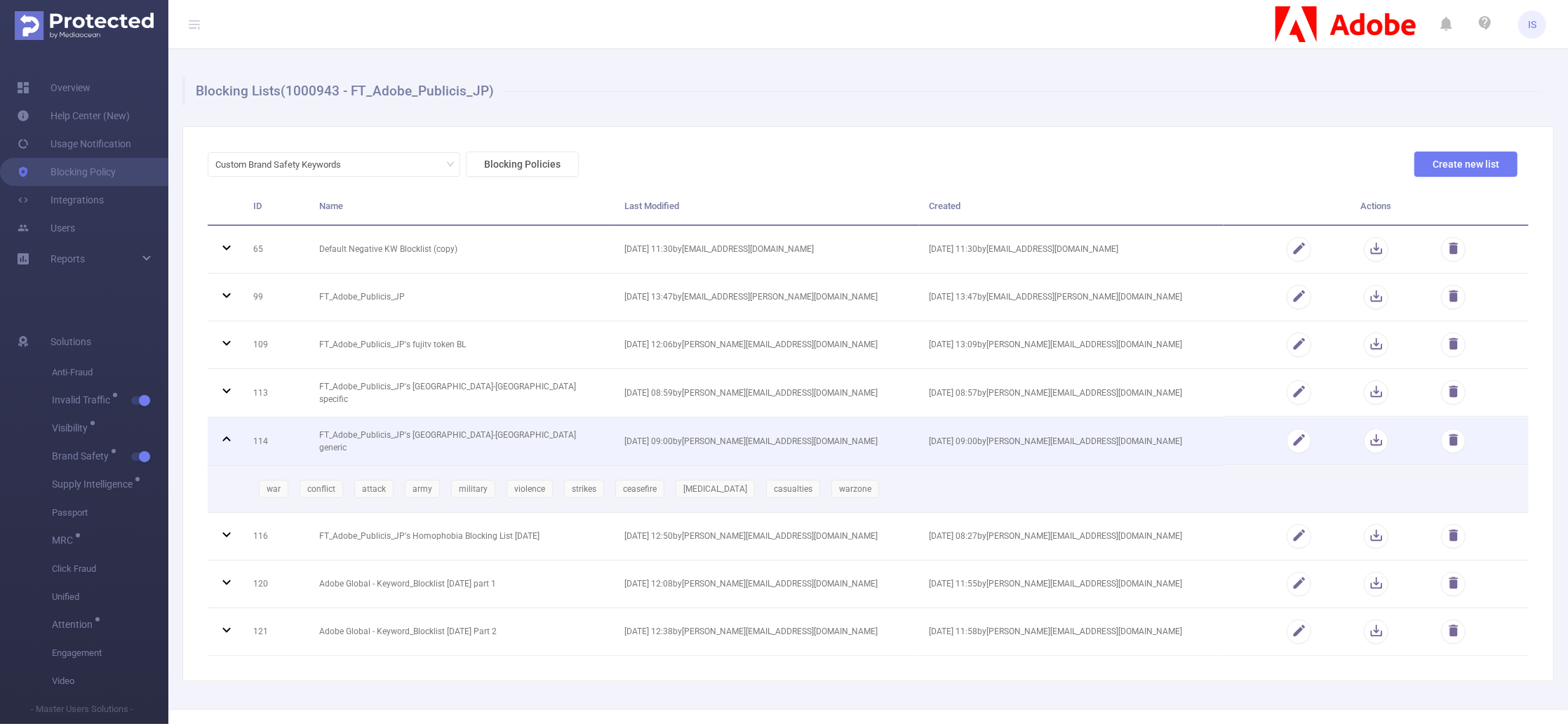
click at [227, 441] on icon at bounding box center [227, 439] width 17 height 17
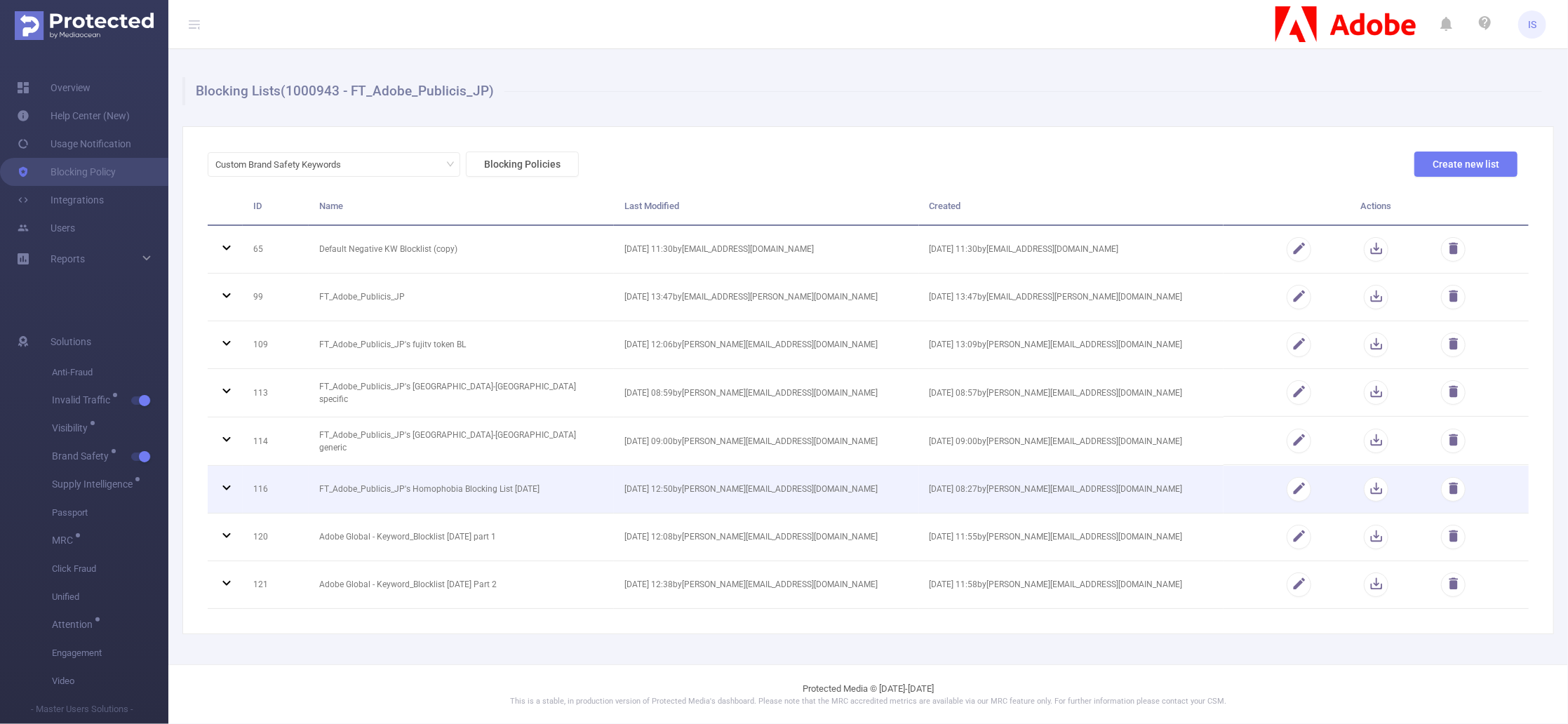
click at [227, 481] on icon at bounding box center [227, 488] width 17 height 17
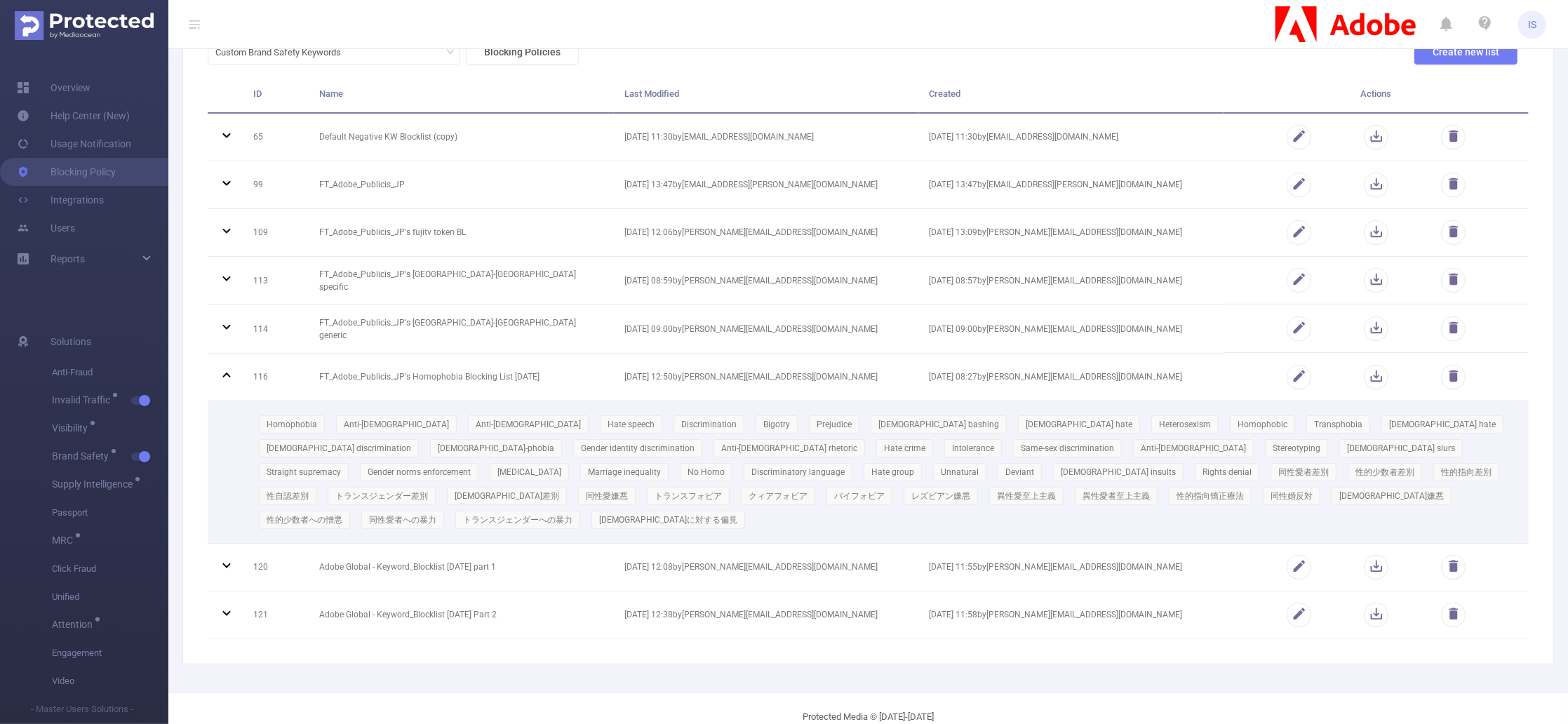
scroll to position [115, 0]
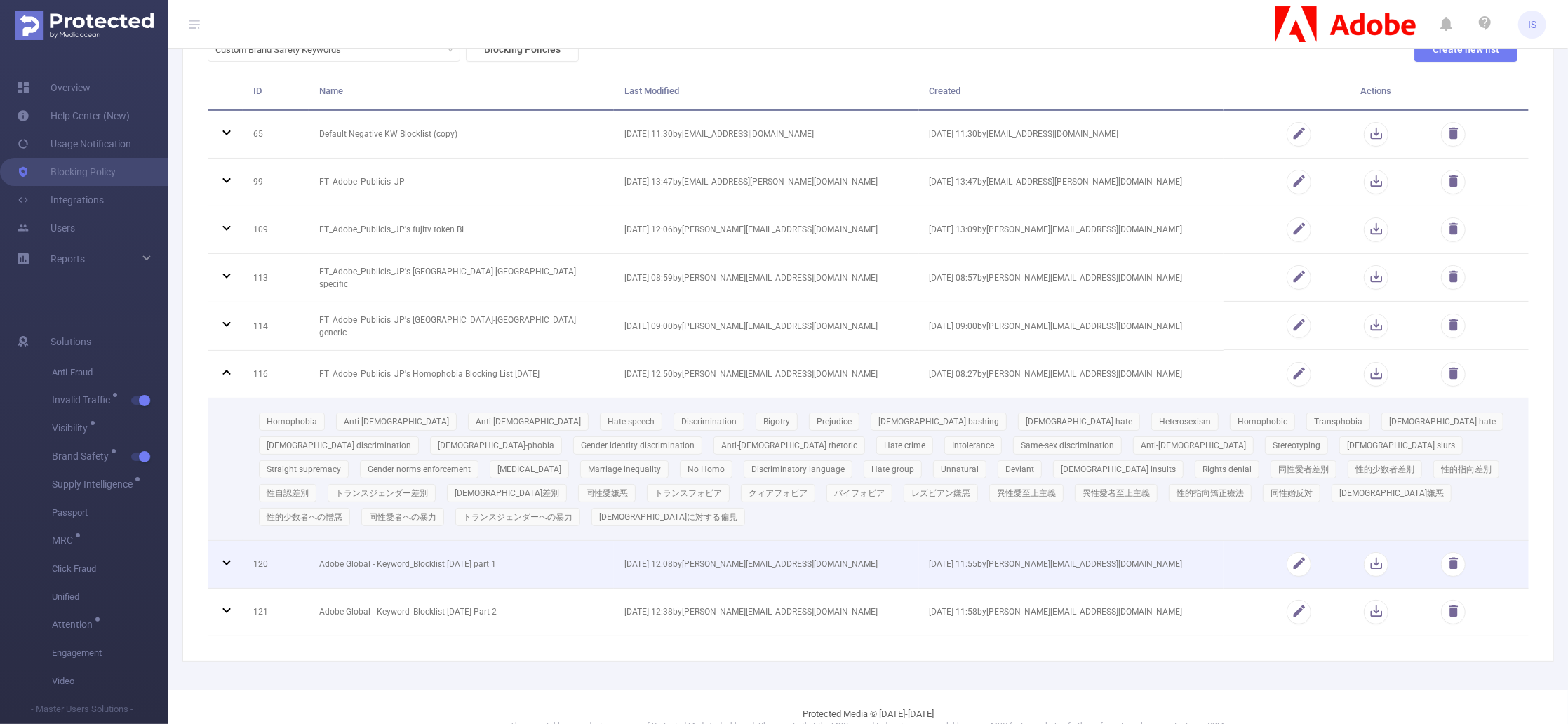
click at [226, 560] on icon at bounding box center [226, 562] width 7 height 5
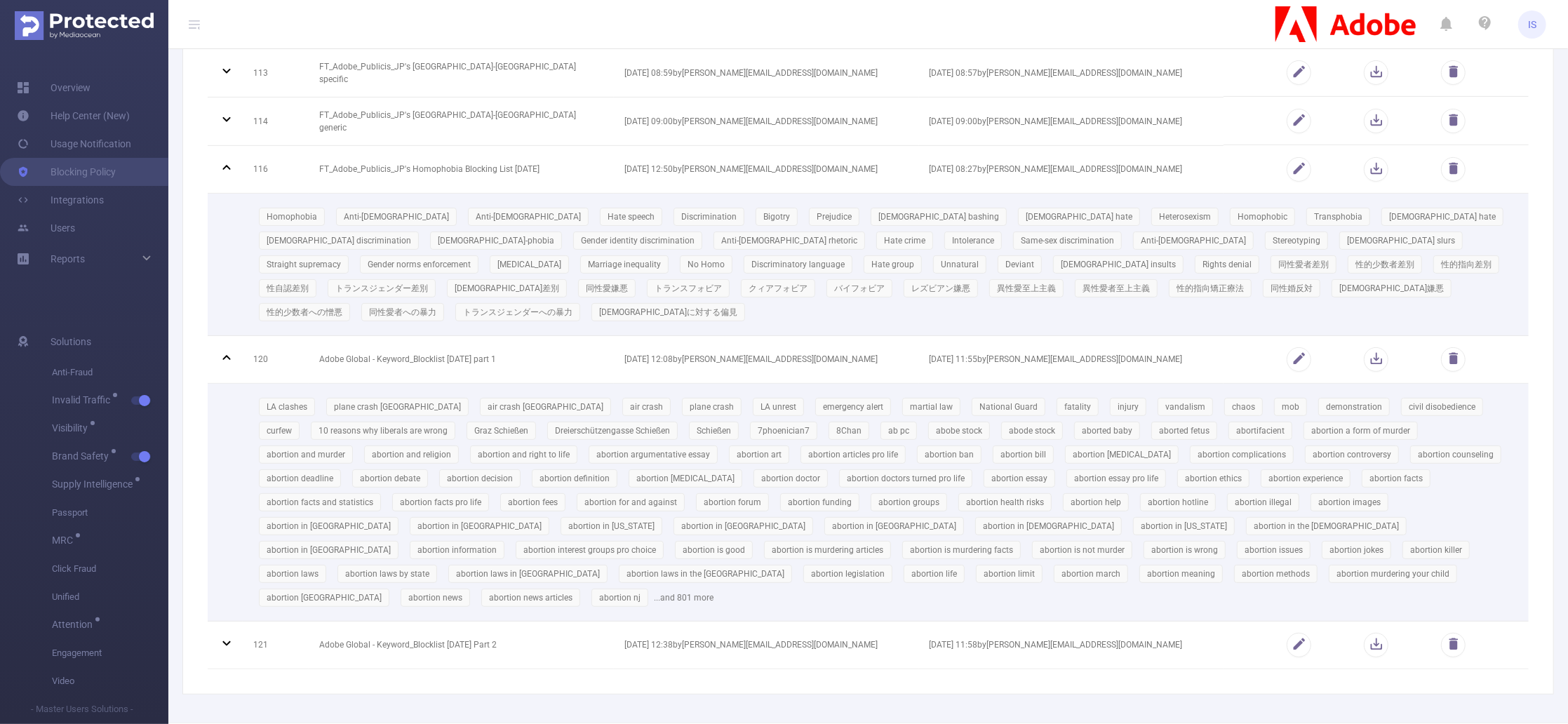
scroll to position [330, 0]
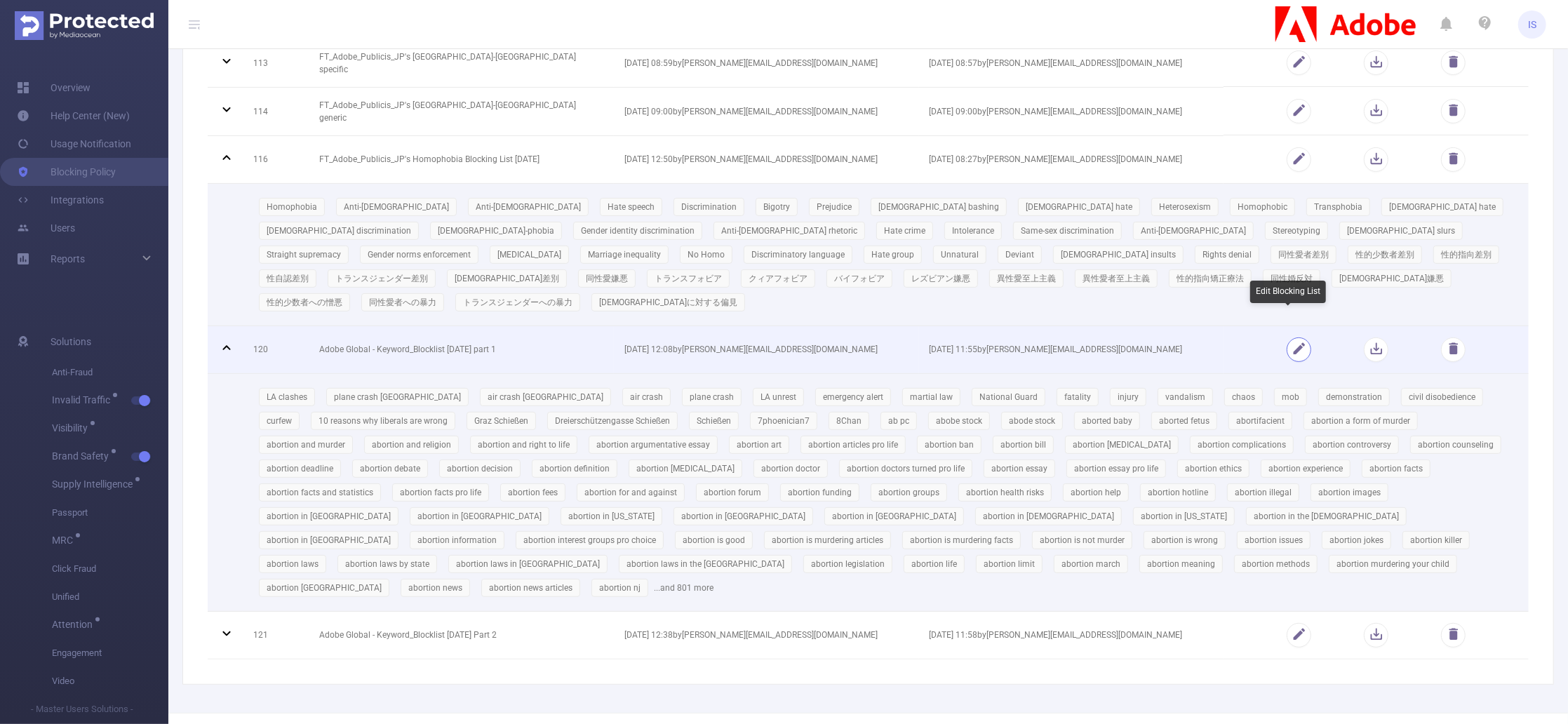
click at [1288, 337] on button "button" at bounding box center [1299, 349] width 25 height 25
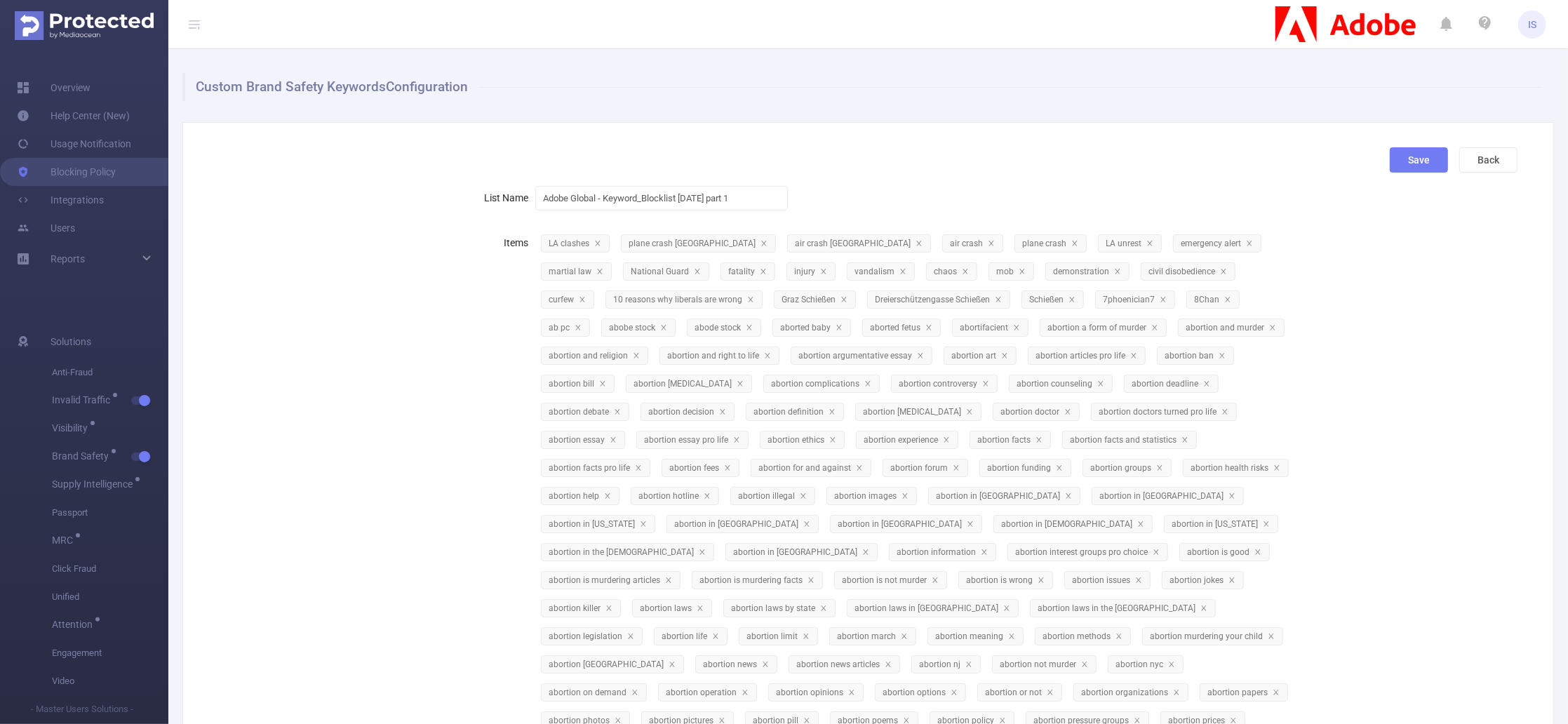
scroll to position [0, 0]
click at [1467, 157] on button "Back" at bounding box center [1488, 164] width 58 height 26
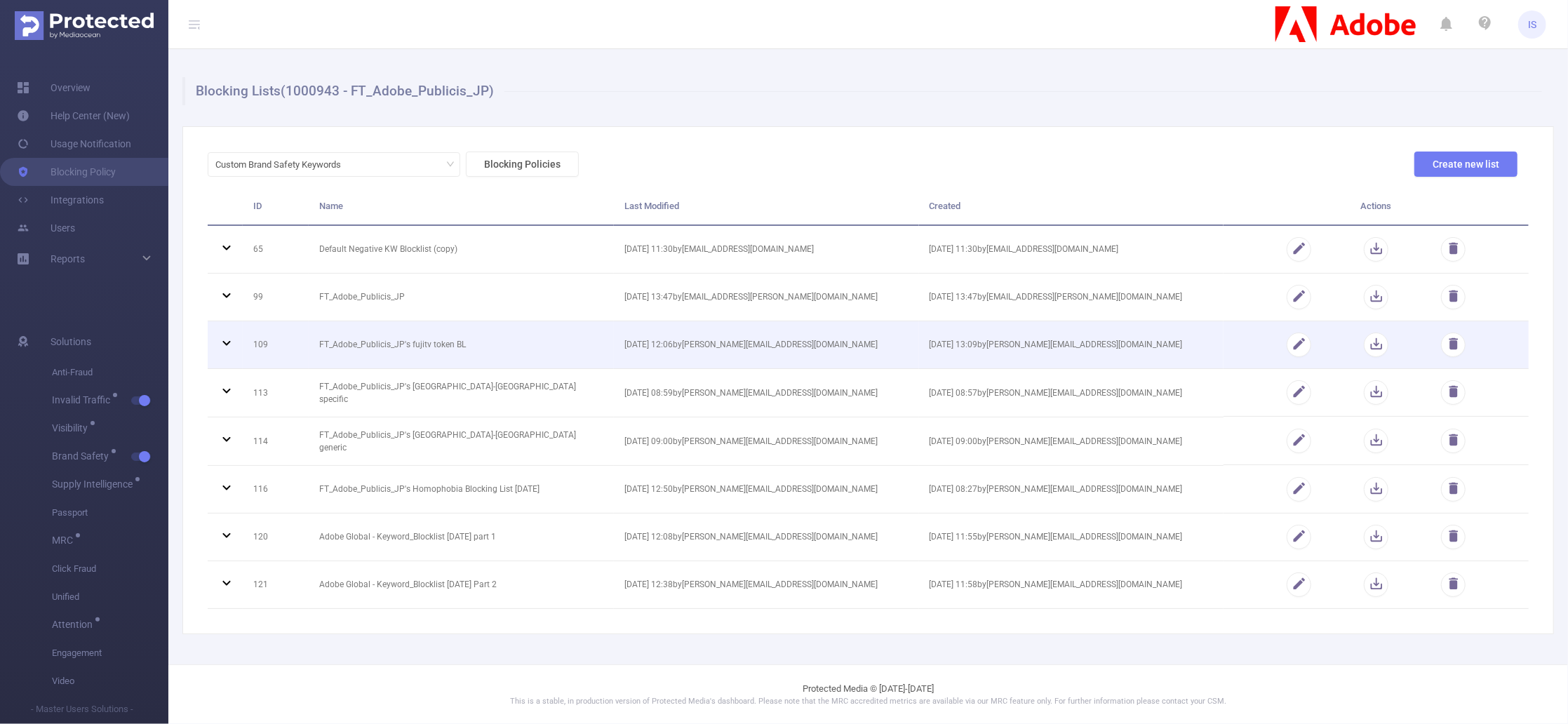
click at [228, 346] on icon at bounding box center [227, 343] width 17 height 17
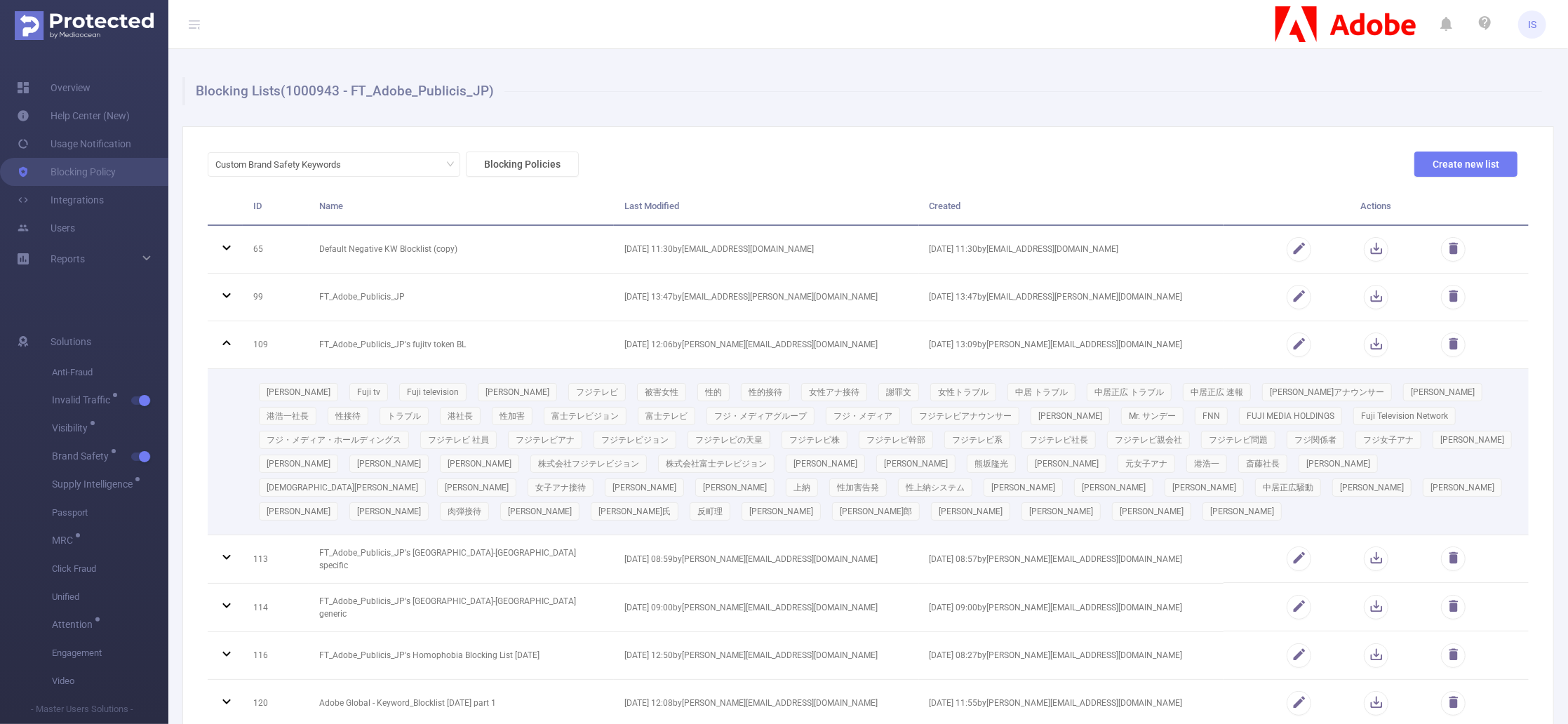
click at [783, 518] on div "Masahiro Nakai Fuji tv Fuji television 中居正広 フジテレビ 被害女性 性的 性的接待 女性アナ接待 謝罪文 女性トラブ…" at bounding box center [886, 452] width 1265 height 143
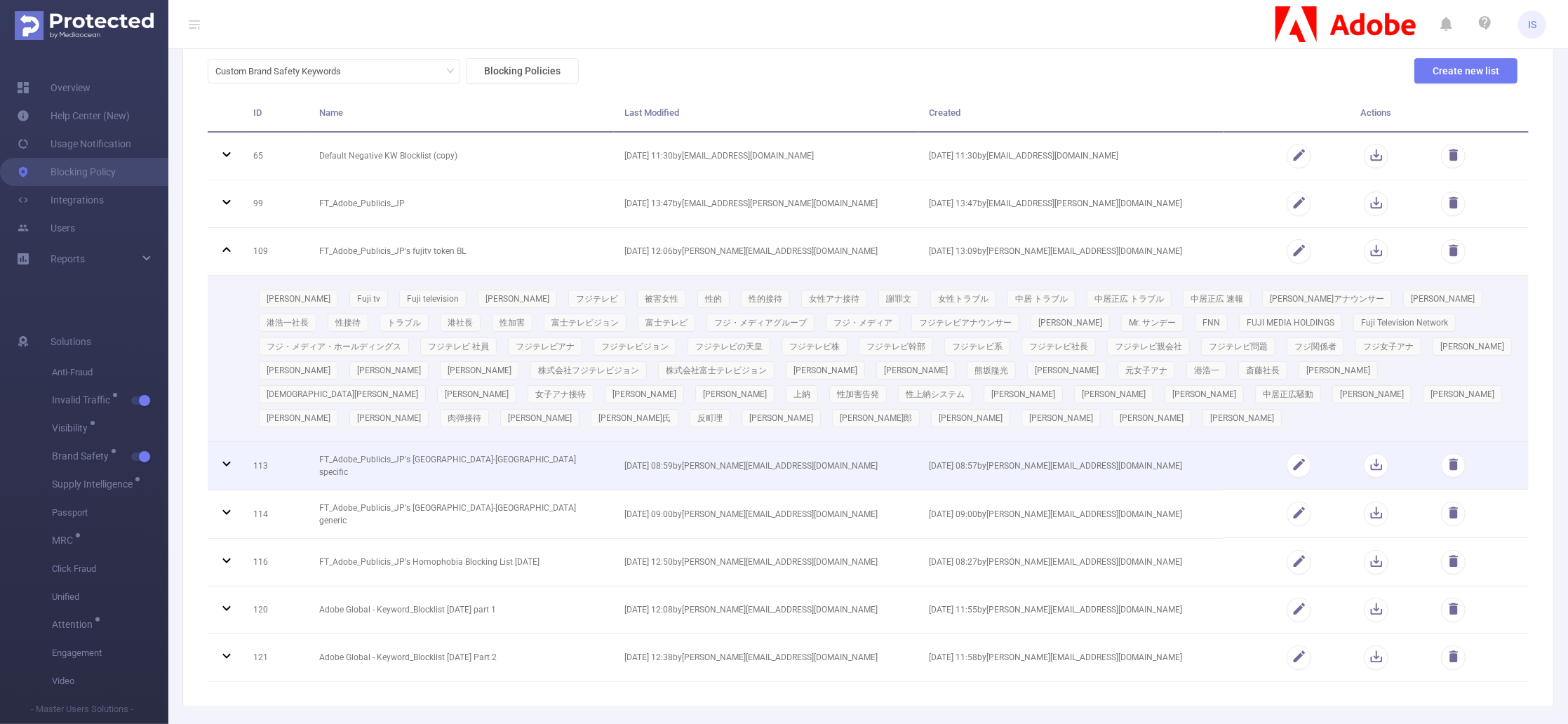
scroll to position [163, 0]
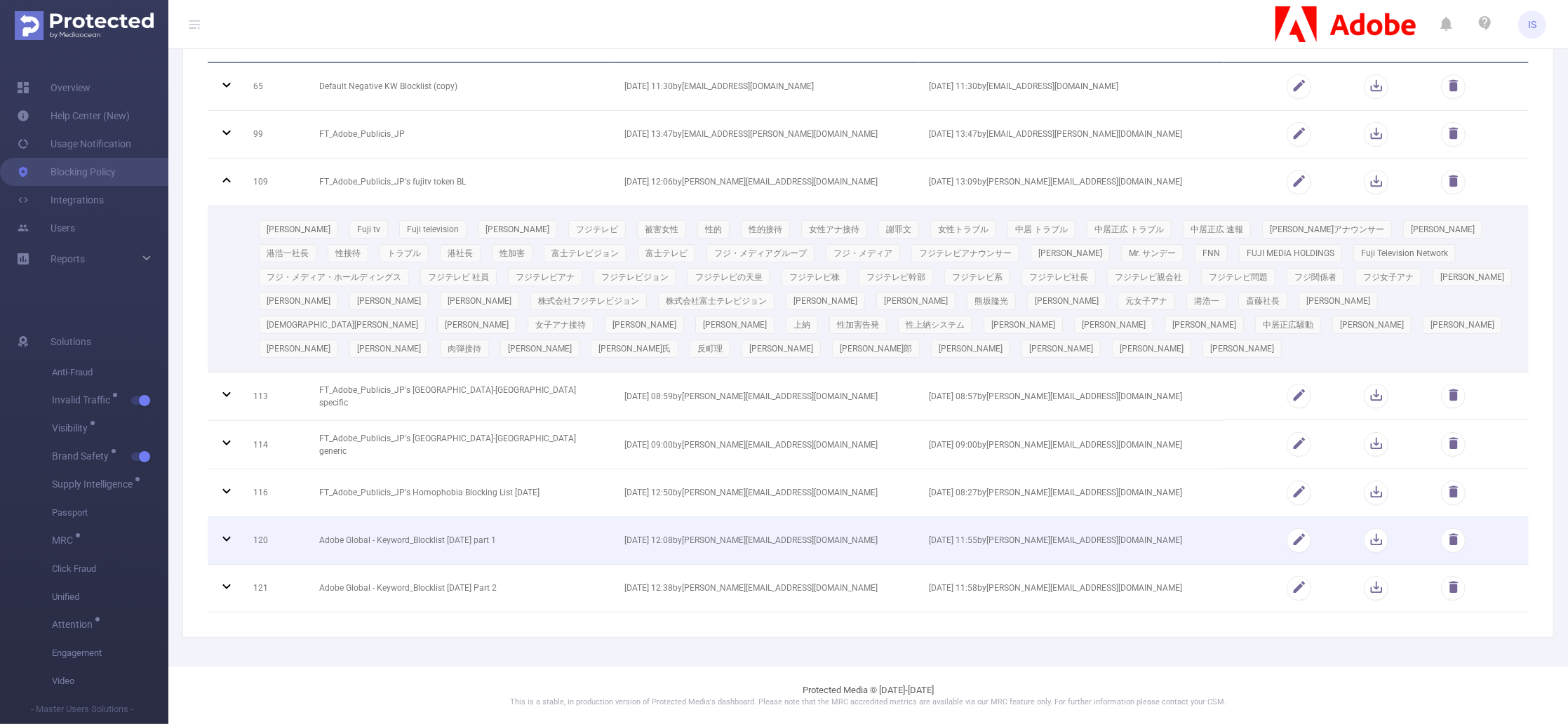
click at [222, 534] on icon at bounding box center [227, 539] width 17 height 17
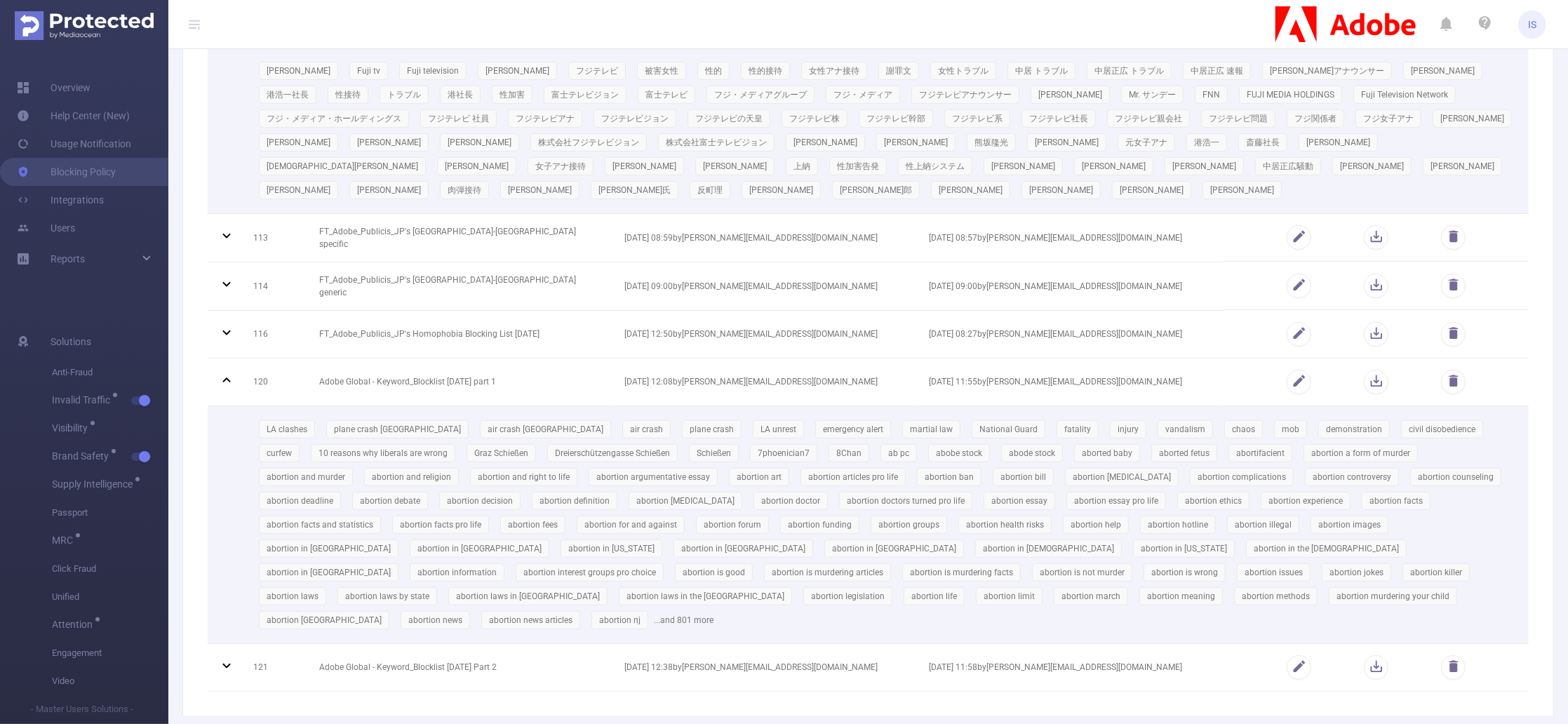
scroll to position [377, 0]
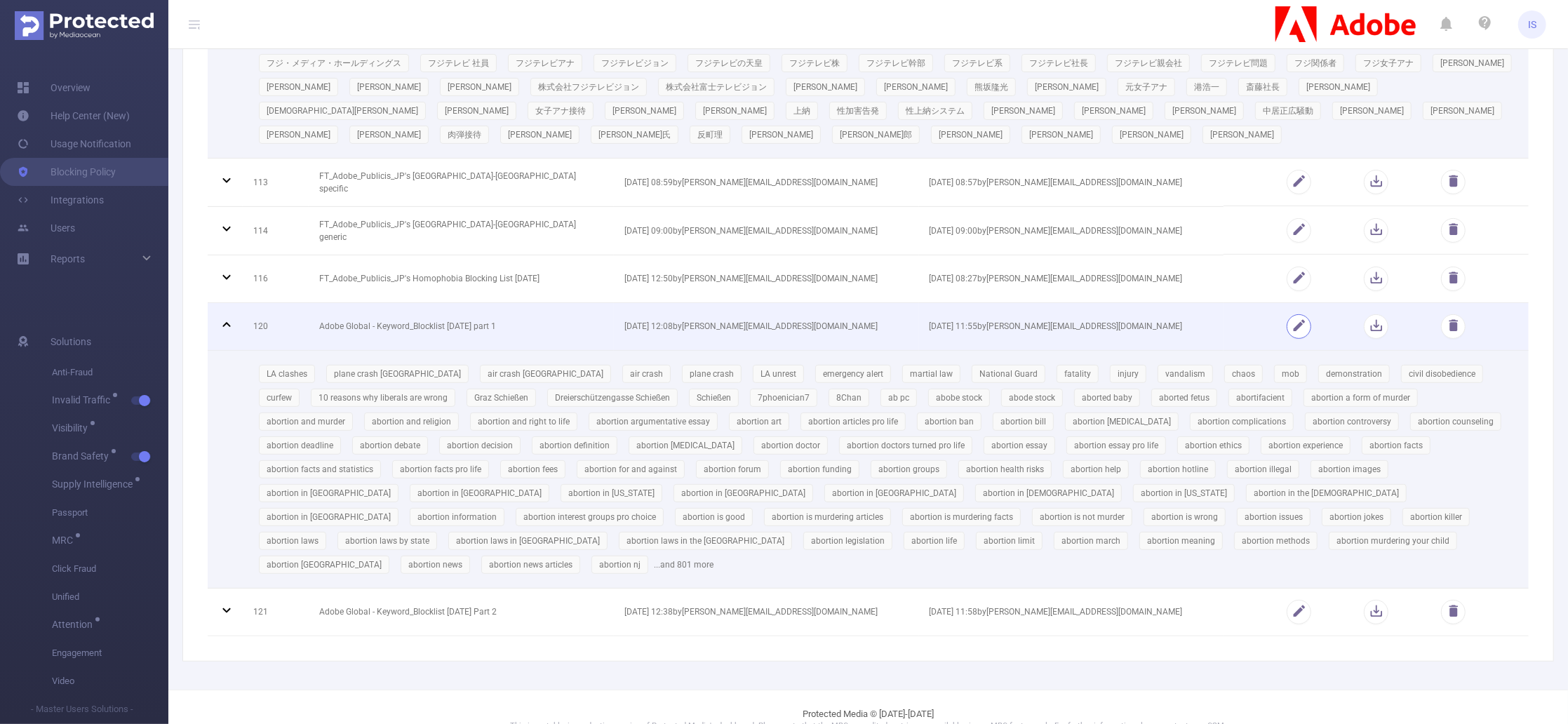
click at [1288, 328] on button "button" at bounding box center [1299, 326] width 25 height 25
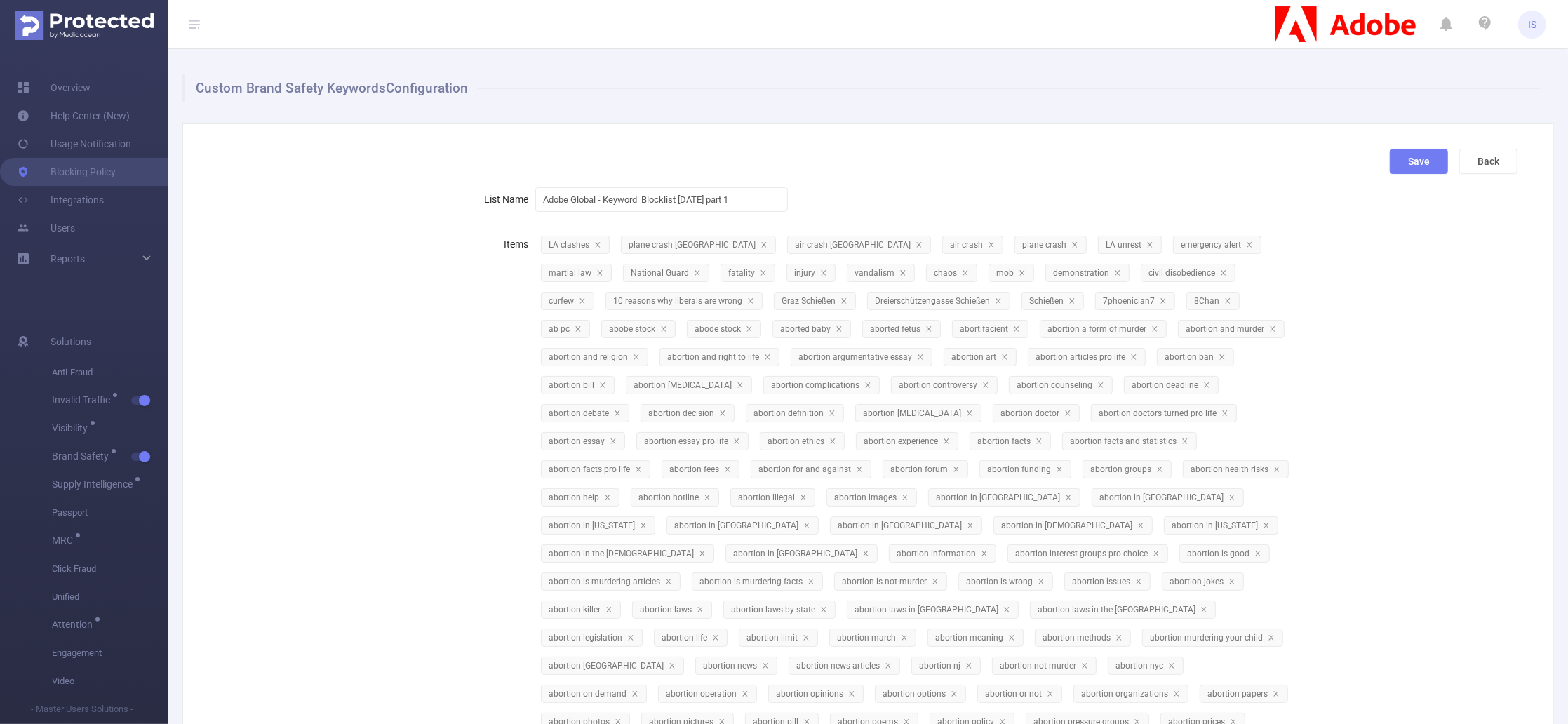
scroll to position [0, 0]
click at [1470, 165] on button "Back" at bounding box center [1488, 164] width 58 height 26
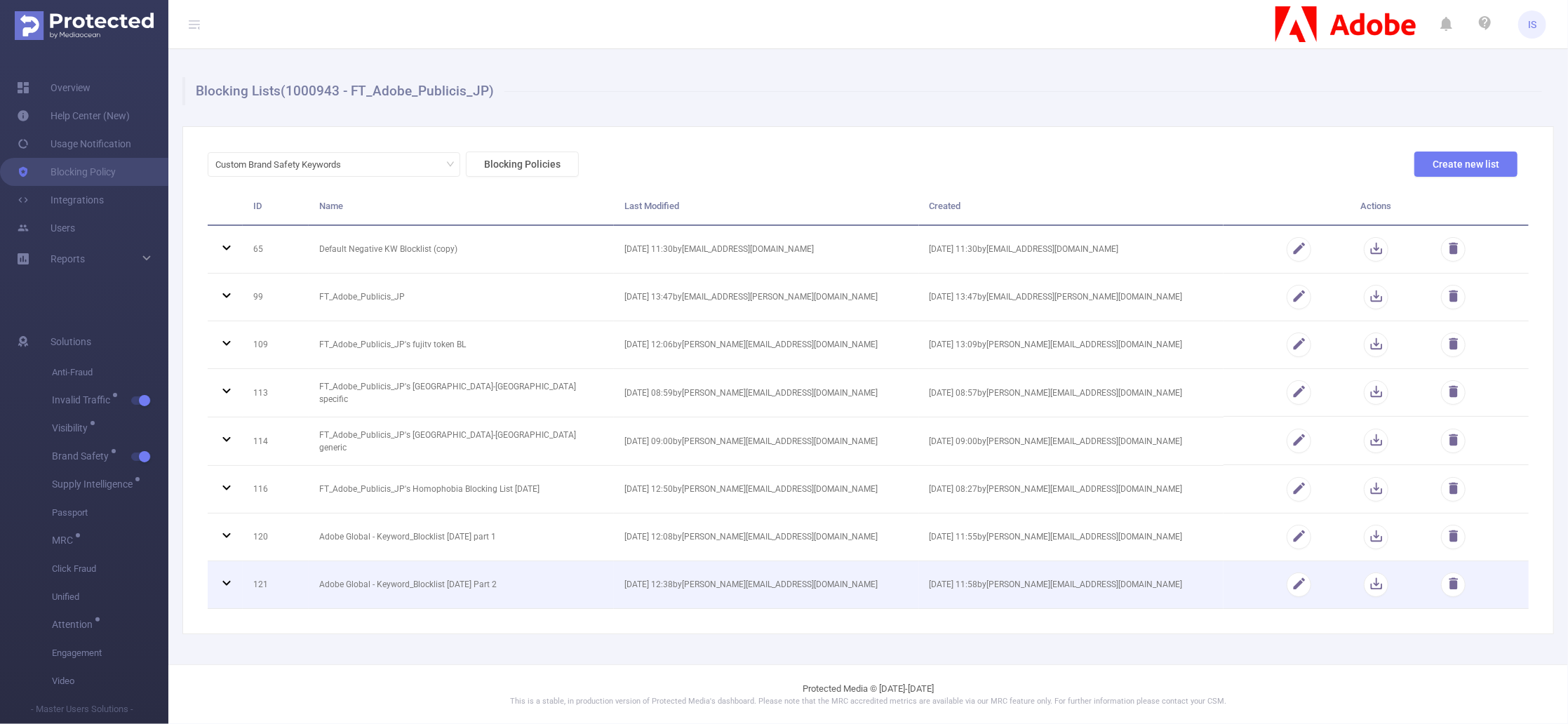
click at [1313, 582] on td at bounding box center [1376, 585] width 305 height 48
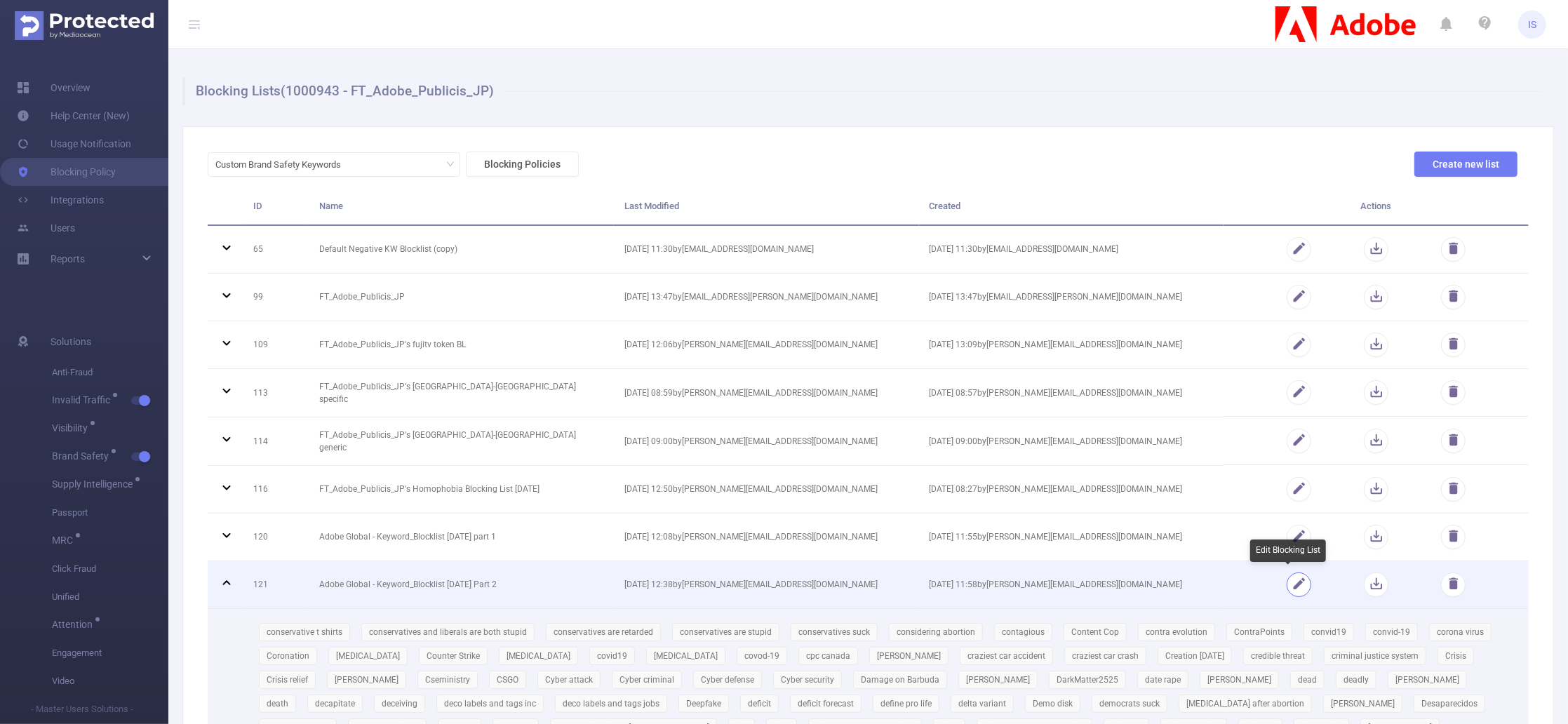
click at [1295, 583] on button "button" at bounding box center [1299, 584] width 25 height 25
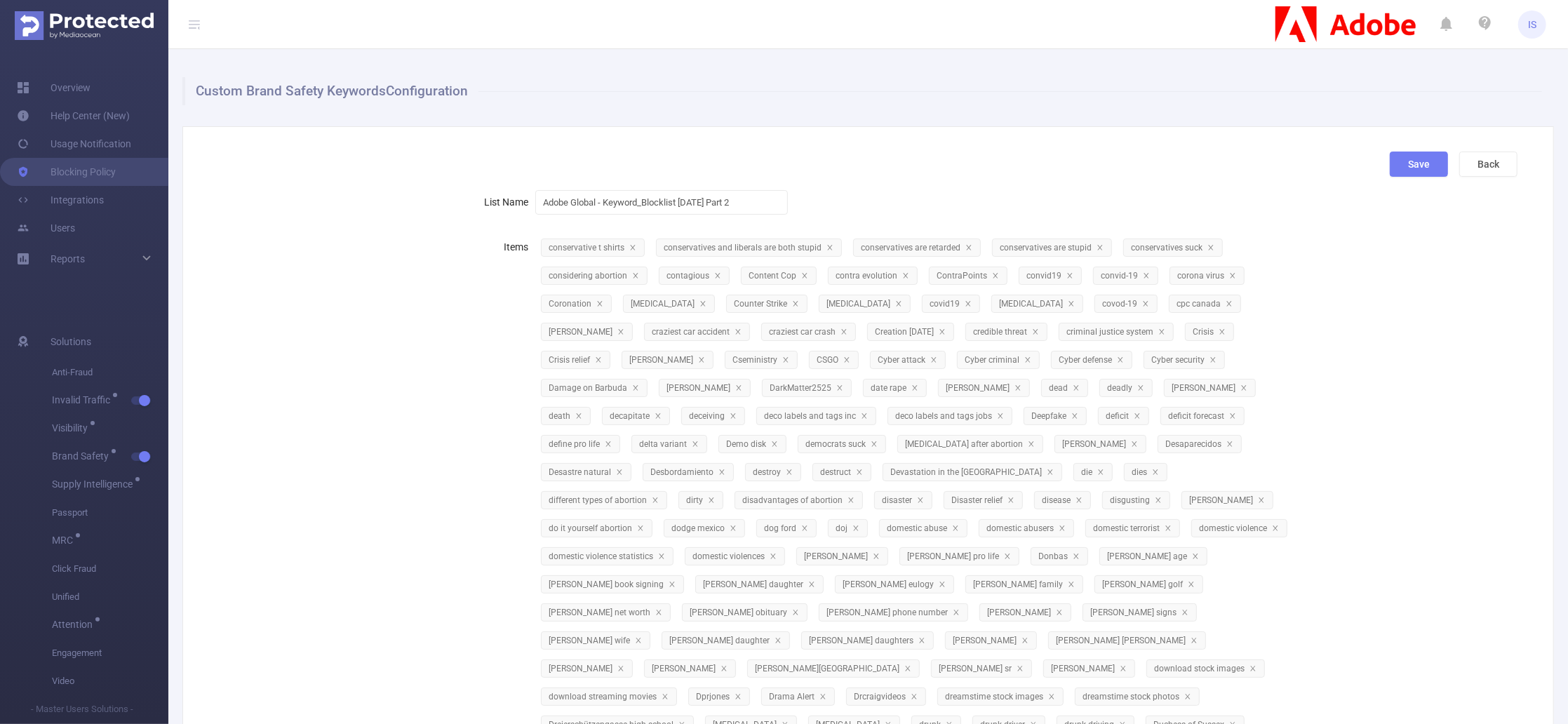
scroll to position [1569, 0]
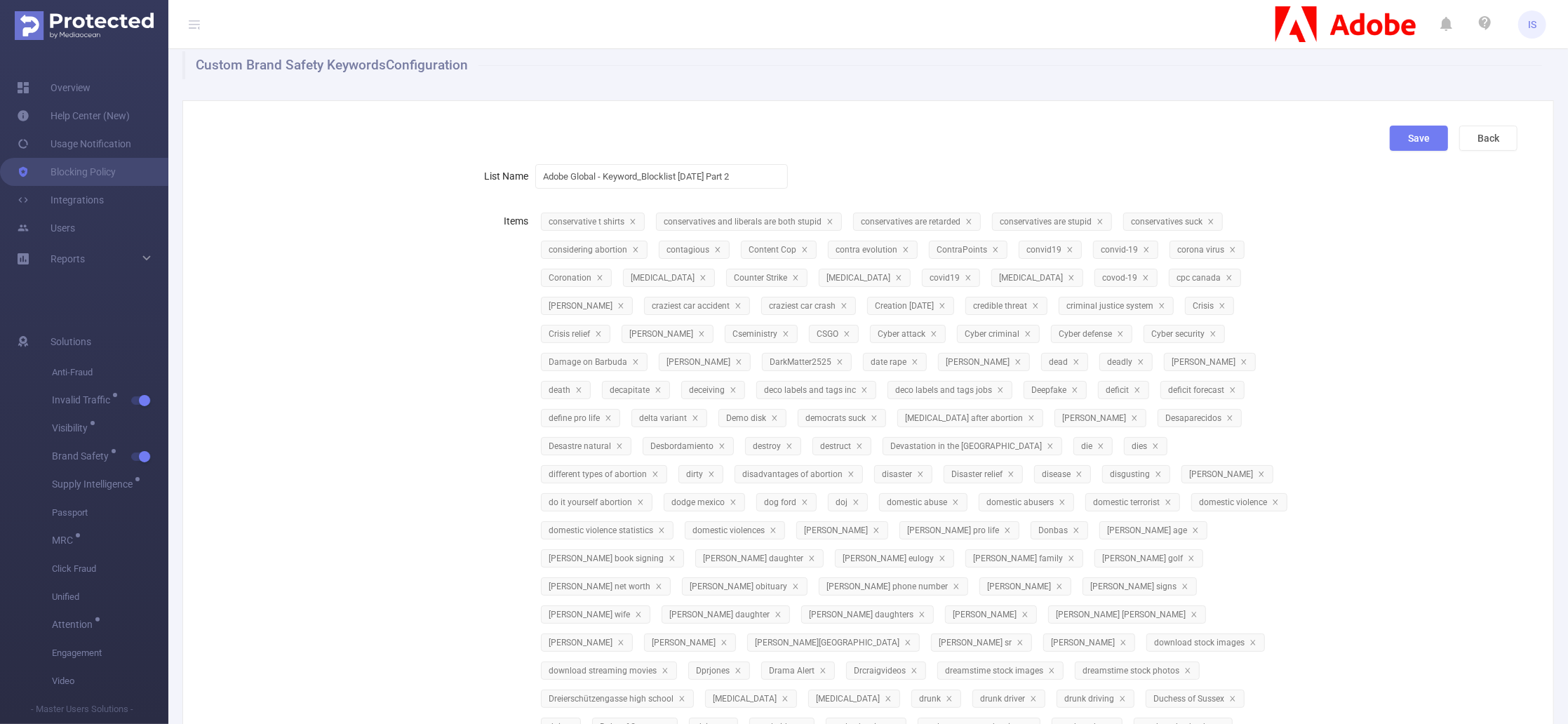
scroll to position [0, 0]
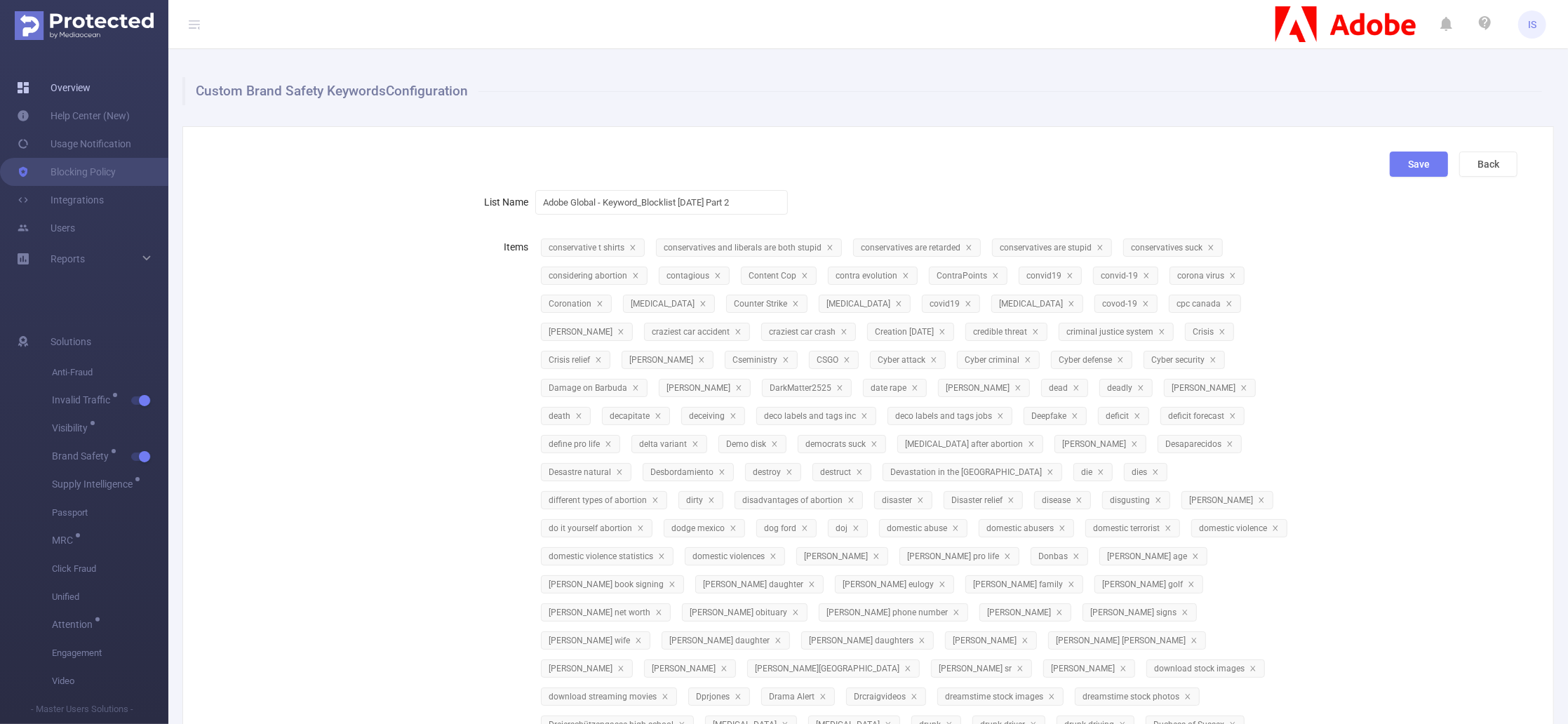
click at [58, 79] on link "Overview" at bounding box center [53, 87] width 73 height 28
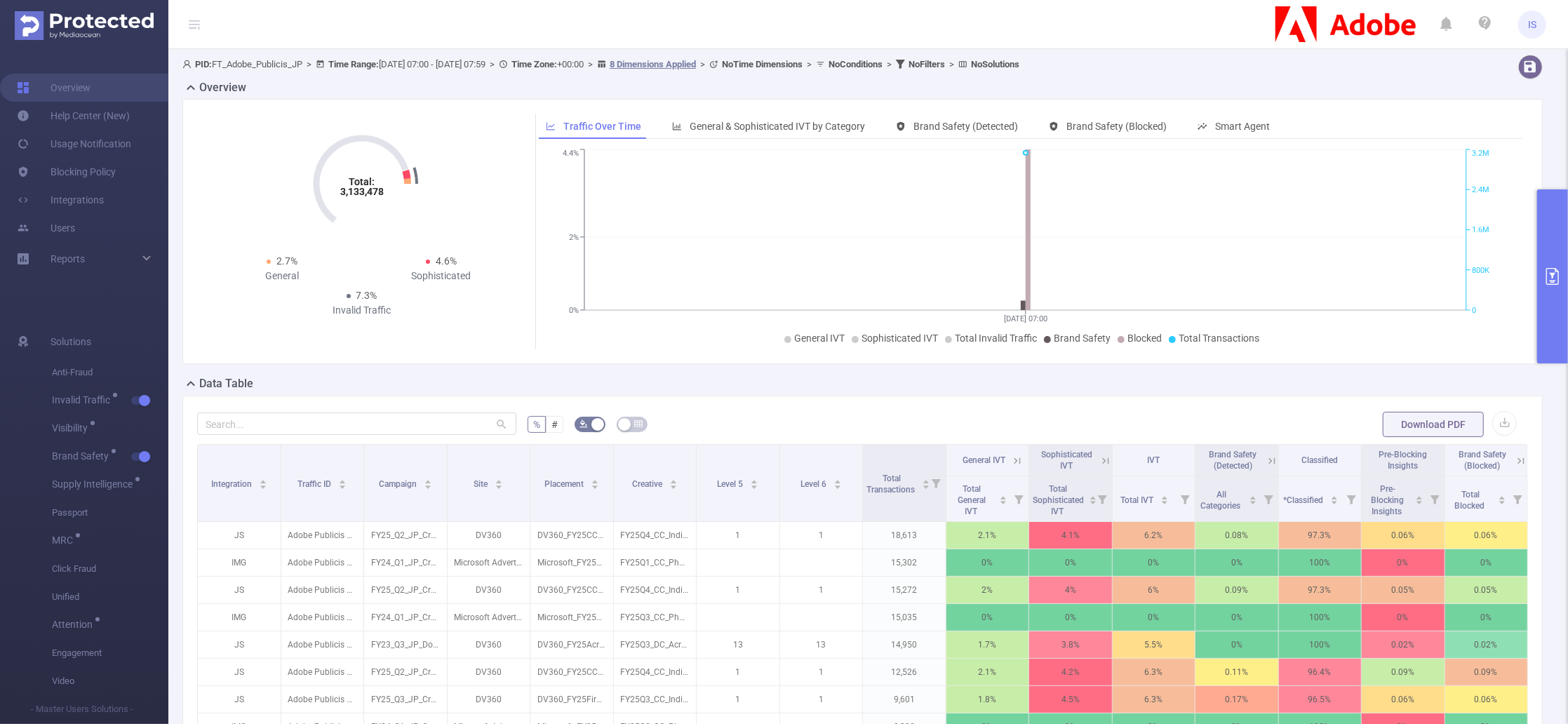
click at [1551, 209] on button "primary" at bounding box center [1553, 276] width 31 height 174
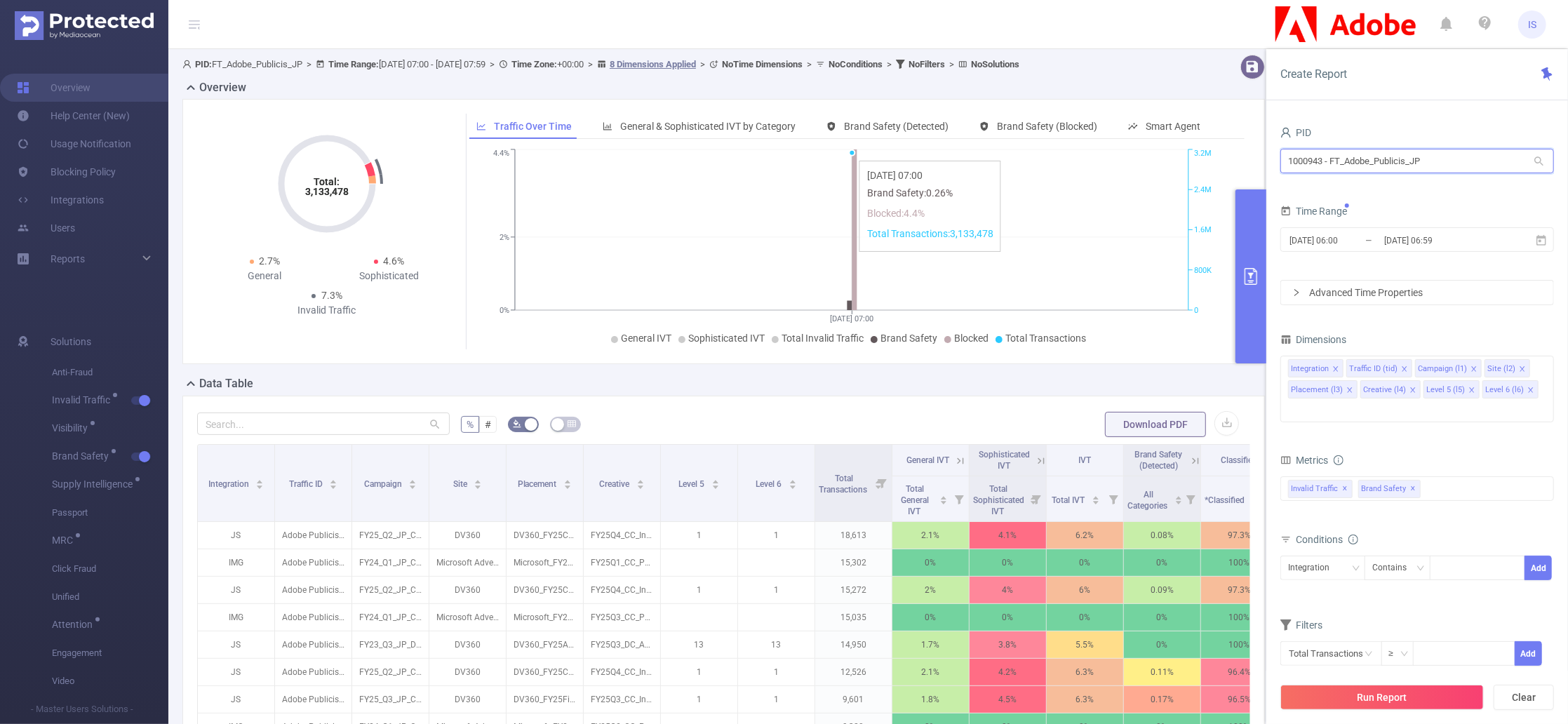
drag, startPoint x: 1447, startPoint y: 157, endPoint x: 1176, endPoint y: 153, distance: 271.0
click at [1176, 153] on section "PID: FT_Adobe_Publicis_JP > Time Range: 2025-09-08 07:00 - 2025-09-08 07:59 > T…" at bounding box center [868, 505] width 1400 height 913
click at [1439, 153] on input "1000943 - FT_Adobe_Publicis_JP" at bounding box center [1417, 161] width 274 height 25
drag, startPoint x: 1464, startPoint y: 159, endPoint x: 1127, endPoint y: 159, distance: 337.0
click at [1127, 159] on section "PID: FT_Adobe_Publicis_JP > Time Range: 2025-09-08 07:00 - 2025-09-08 07:59 > T…" at bounding box center [868, 505] width 1400 height 913
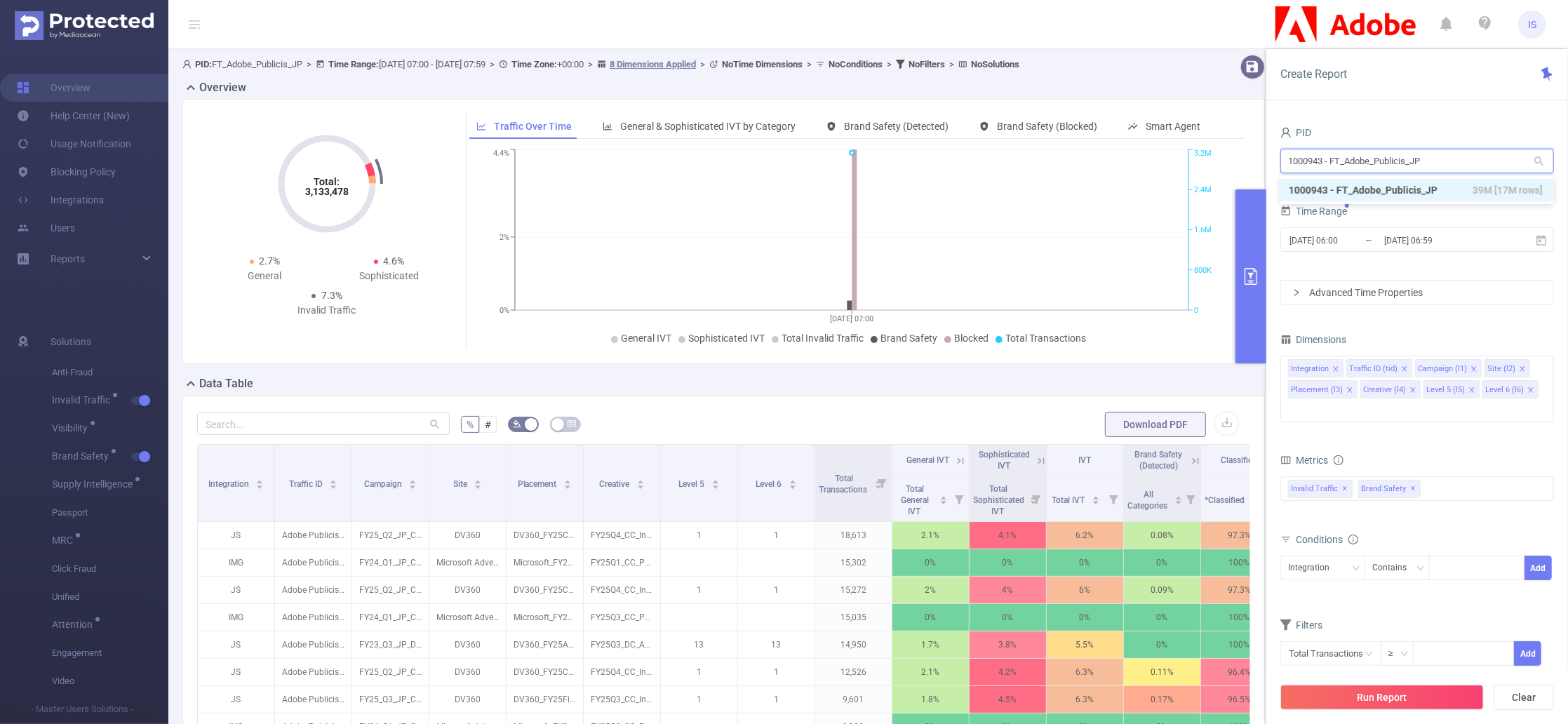
paste input "Lenovo_Assembly_Fiducia_ANA"
type input "Lenovo_Assembly_Fiducia_ANA"
click at [1346, 183] on li "1001033 - Lenovo_Assembly_Fiducia_ANA 283K [83K rows]" at bounding box center [1417, 190] width 274 height 22
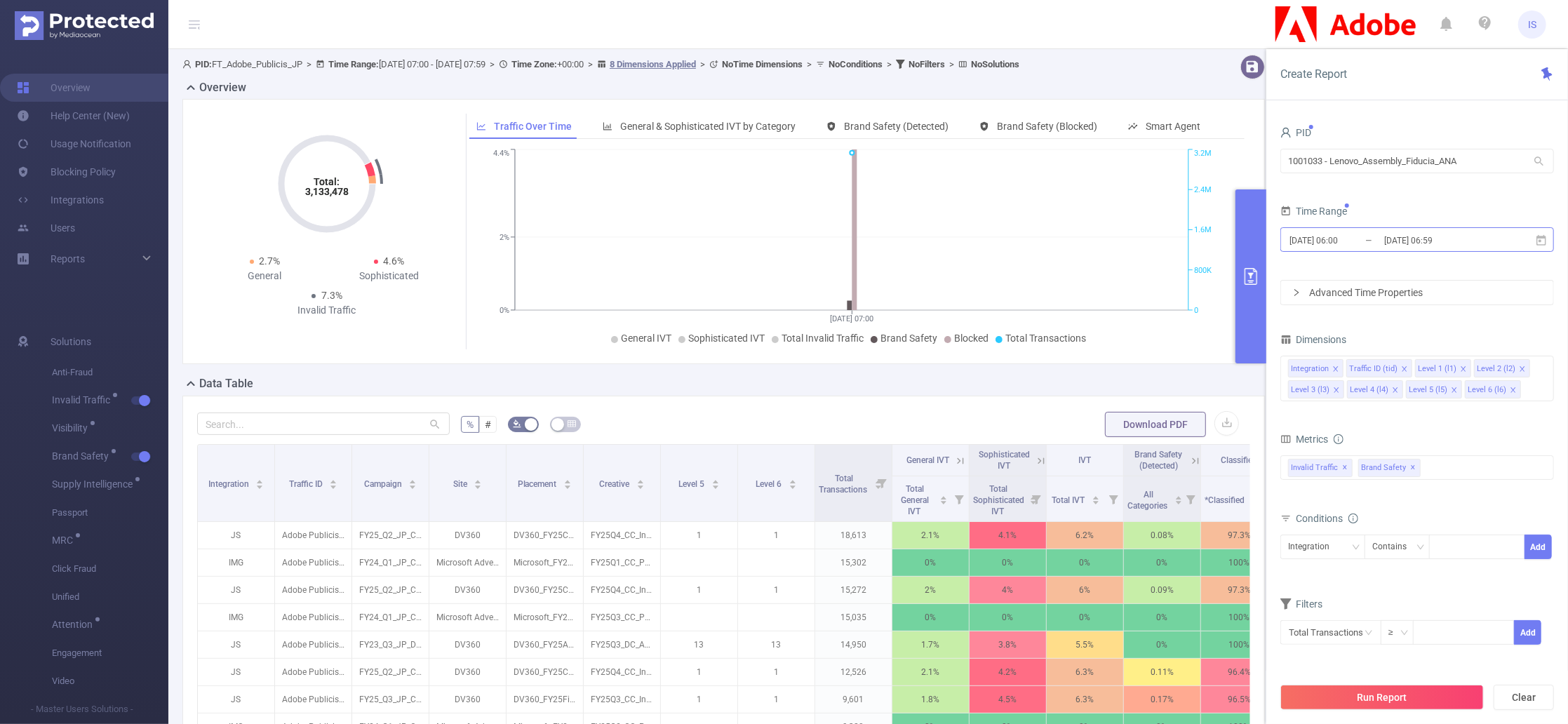
click at [1390, 243] on input "[DATE] 06:59" at bounding box center [1440, 240] width 114 height 19
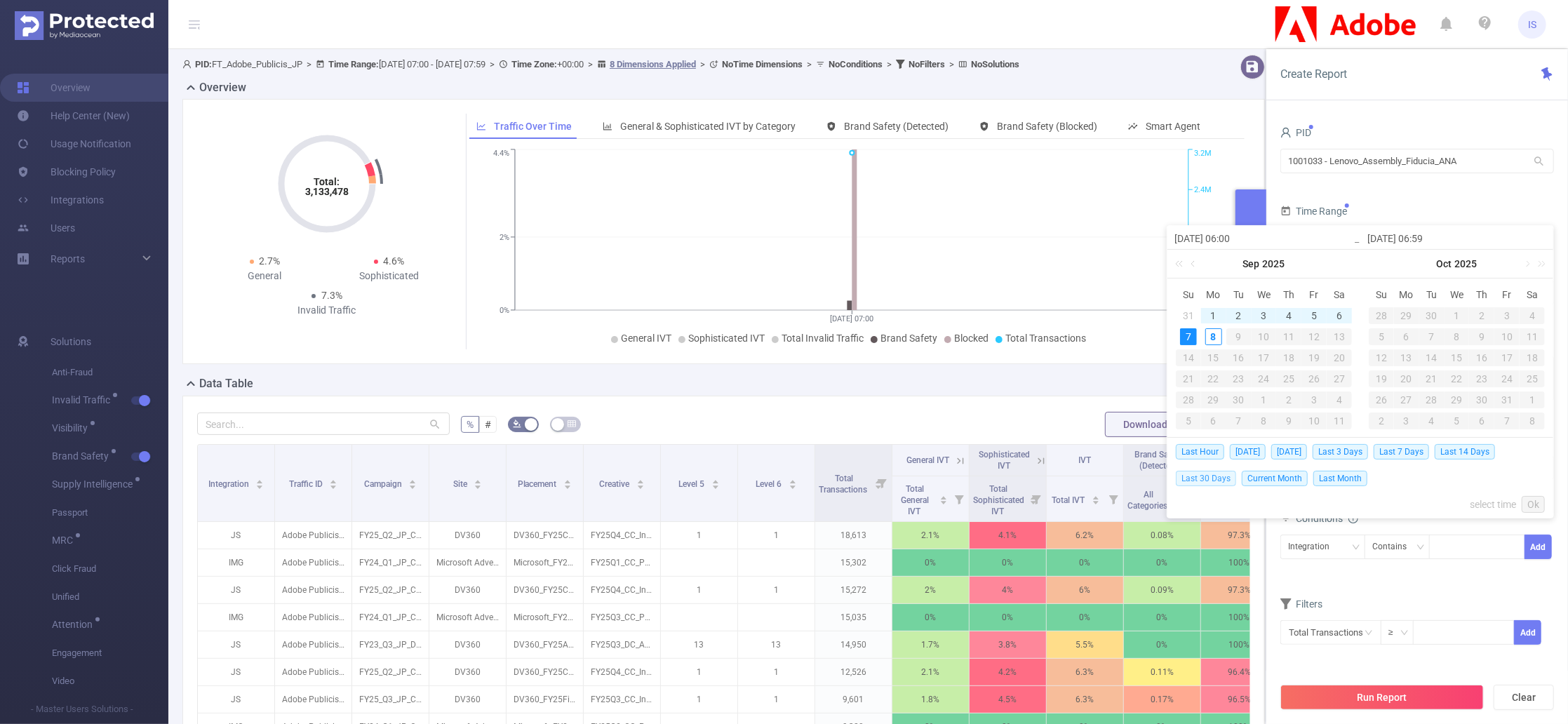
click at [1212, 475] on span "Last 30 Days" at bounding box center [1206, 479] width 61 height 16
type input "[DATE] 00:00"
type input "[DATE] 23:59"
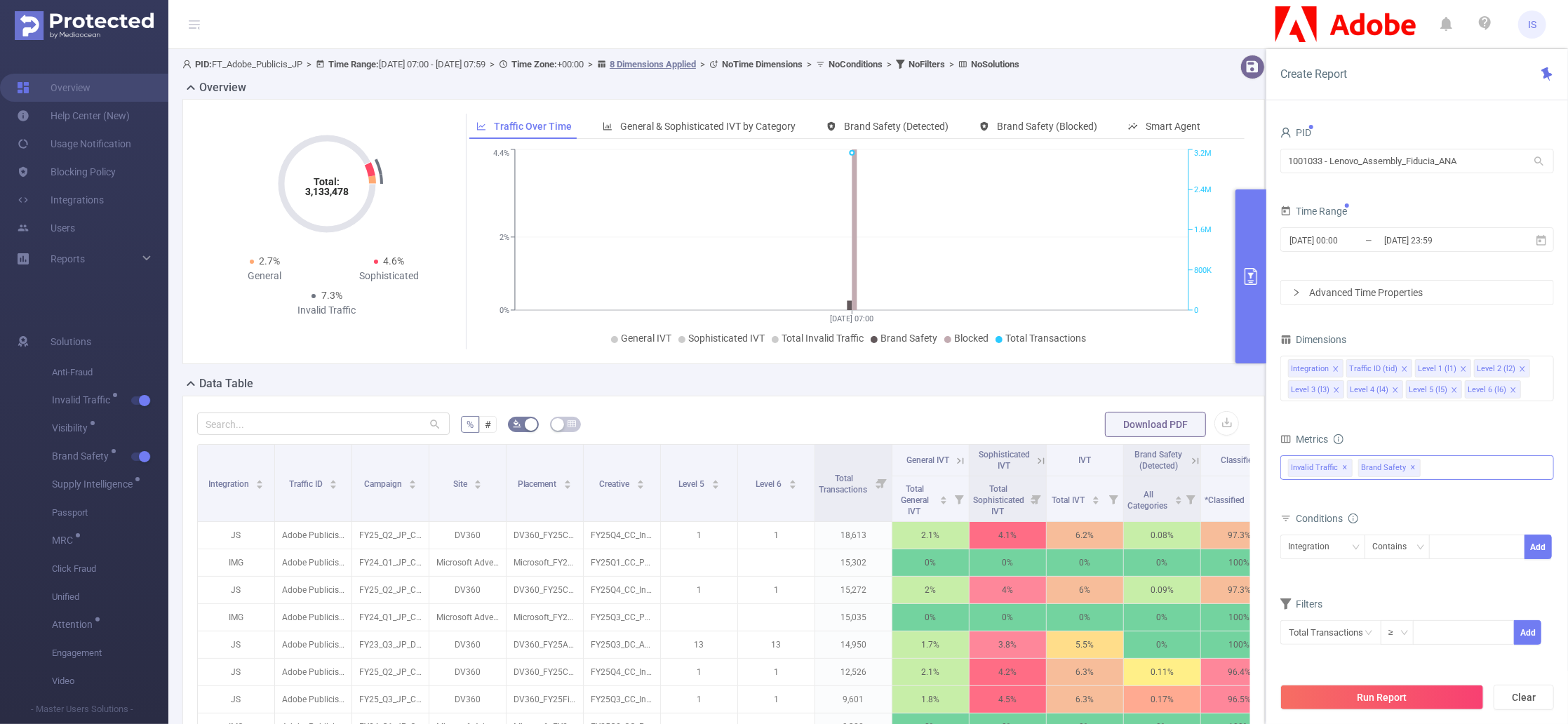
click at [1450, 463] on div "Invalid Traffic ✕ Brand Safety ✕" at bounding box center [1417, 468] width 274 height 25
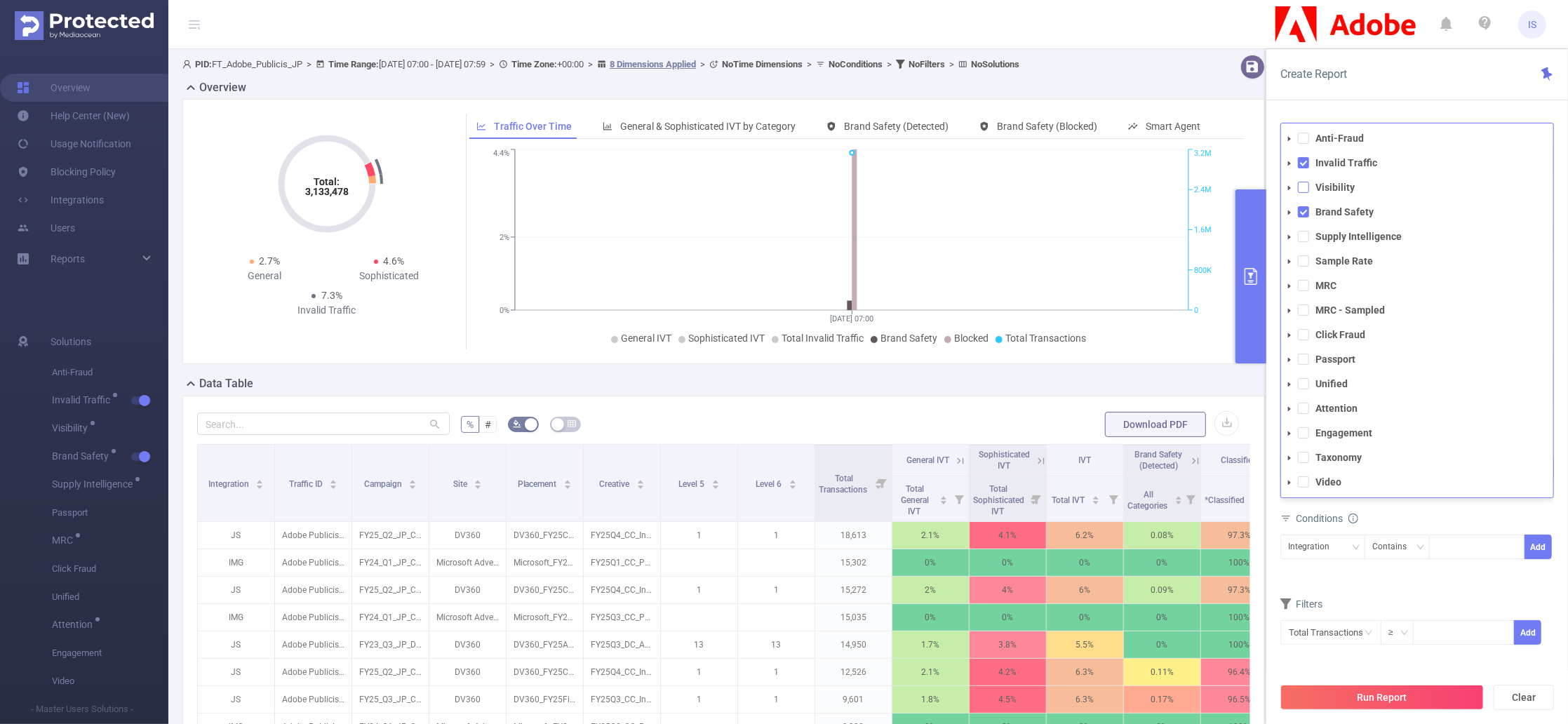
click at [1305, 189] on span at bounding box center [1303, 187] width 11 height 11
click at [1303, 238] on span at bounding box center [1303, 236] width 11 height 11
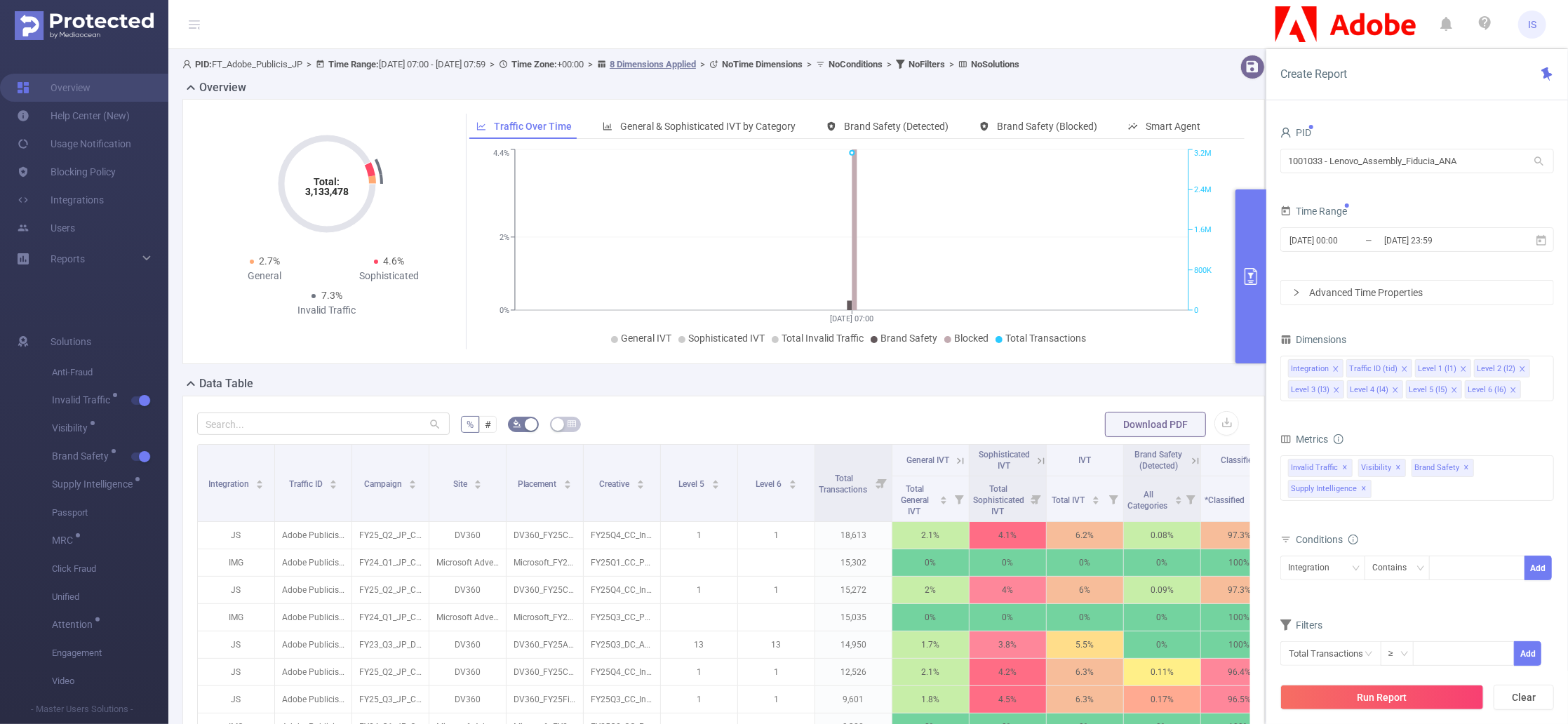
click at [1466, 525] on div "Metrics total Total General IVT Data Centers Disclosed Bots Known Crawlers Irre…" at bounding box center [1417, 480] width 274 height 99
click at [1337, 387] on icon "icon: close" at bounding box center [1337, 390] width 7 height 7
click at [1335, 388] on icon "icon: close" at bounding box center [1336, 390] width 5 height 5
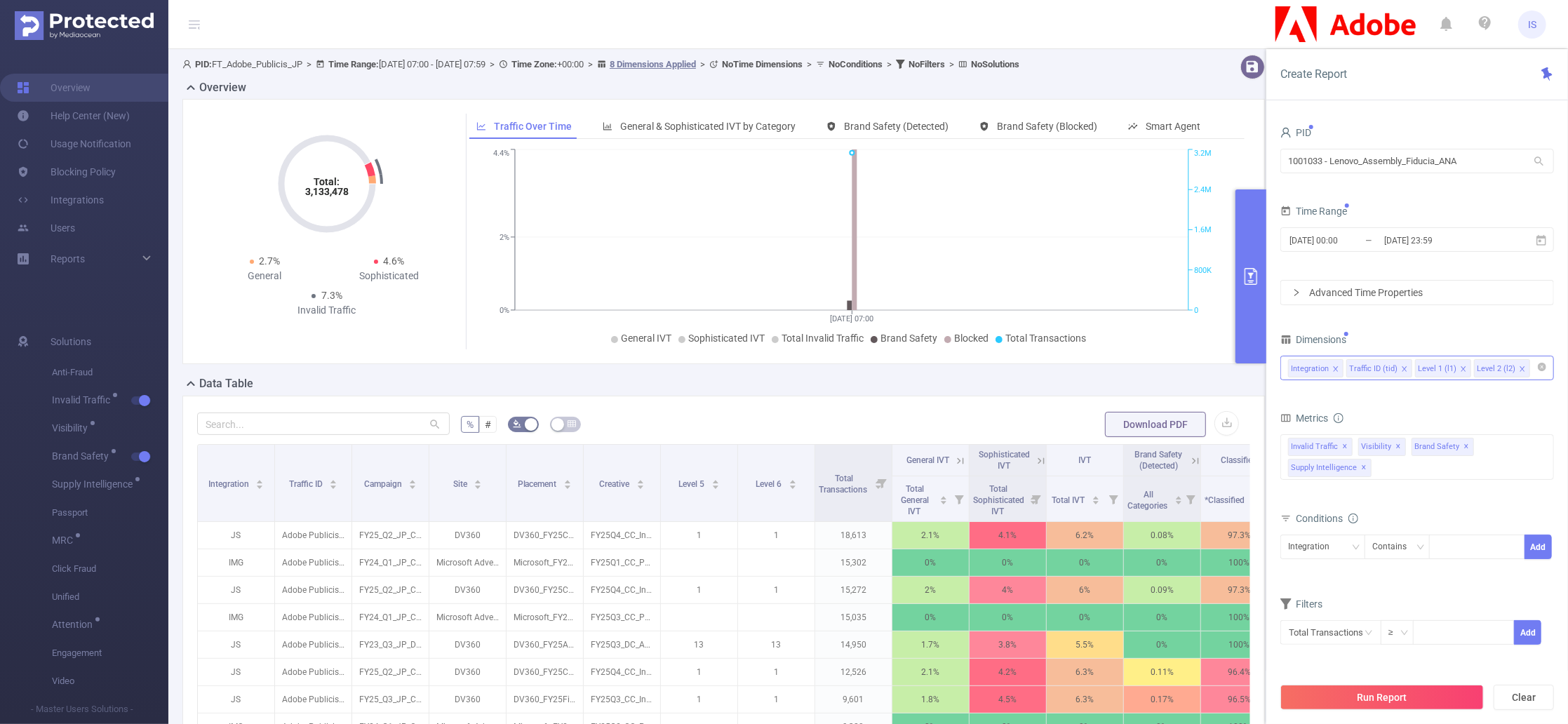
click at [1404, 369] on icon "icon: close" at bounding box center [1405, 369] width 7 height 7
click at [1396, 369] on icon "icon: close" at bounding box center [1395, 369] width 7 height 7
click at [1396, 369] on div "Integration" at bounding box center [1417, 368] width 258 height 23
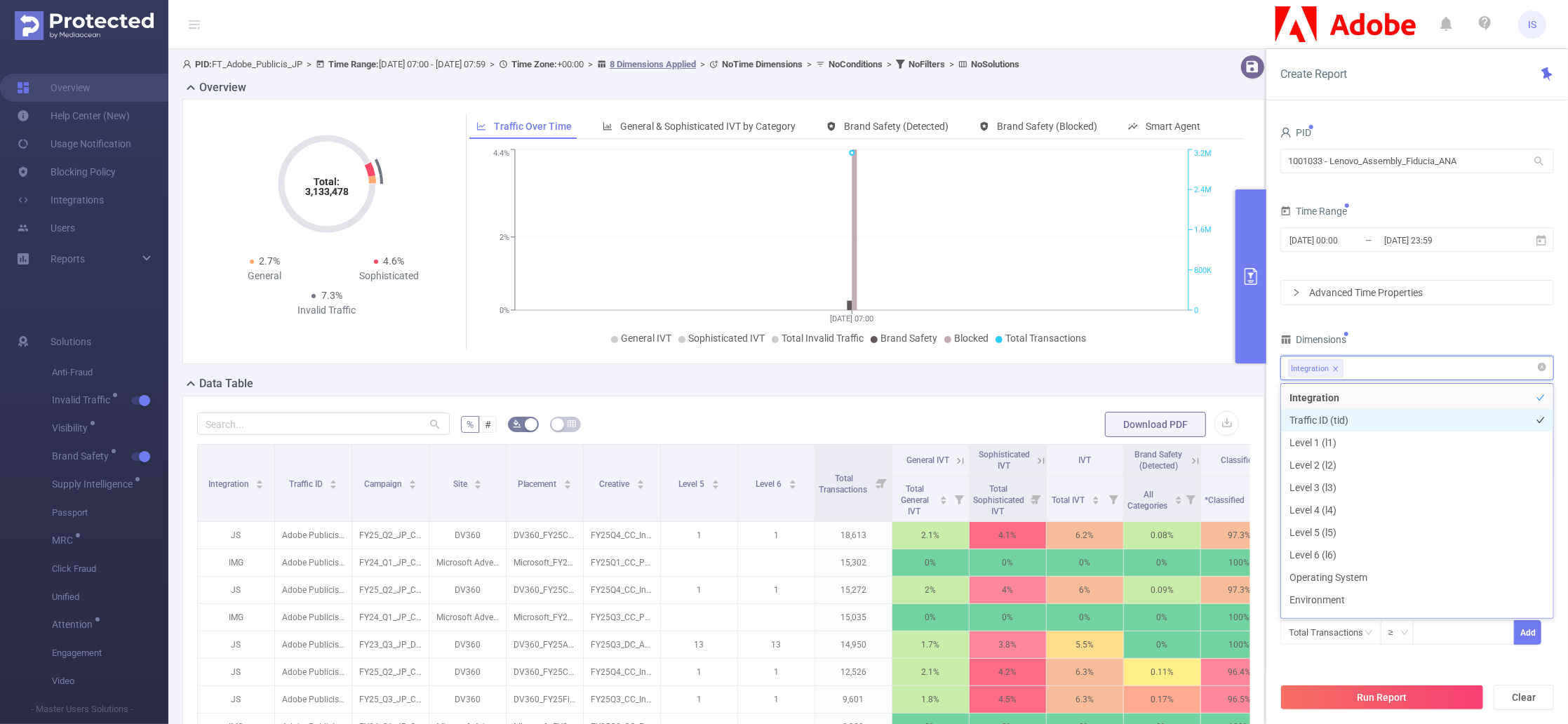
click at [1355, 421] on li "Traffic ID (tid)" at bounding box center [1417, 420] width 272 height 22
click at [1385, 326] on div "PID 1001033 - Lenovo_Assembly_Fiducia_ANA 1001033 - Lenovo_Assembly_Fiducia_ANA…" at bounding box center [1417, 393] width 274 height 540
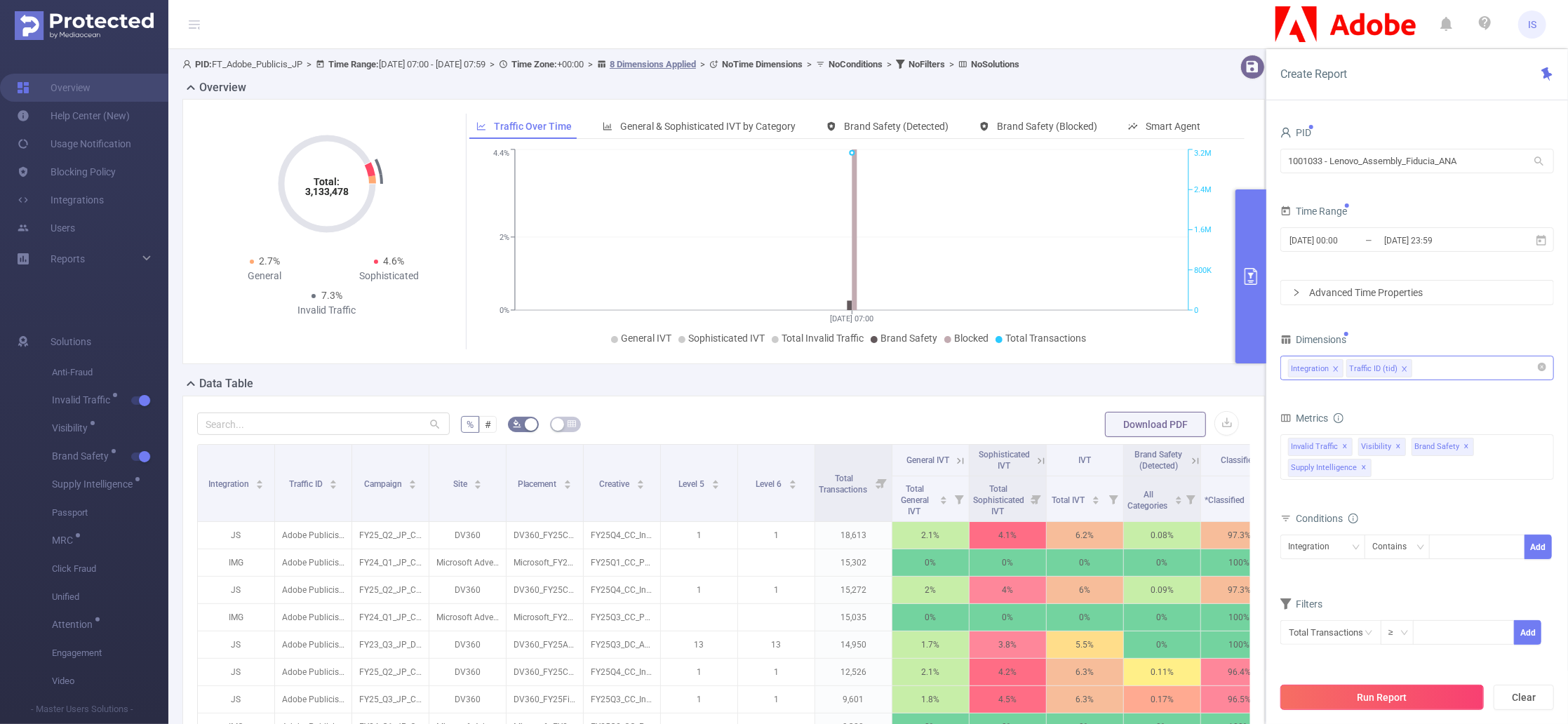
click at [1390, 694] on button "Run Report" at bounding box center [1382, 698] width 204 height 26
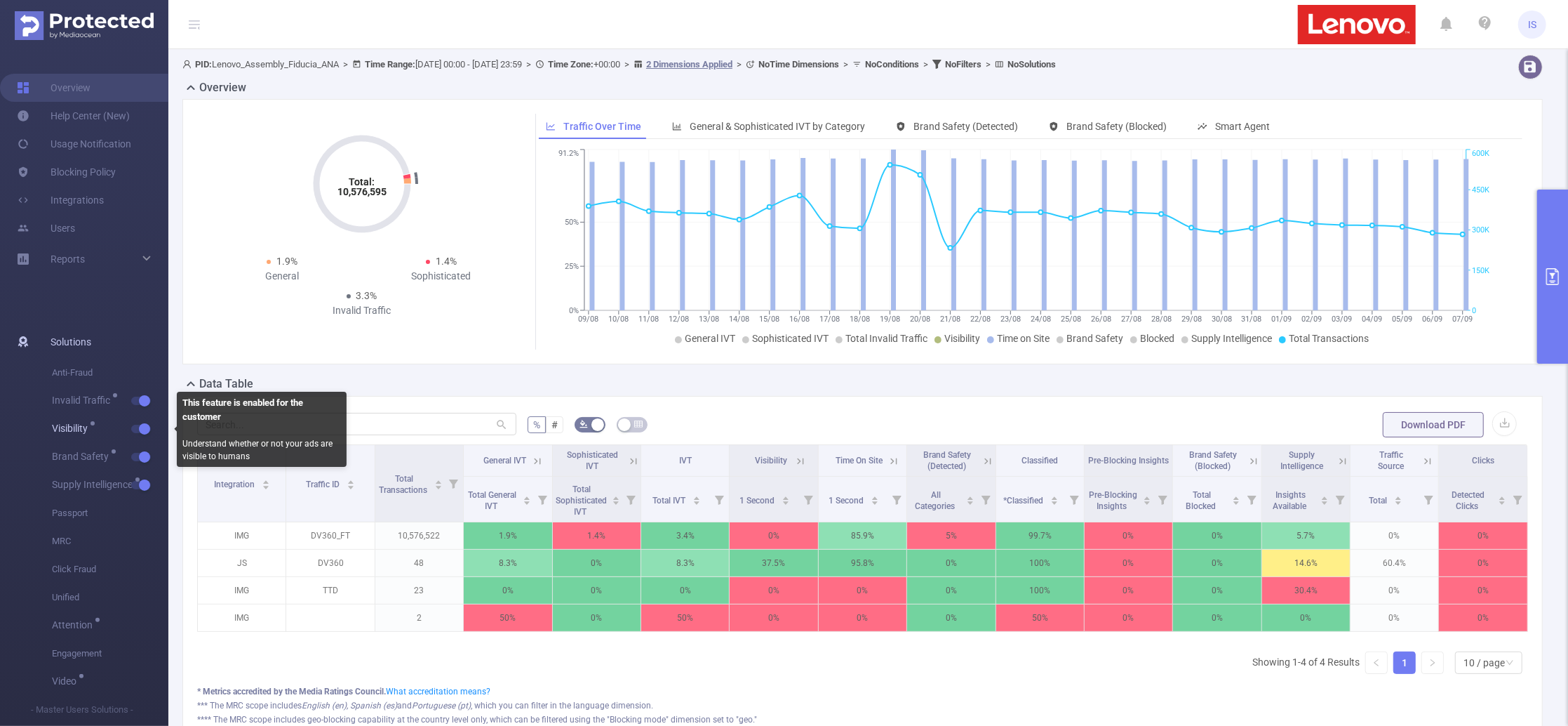
click at [145, 425] on button "button" at bounding box center [141, 428] width 19 height 8
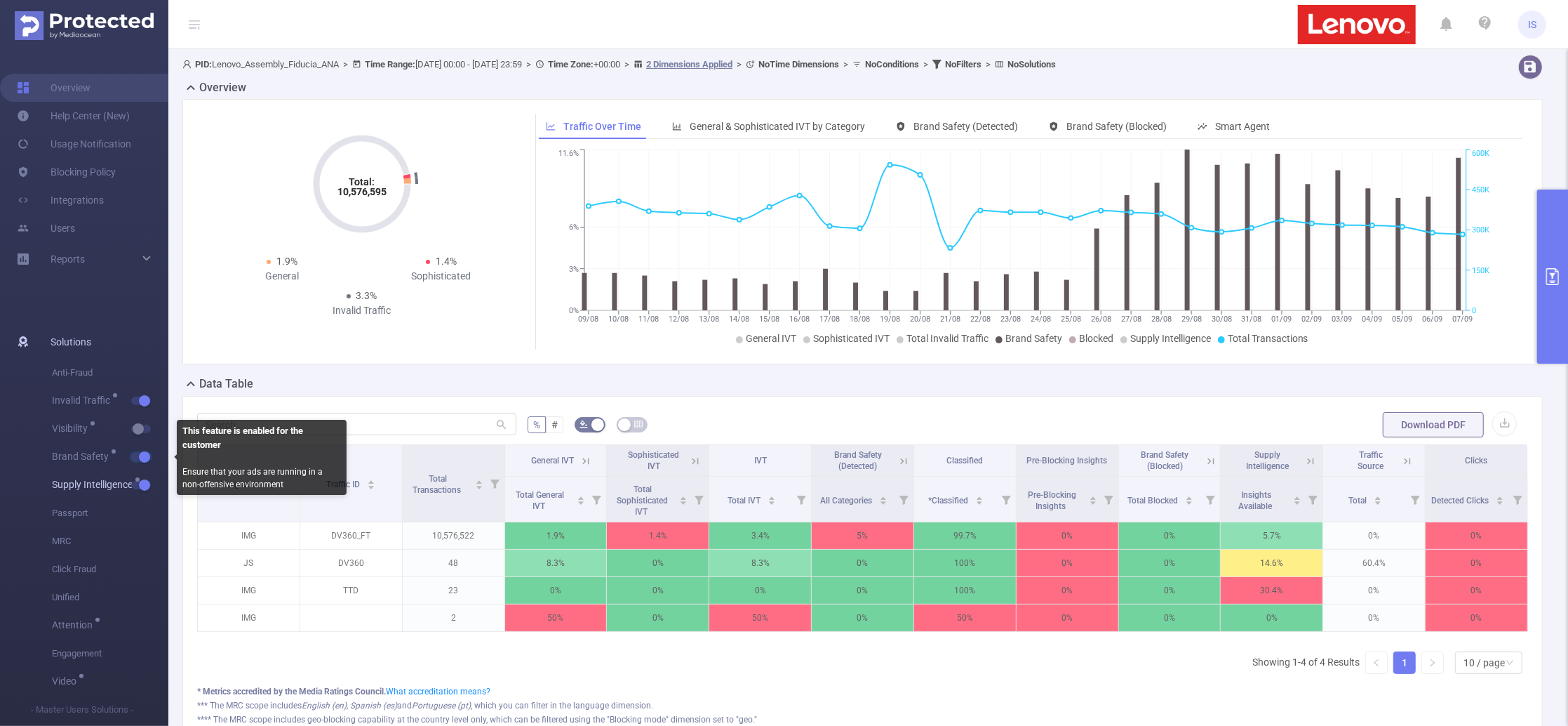
drag, startPoint x: 146, startPoint y: 457, endPoint x: 149, endPoint y: 471, distance: 14.3
click at [146, 454] on button "button" at bounding box center [141, 457] width 19 height 8
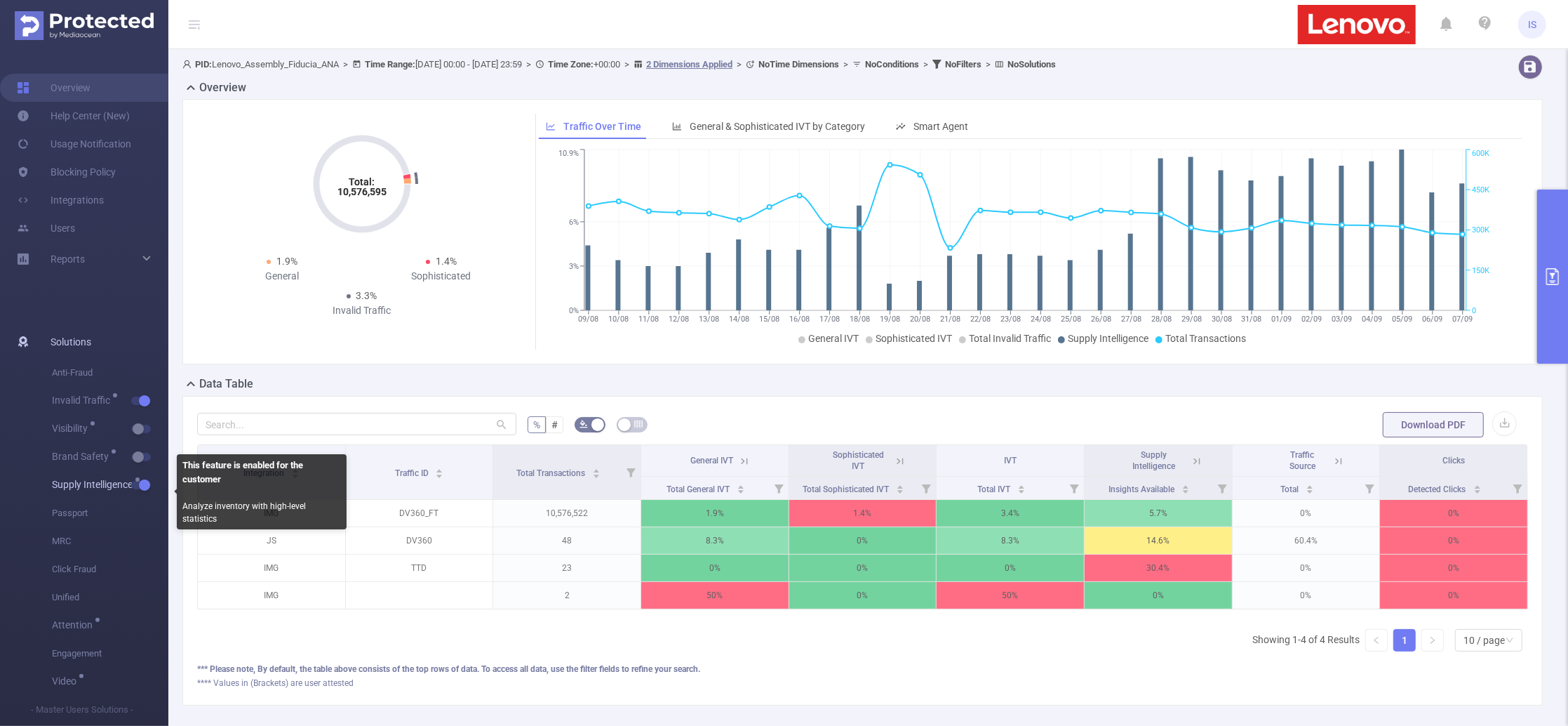
click at [146, 488] on button "button" at bounding box center [141, 484] width 19 height 8
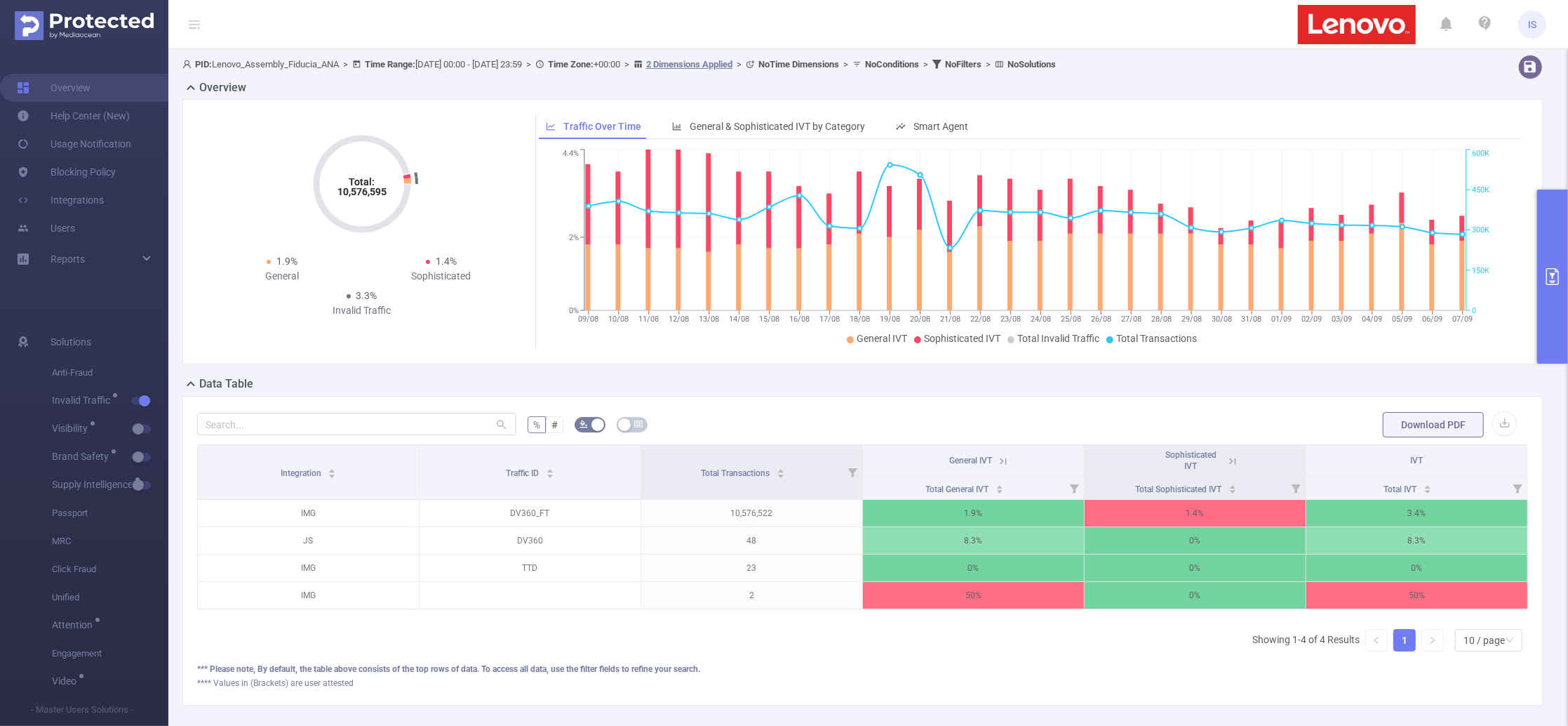
click at [1543, 220] on button "primary" at bounding box center [1553, 276] width 31 height 174
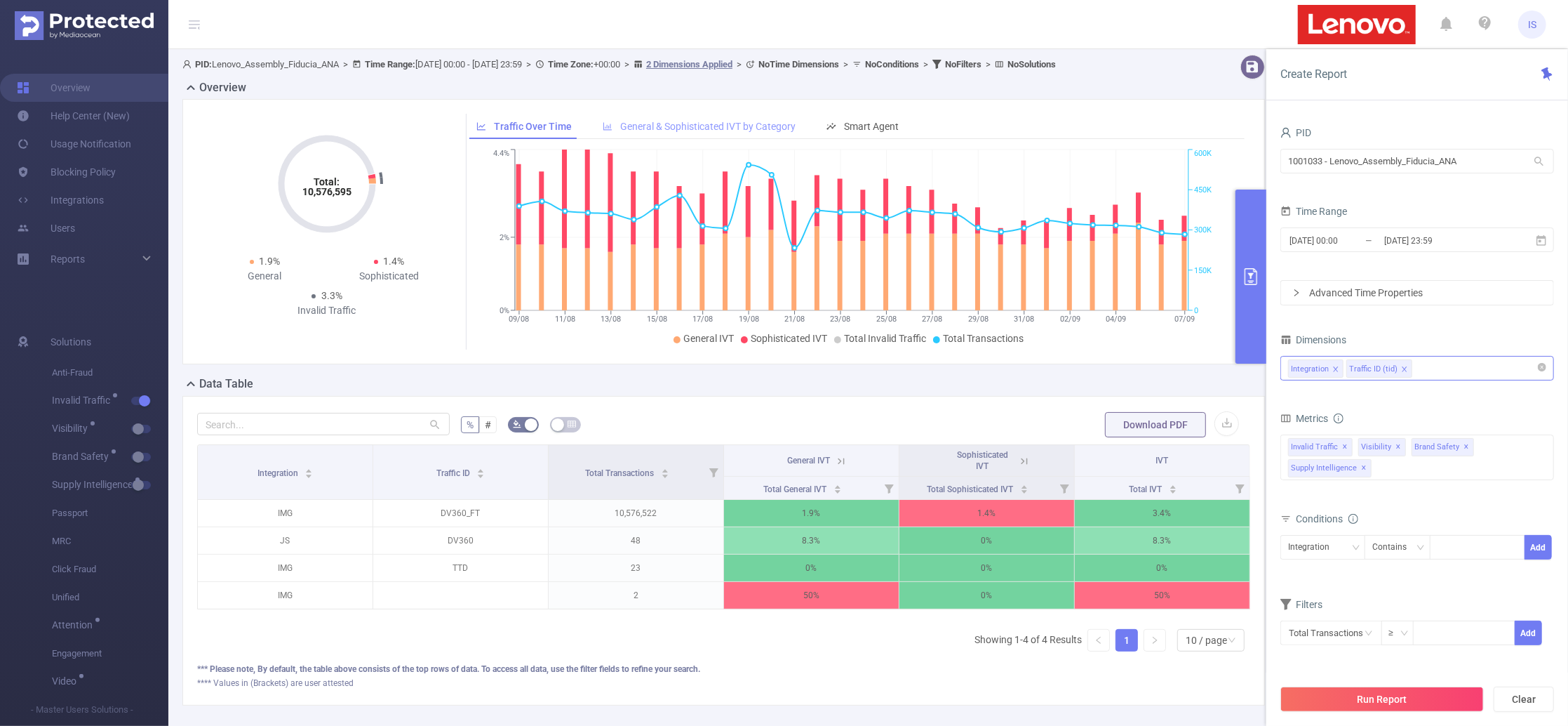
click at [714, 118] on div "General & Sophisticated IVT by Category" at bounding box center [699, 127] width 207 height 26
